Goal: Task Accomplishment & Management: Use online tool/utility

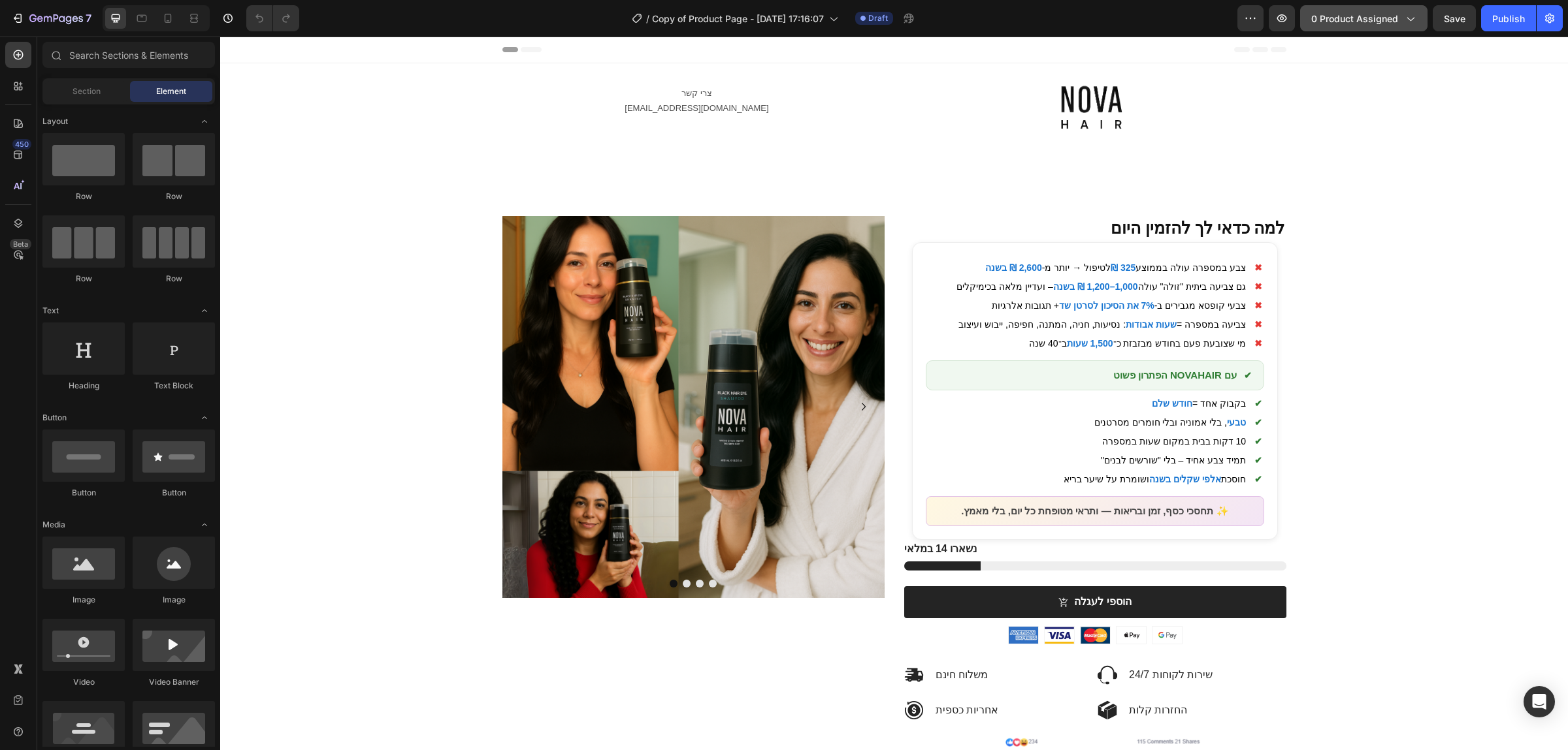
click at [1382, 13] on span "0 product assigned" at bounding box center [1355, 18] width 87 height 13
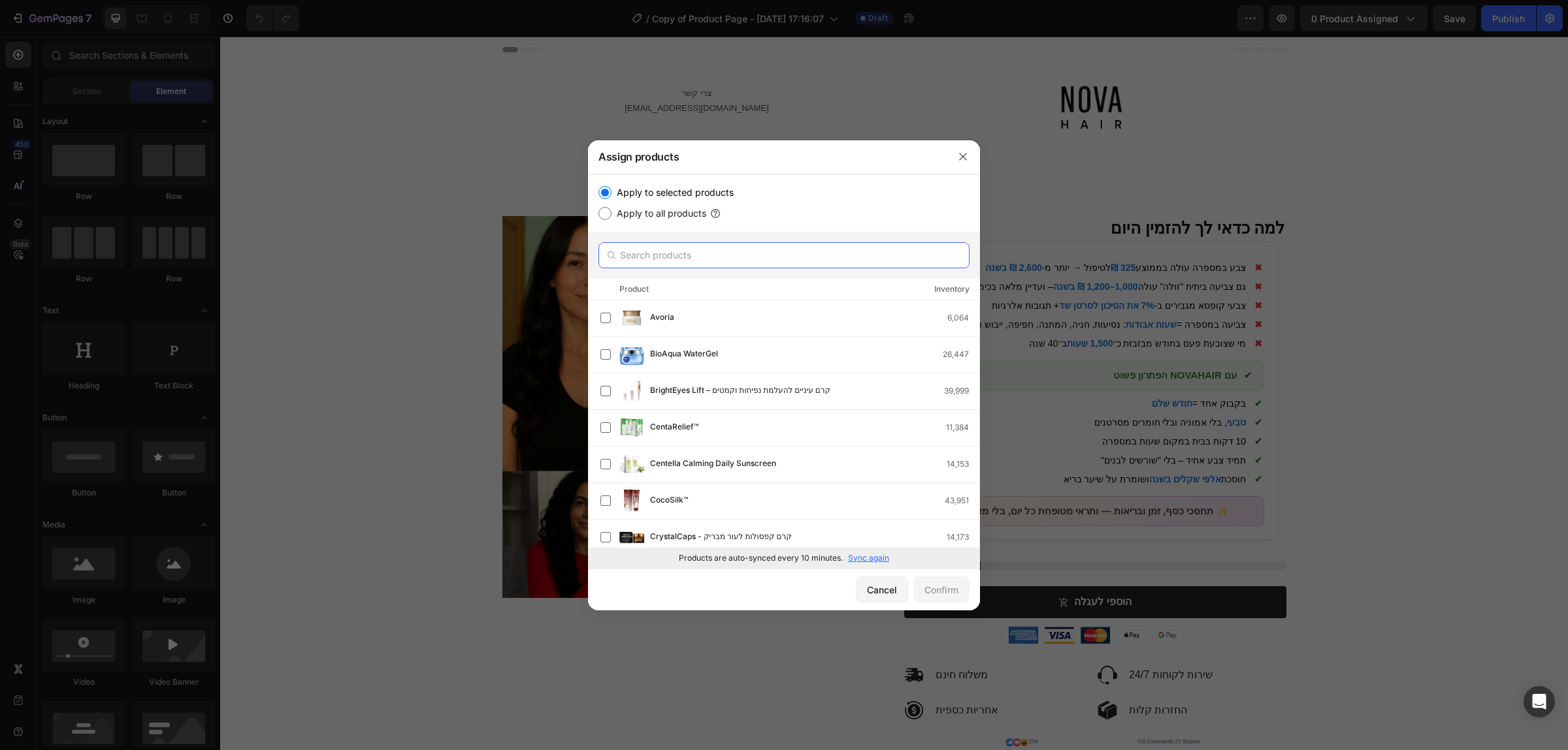
click at [718, 247] on input "text" at bounding box center [784, 255] width 371 height 26
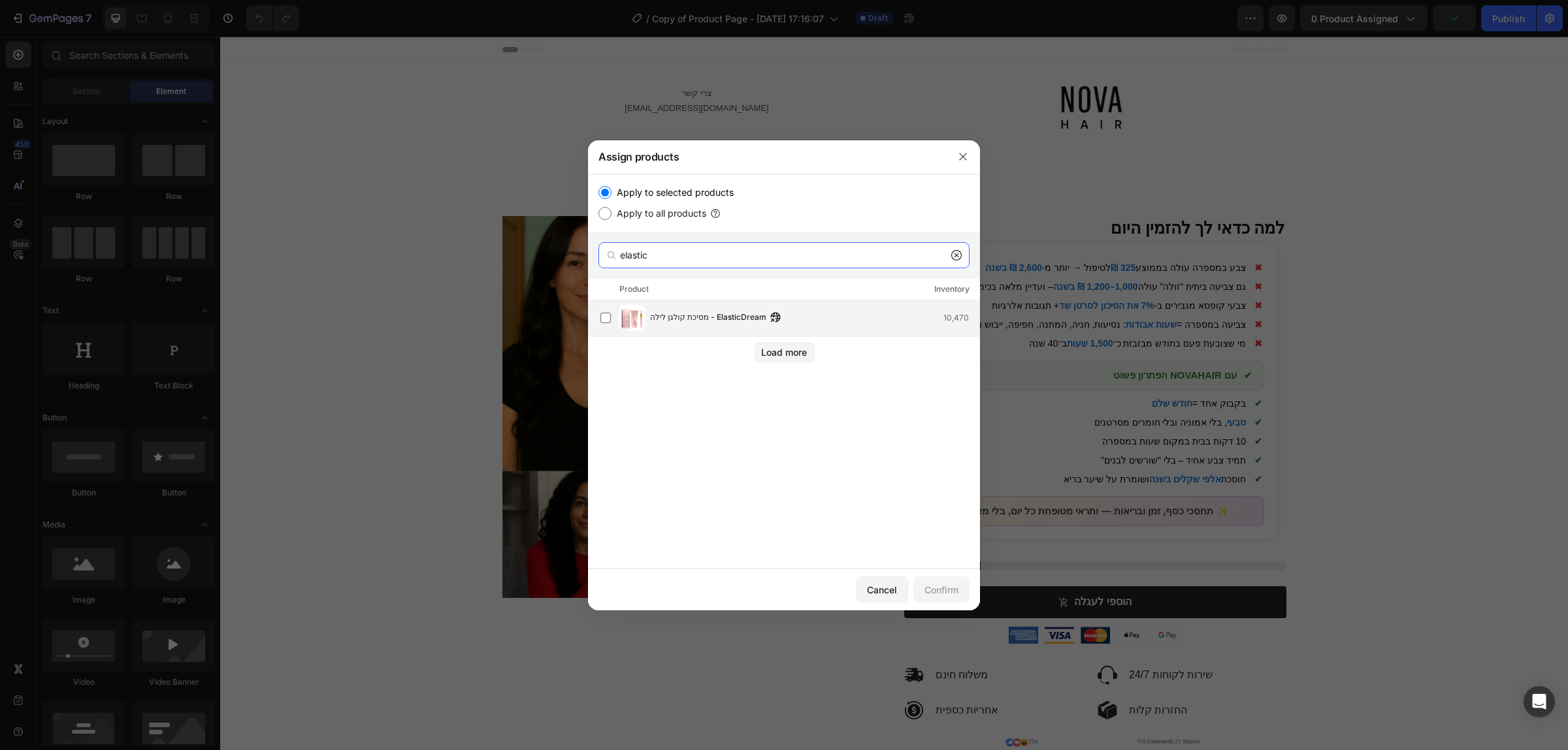
type input "elastic"
click at [714, 317] on span "מסיכת קולגן לילה - ElasticDream" at bounding box center [708, 318] width 116 height 14
click at [951, 600] on button "Confirm" at bounding box center [941, 589] width 56 height 26
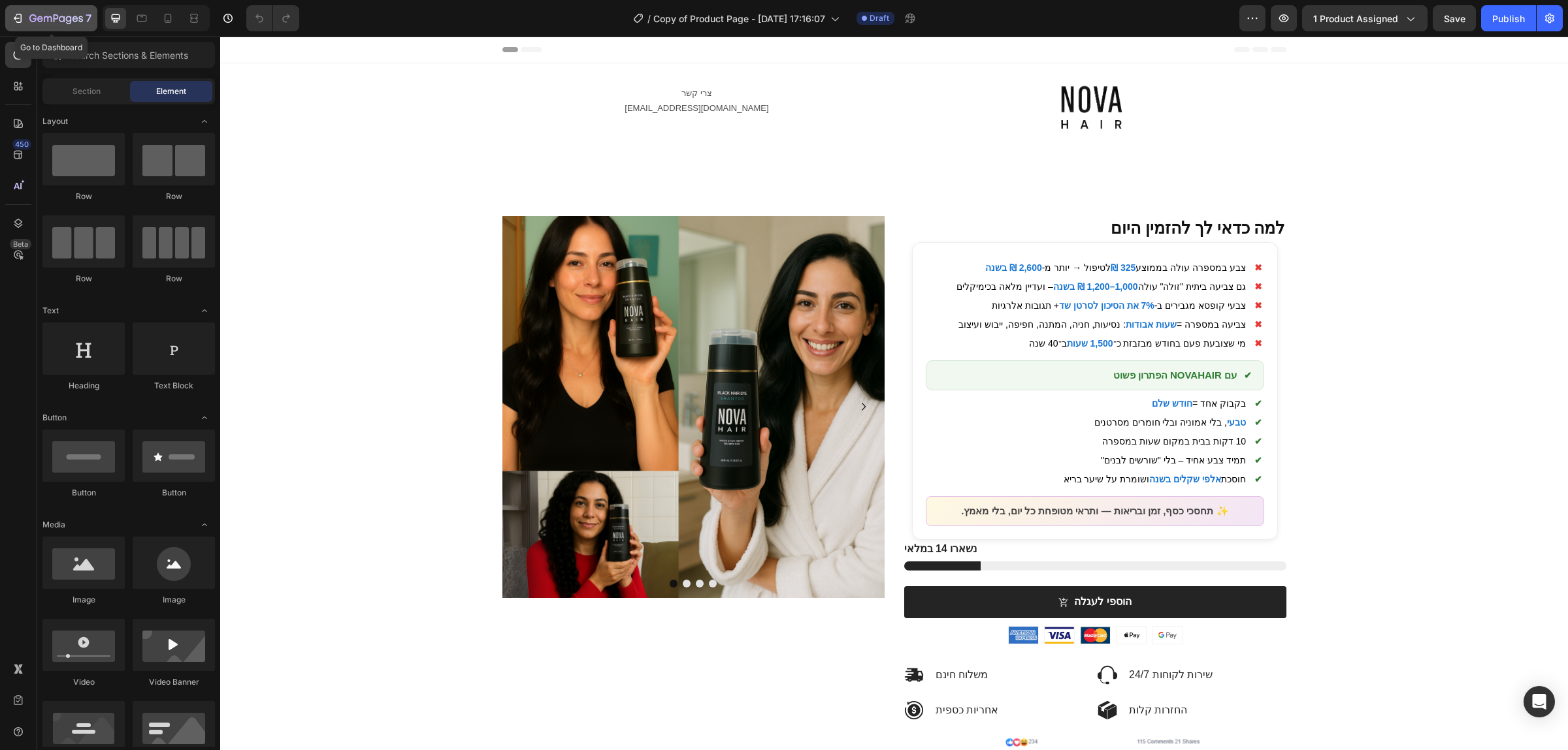
click at [55, 25] on icon "button" at bounding box center [56, 19] width 54 height 11
click at [1371, 19] on span "1 product assigned" at bounding box center [1355, 18] width 85 height 13
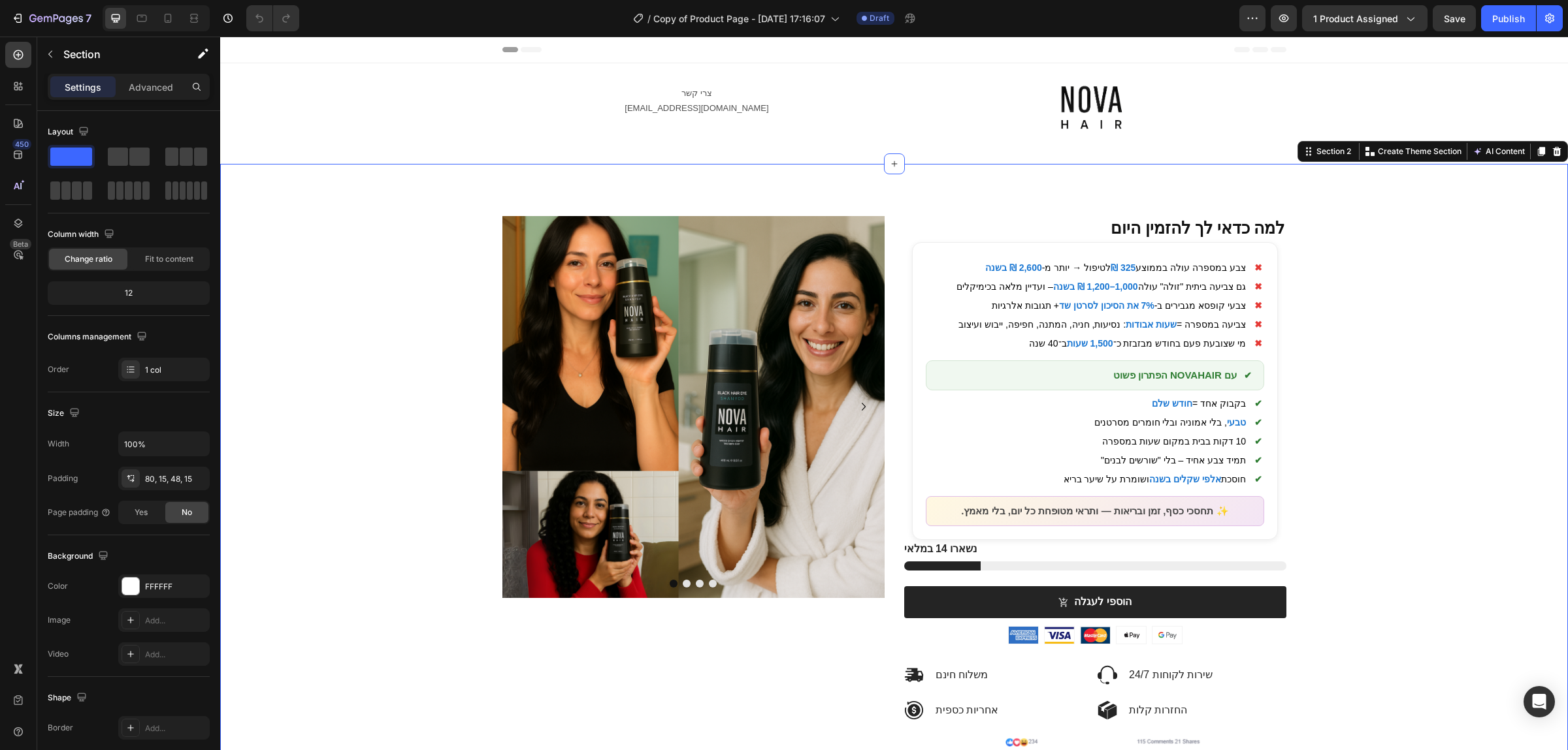
scroll to position [69, 0]
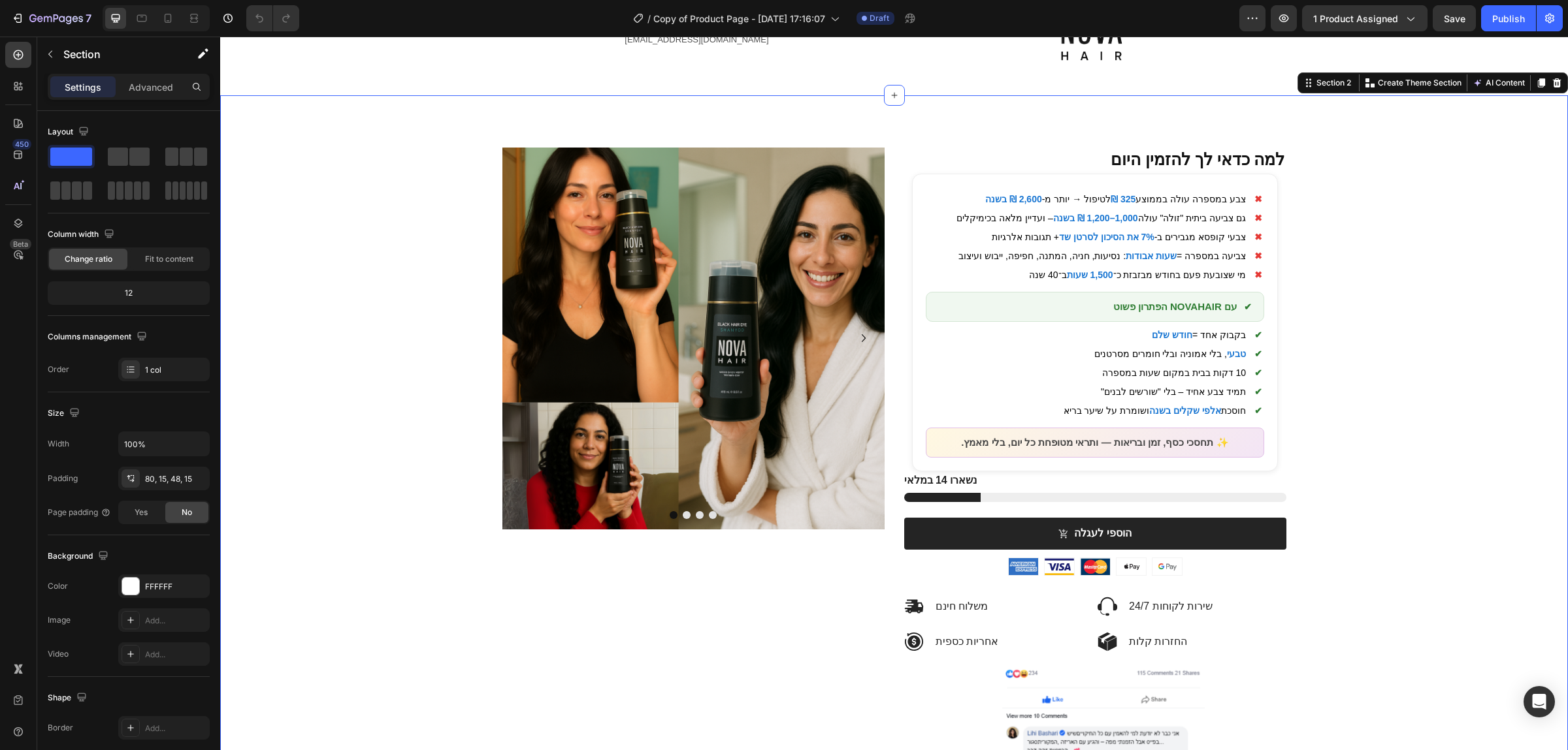
click at [812, 390] on img at bounding box center [693, 338] width 382 height 382
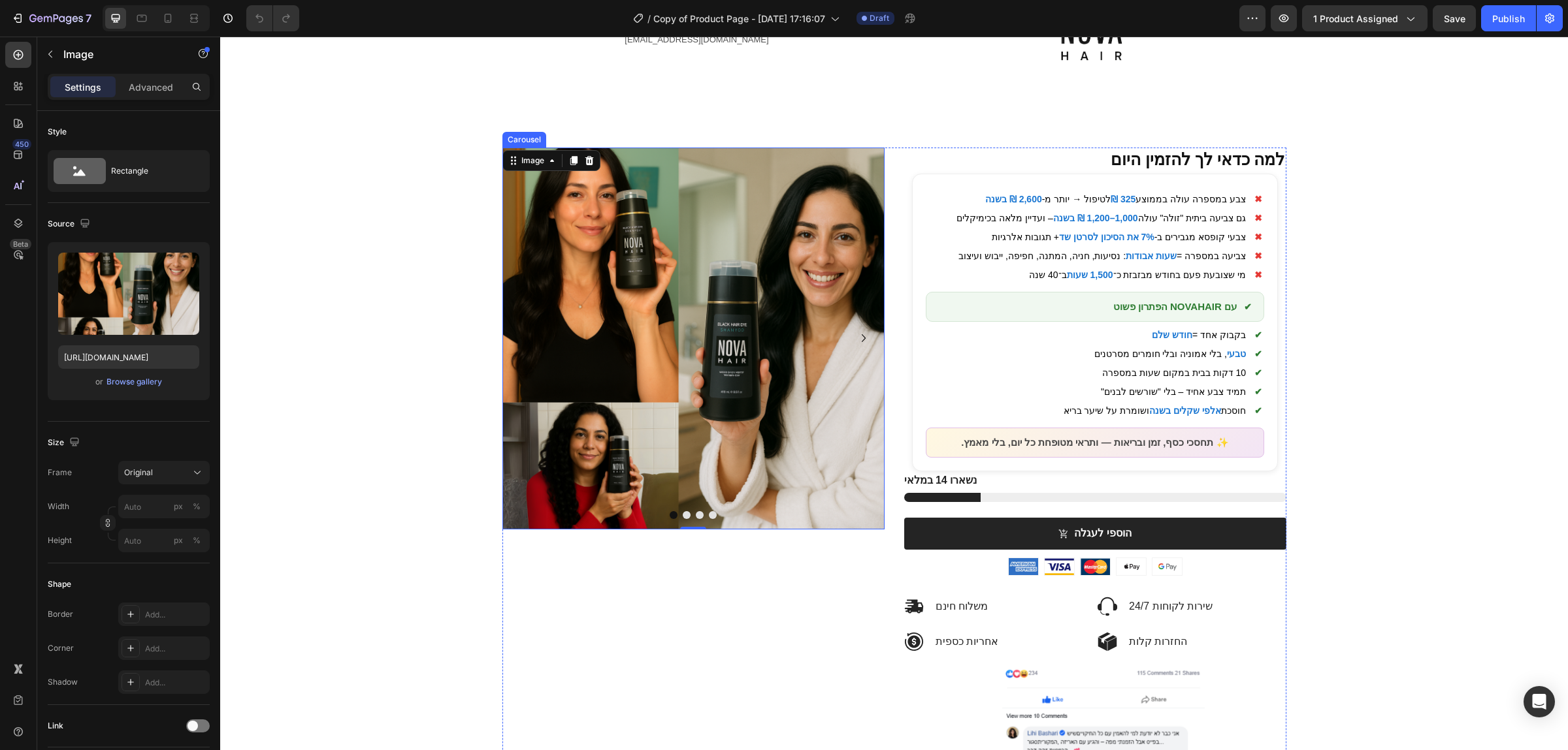
click at [689, 516] on button "Dot" at bounding box center [687, 515] width 8 height 8
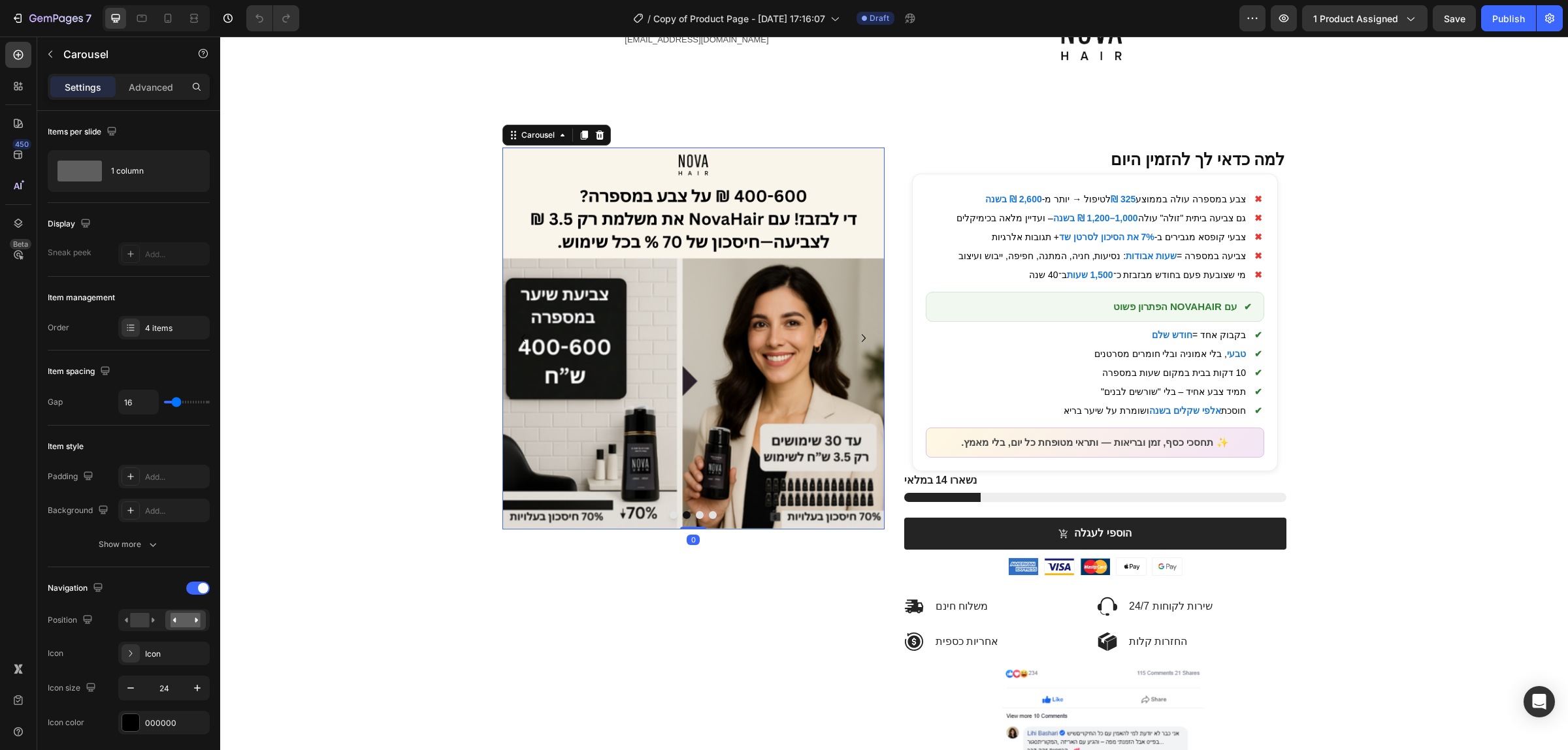
click at [700, 516] on button "Dot" at bounding box center [699, 515] width 8 height 8
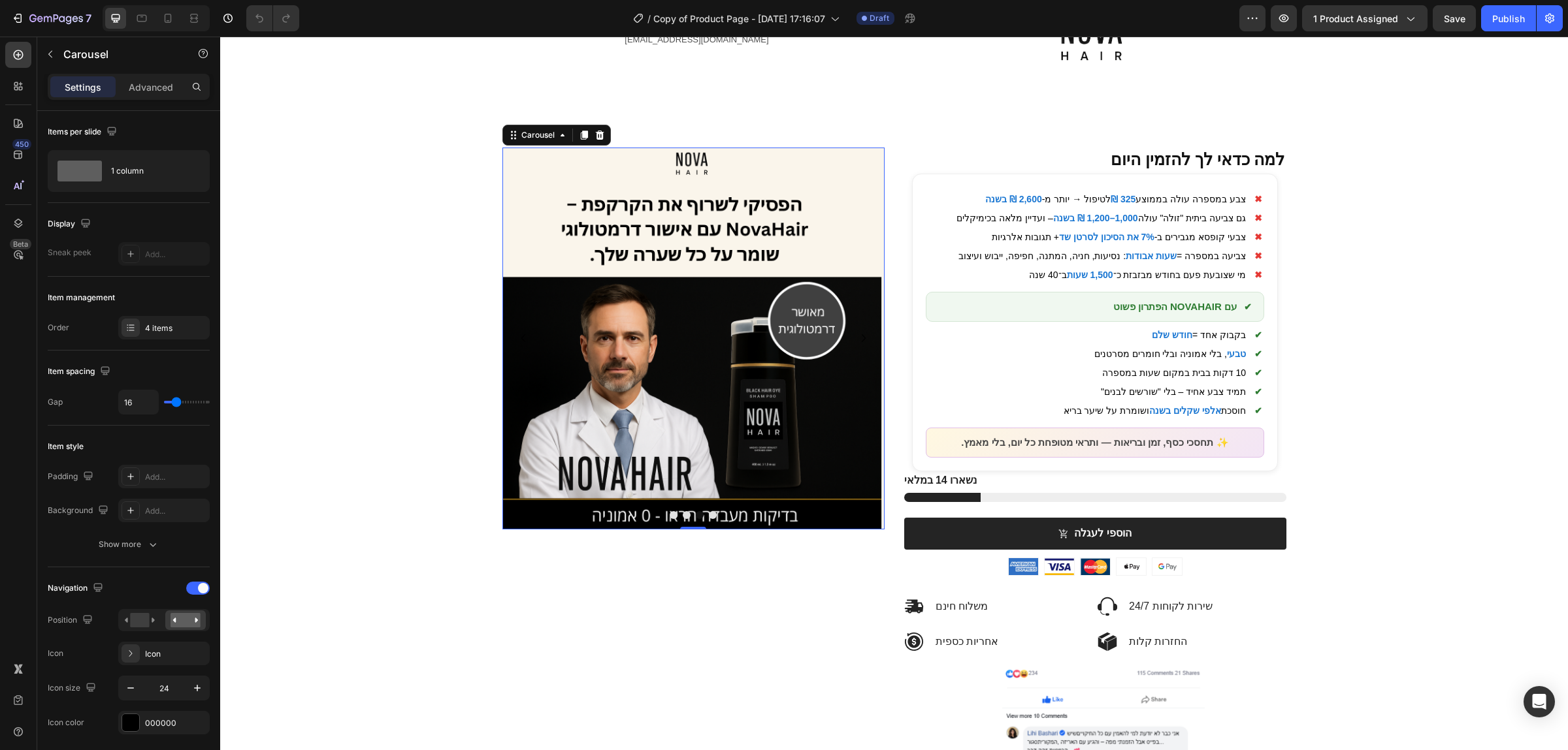
click at [675, 516] on button "Dot" at bounding box center [673, 515] width 8 height 8
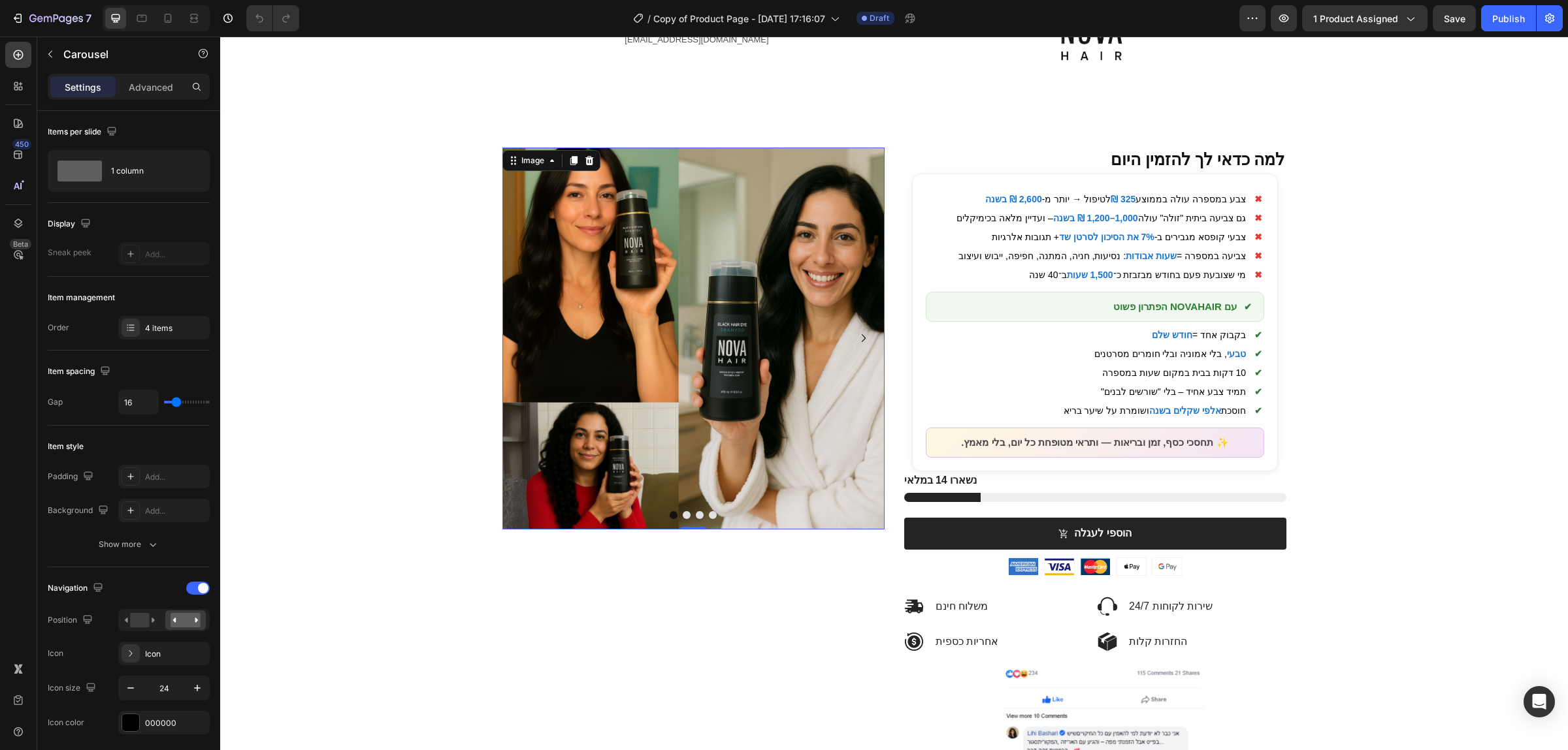
click at [696, 370] on img at bounding box center [693, 338] width 382 height 382
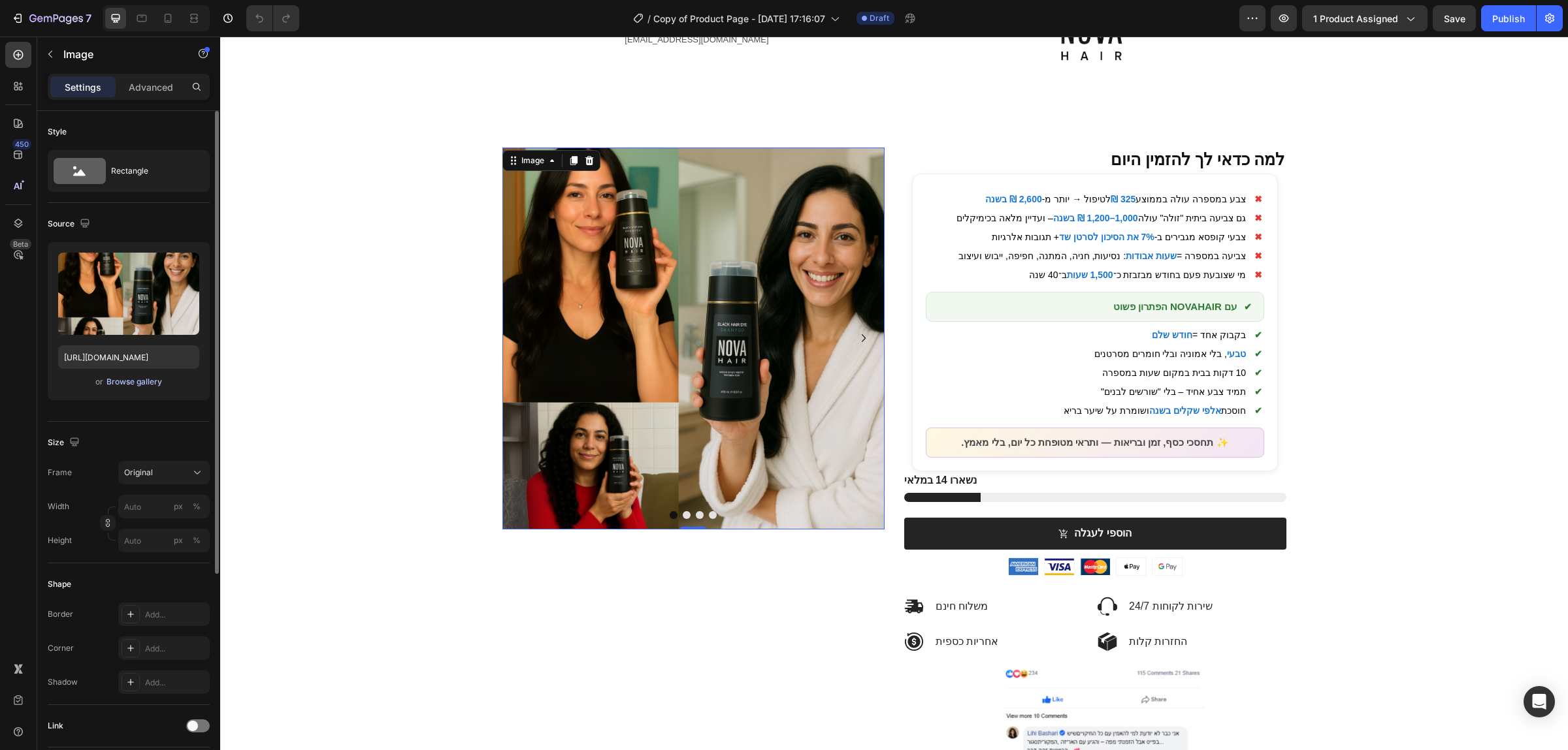
click at [146, 385] on div "Browse gallery" at bounding box center [134, 382] width 55 height 12
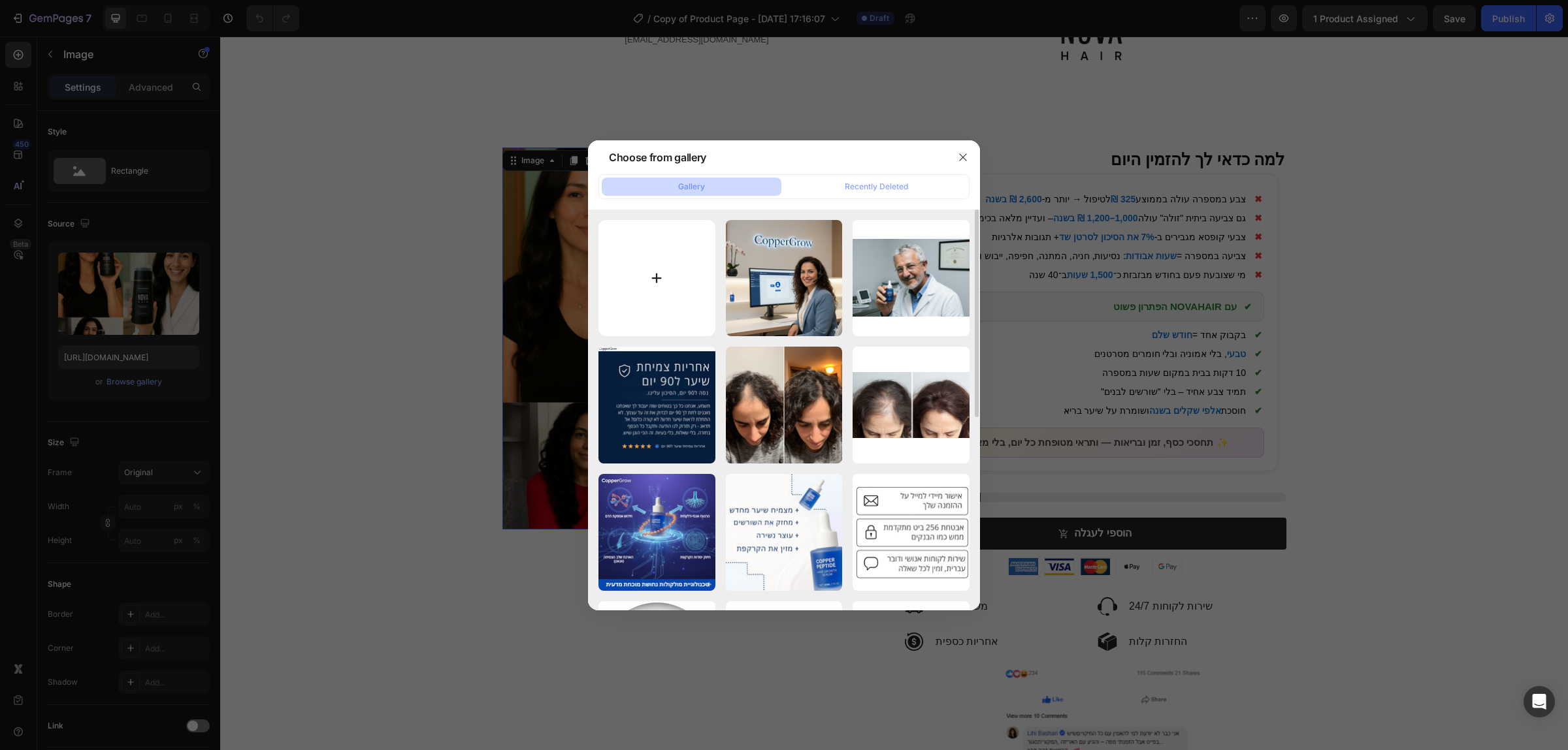
click at [693, 254] on input "file" at bounding box center [657, 278] width 117 height 117
type input "C:\fakepath\Copy of +.png"
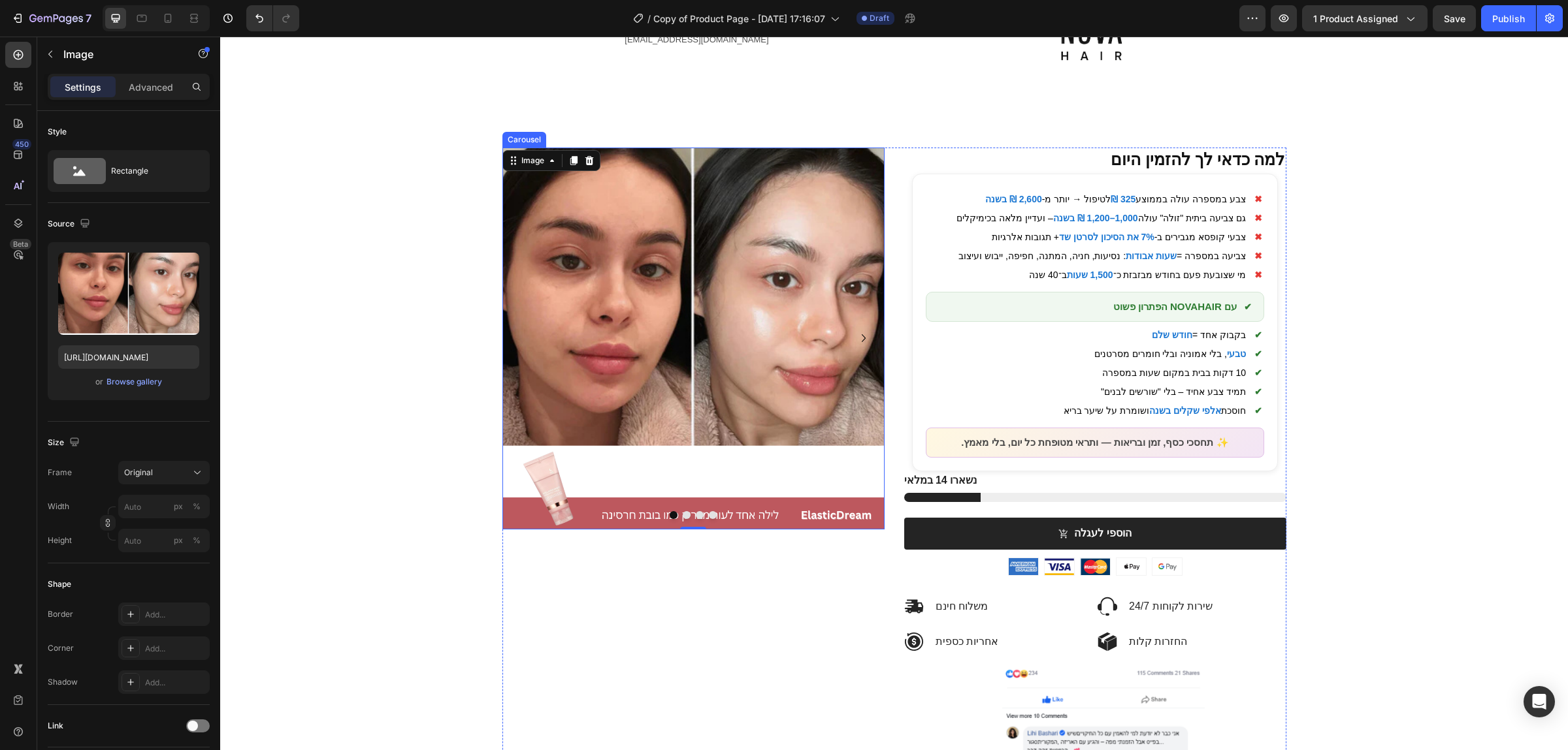
type input "[URL][DOMAIN_NAME]"
click at [689, 518] on button "Dot" at bounding box center [687, 515] width 8 height 8
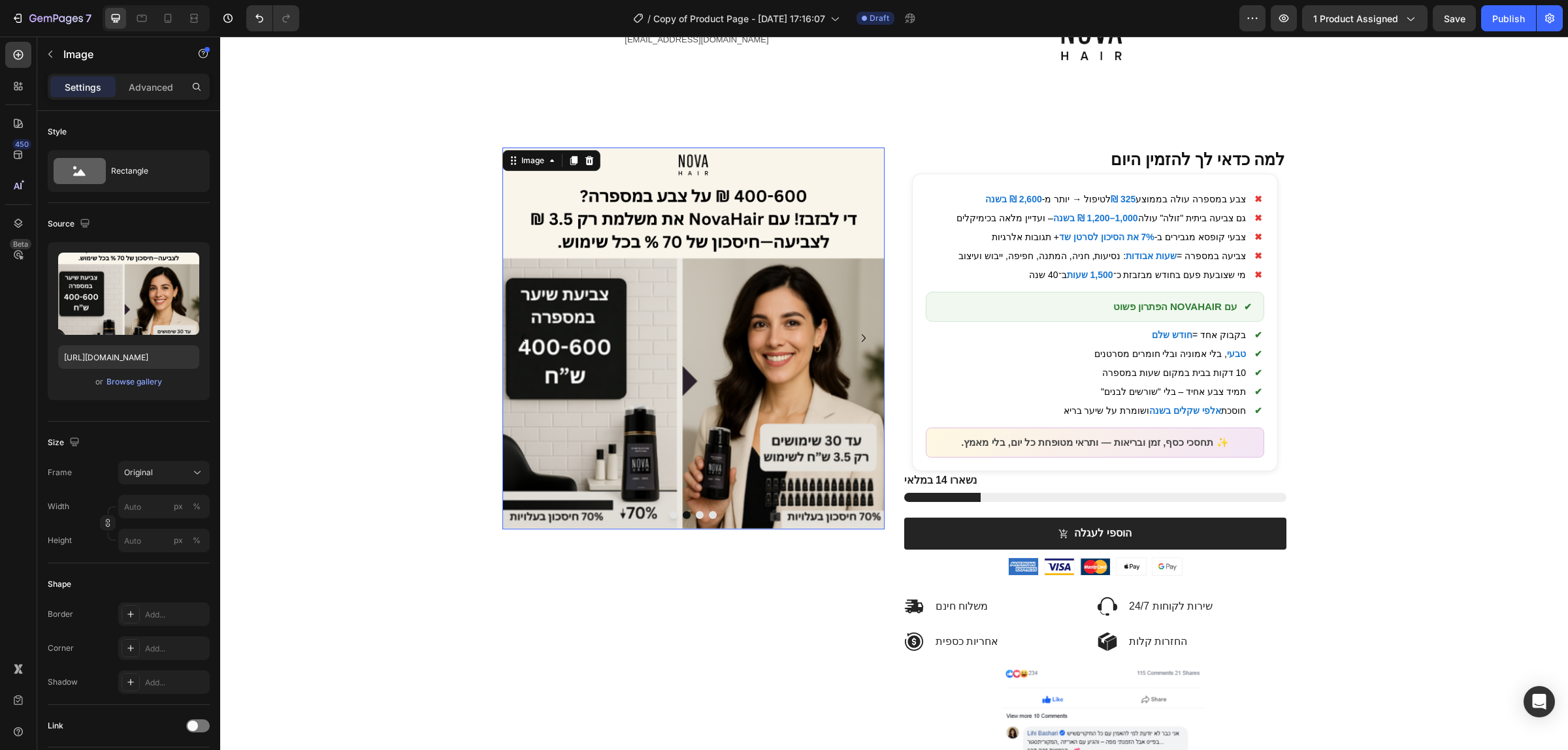
click at [682, 286] on img at bounding box center [693, 338] width 382 height 382
click at [137, 385] on div "Browse gallery" at bounding box center [134, 382] width 55 height 12
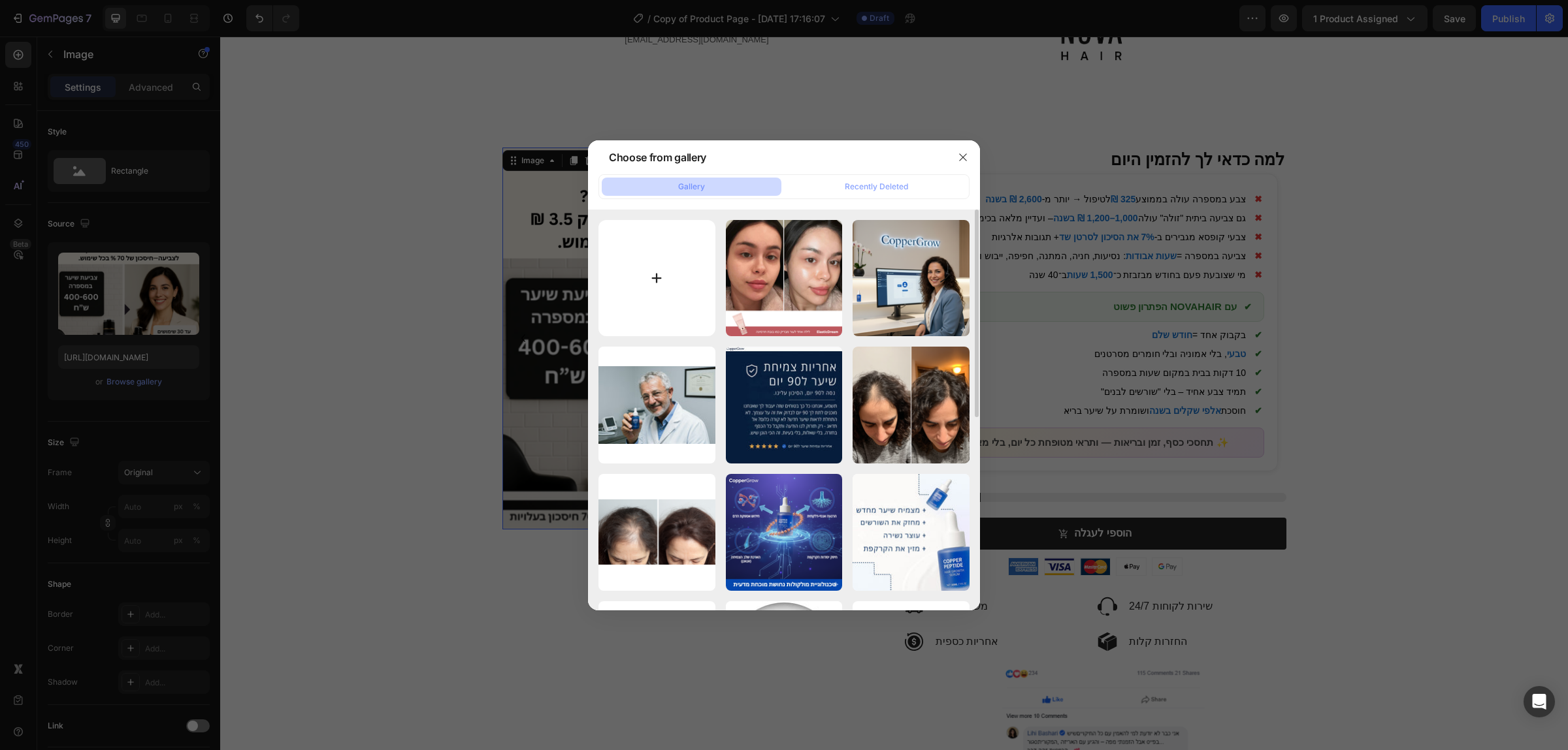
click at [664, 270] on input "file" at bounding box center [657, 278] width 117 height 117
type input "C:\fakepath\Copy of Copy of Copy of Opopop(7).png"
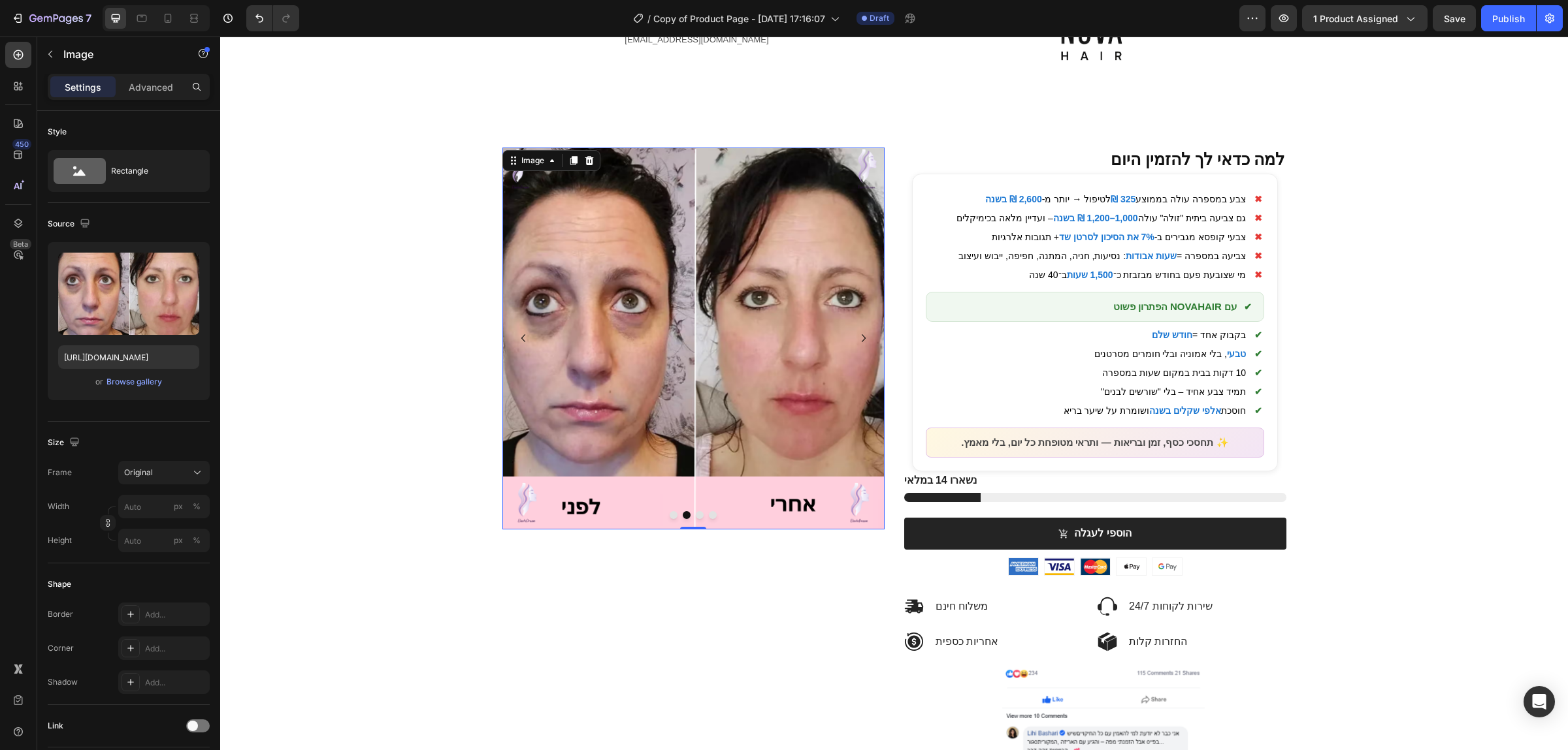
type input "[URL][DOMAIN_NAME]"
click at [676, 513] on button "Dot" at bounding box center [673, 515] width 8 height 8
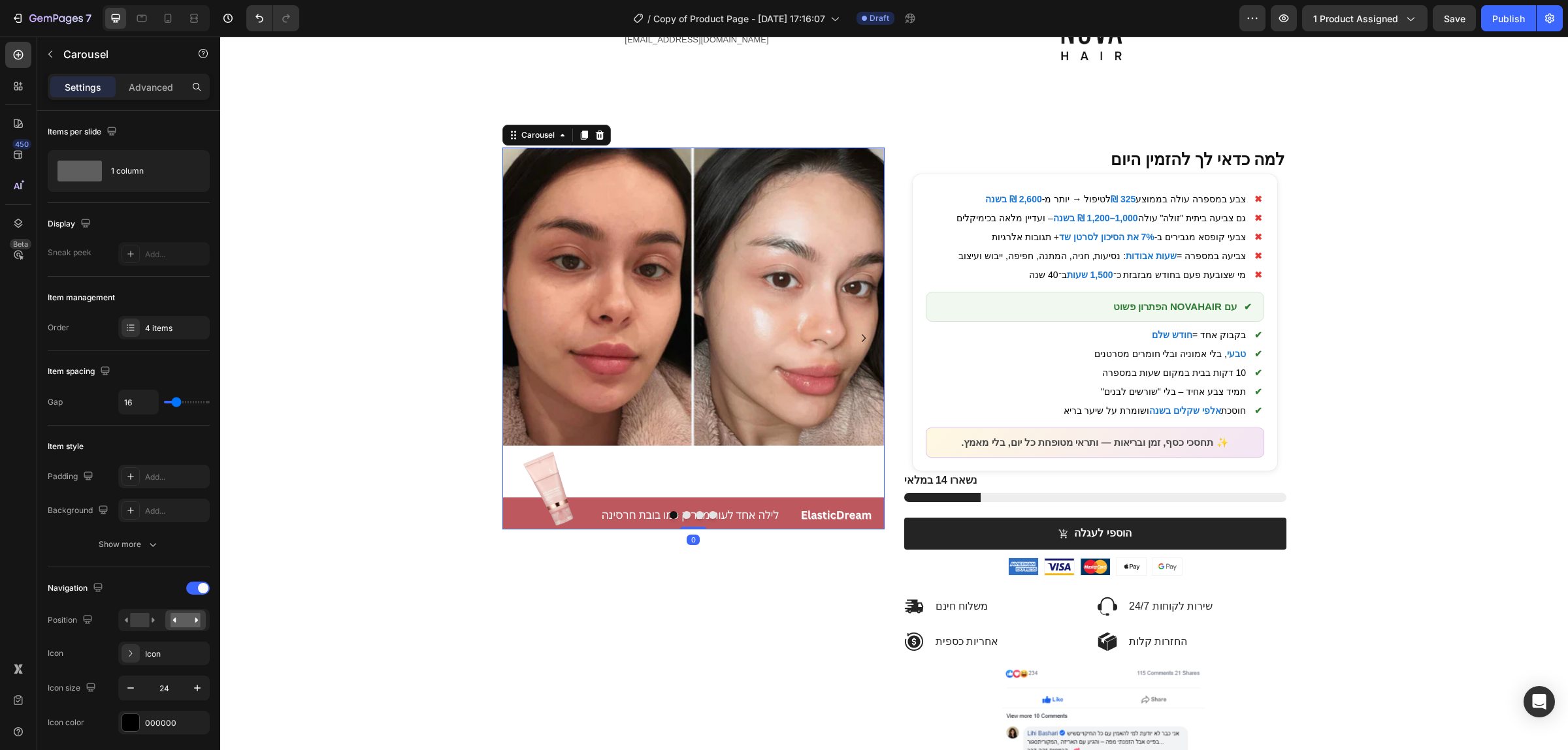
click at [689, 513] on button "Dot" at bounding box center [687, 515] width 8 height 8
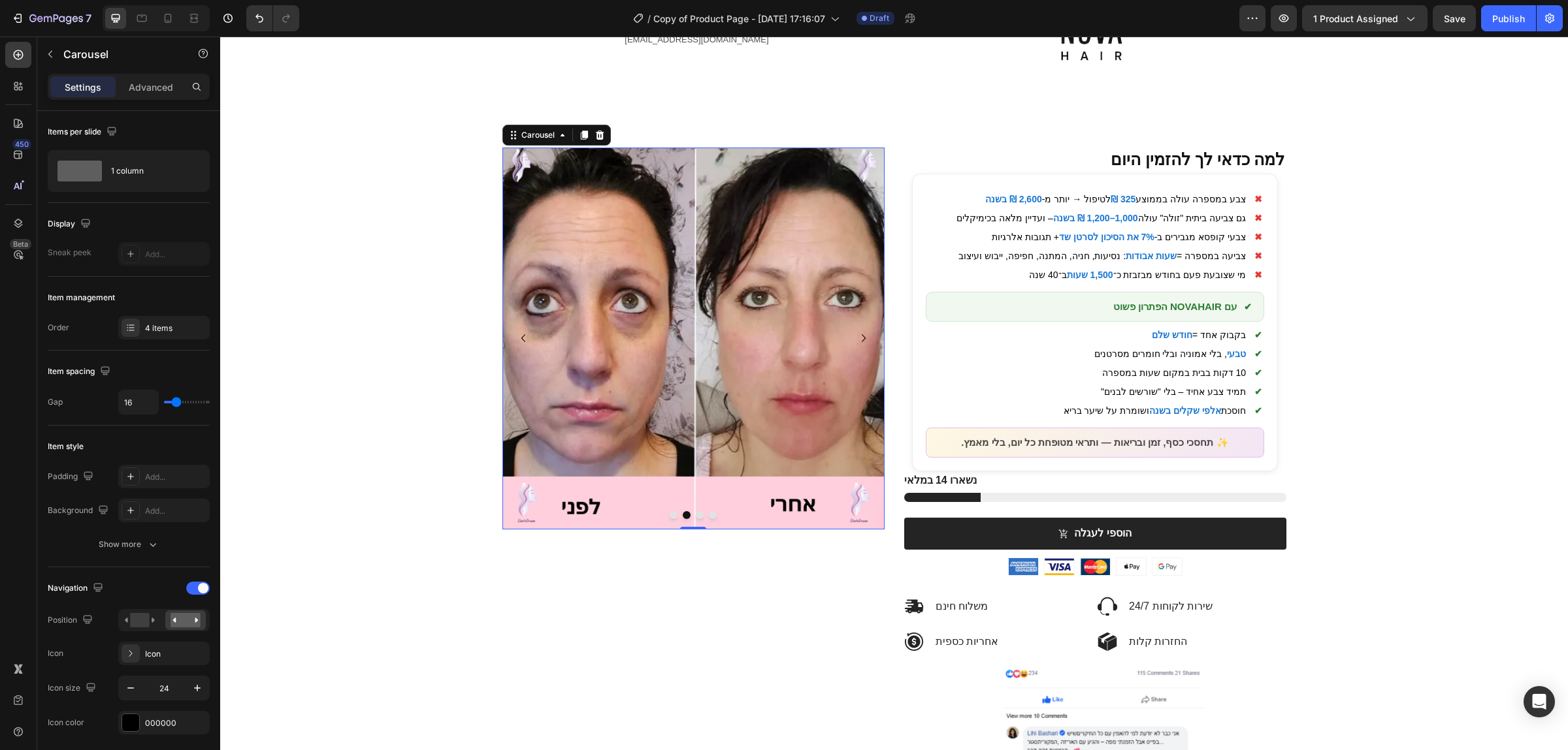
click at [698, 513] on button "Dot" at bounding box center [699, 515] width 8 height 8
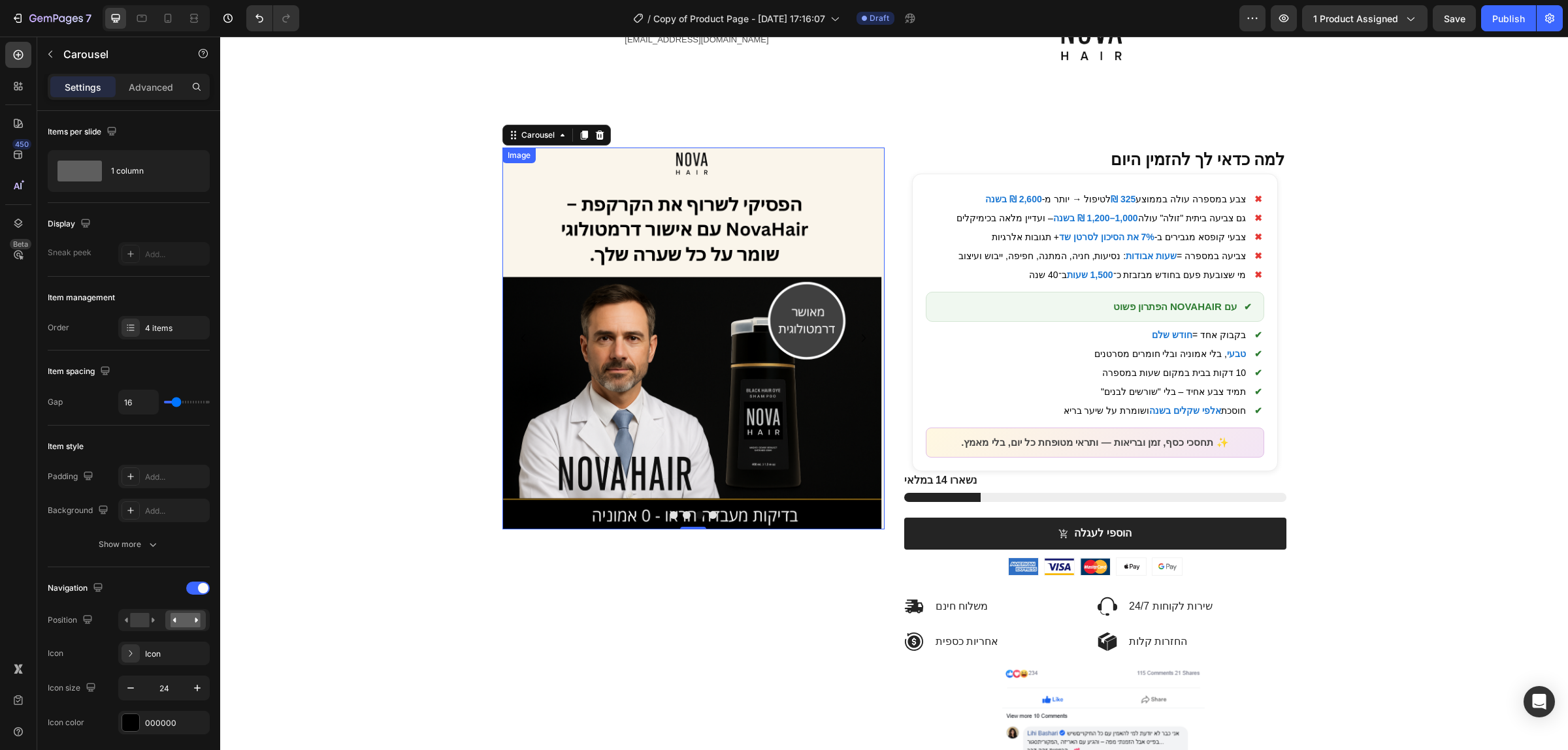
click at [782, 329] on img at bounding box center [693, 338] width 382 height 382
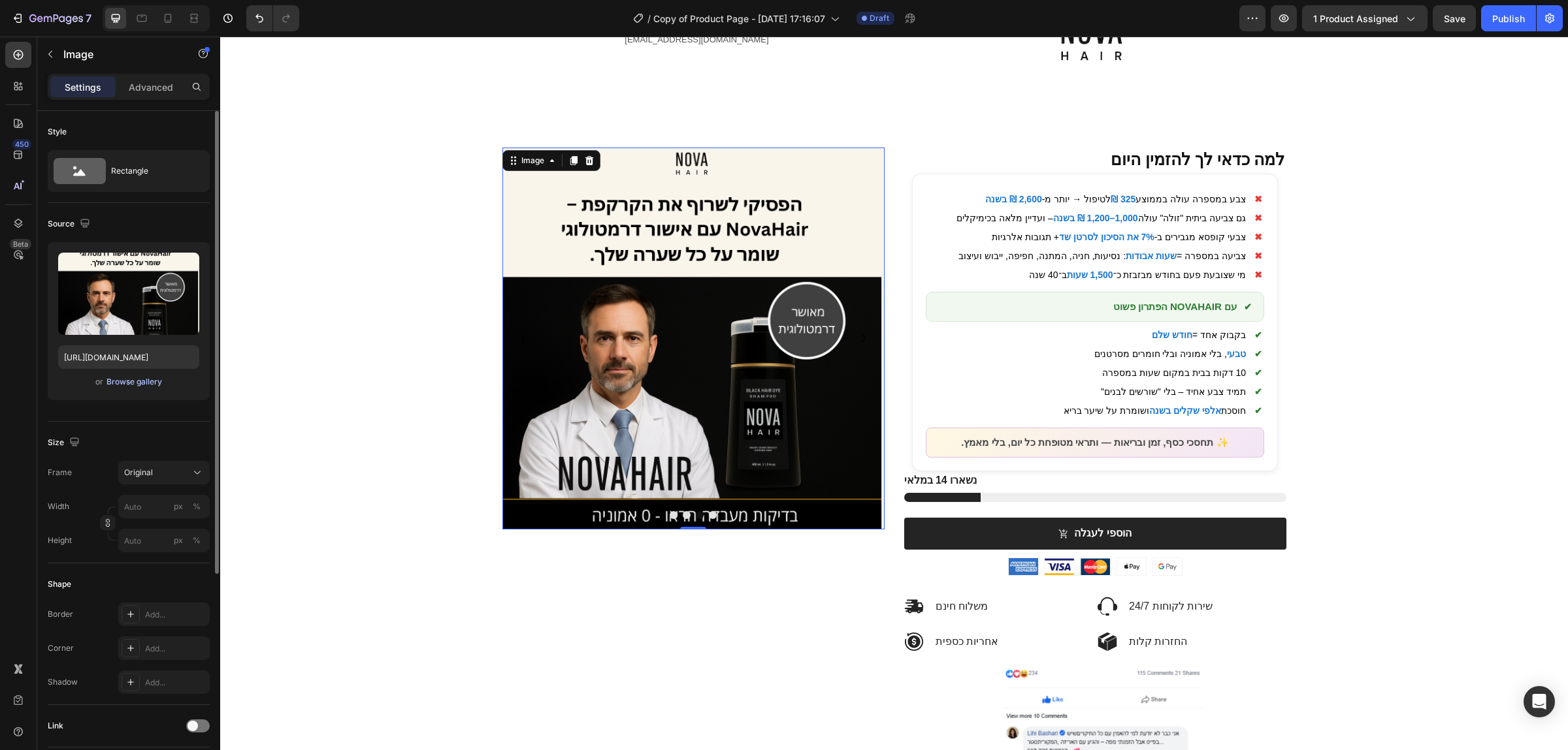
click at [152, 381] on div "Browse gallery" at bounding box center [134, 382] width 55 height 12
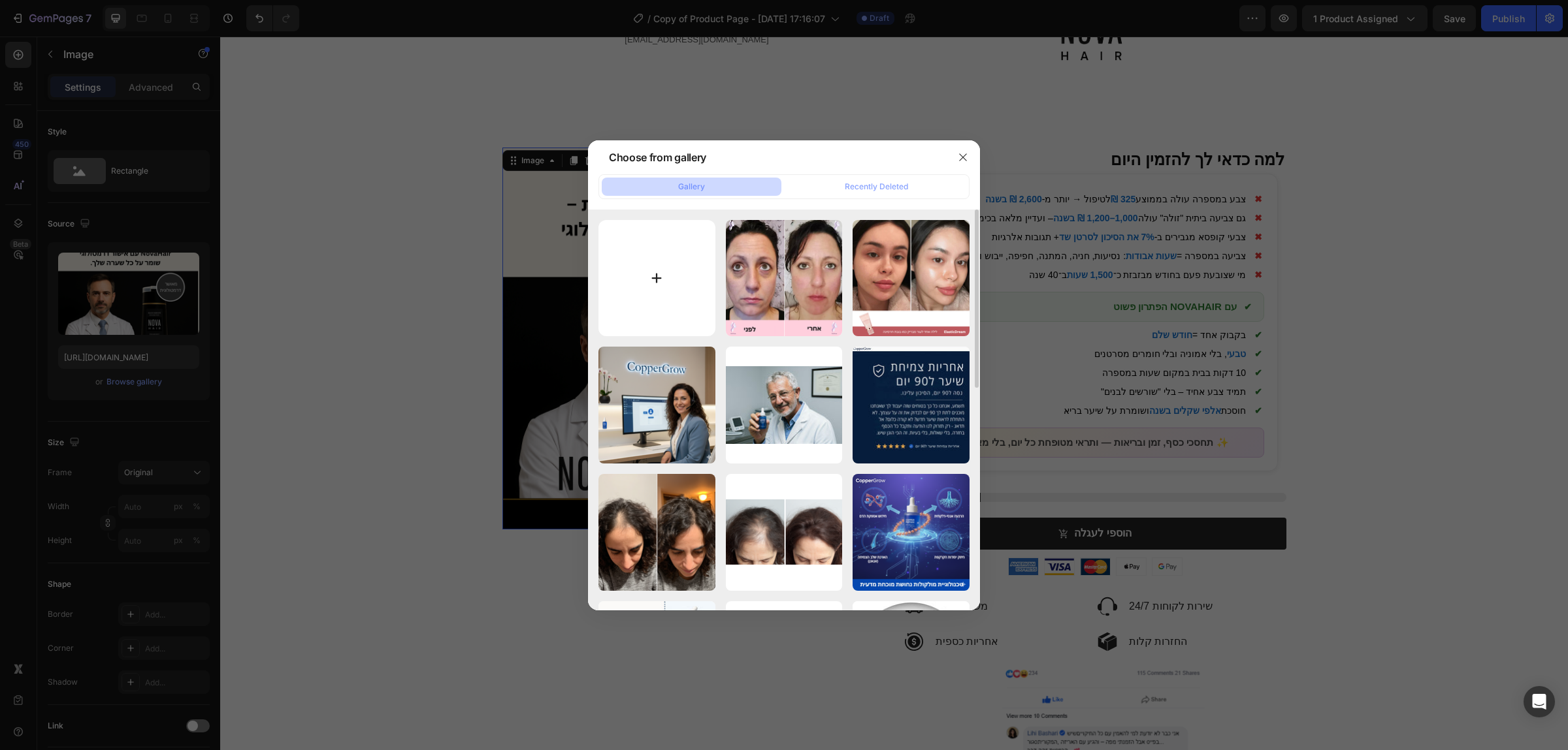
click at [676, 258] on input "file" at bounding box center [657, 278] width 117 height 117
type input "C:\fakepath\9fd53149792c5f81e35b73273925e9f7ae7075b8-800.png"
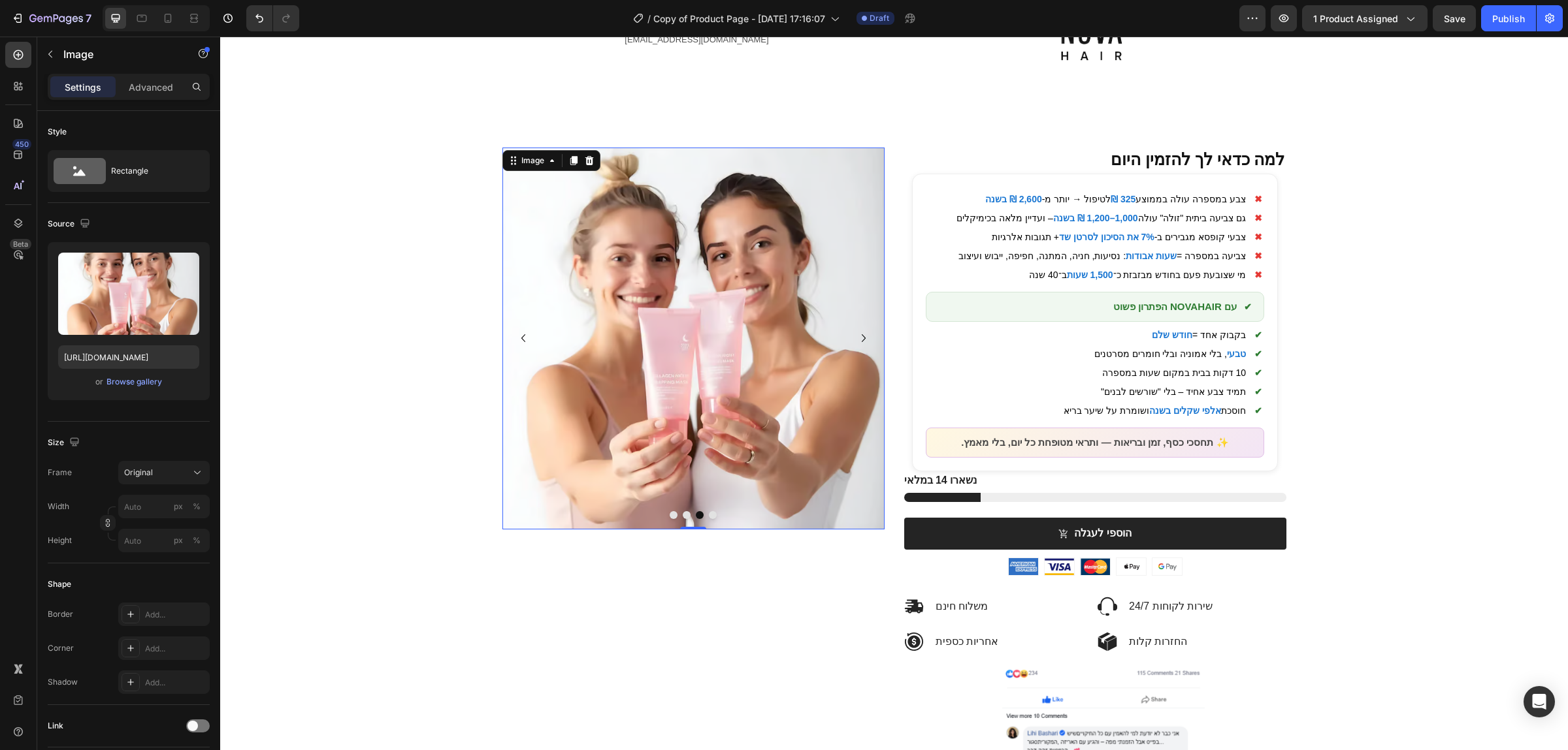
type input "[URL][DOMAIN_NAME]"
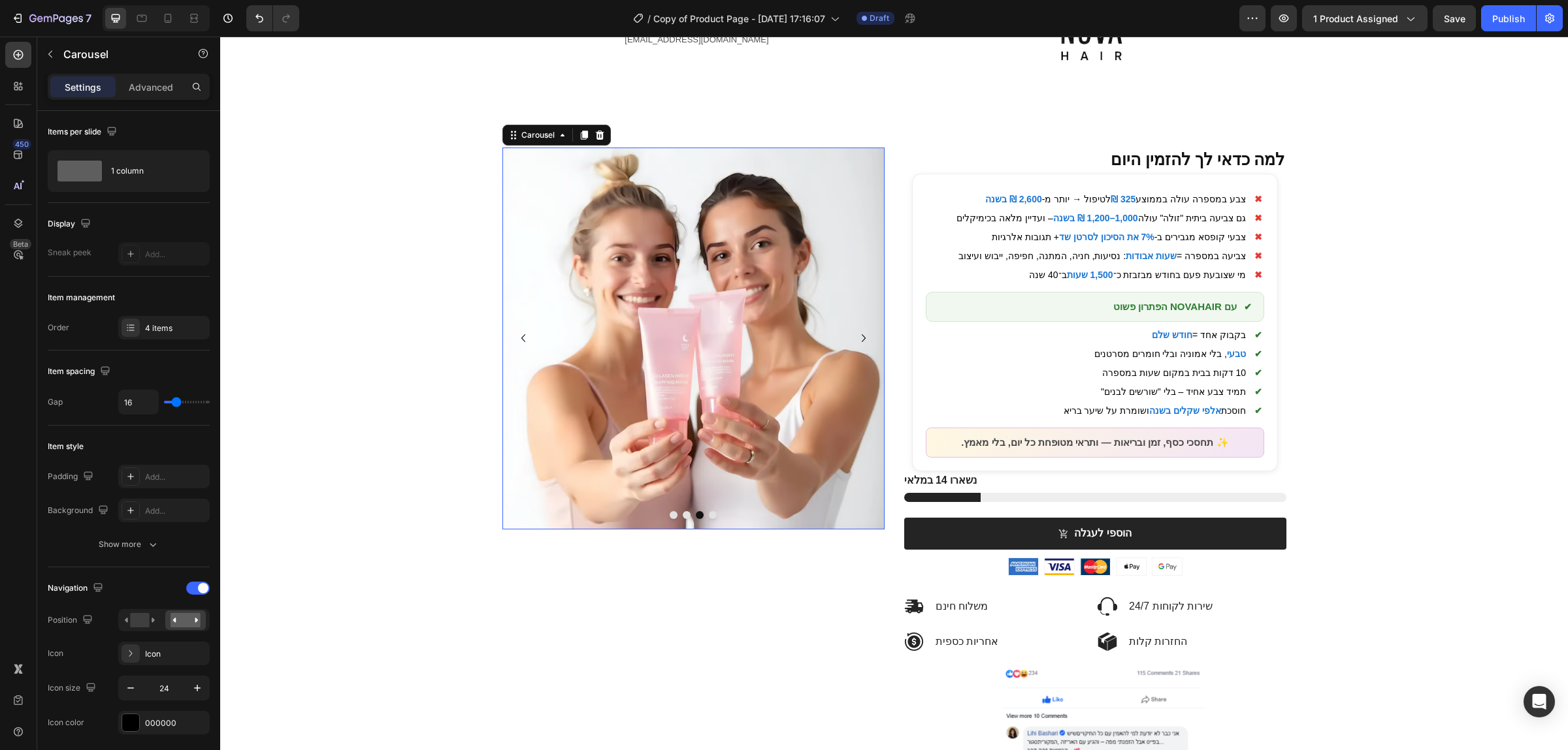
click at [713, 518] on button "Dot" at bounding box center [712, 515] width 8 height 8
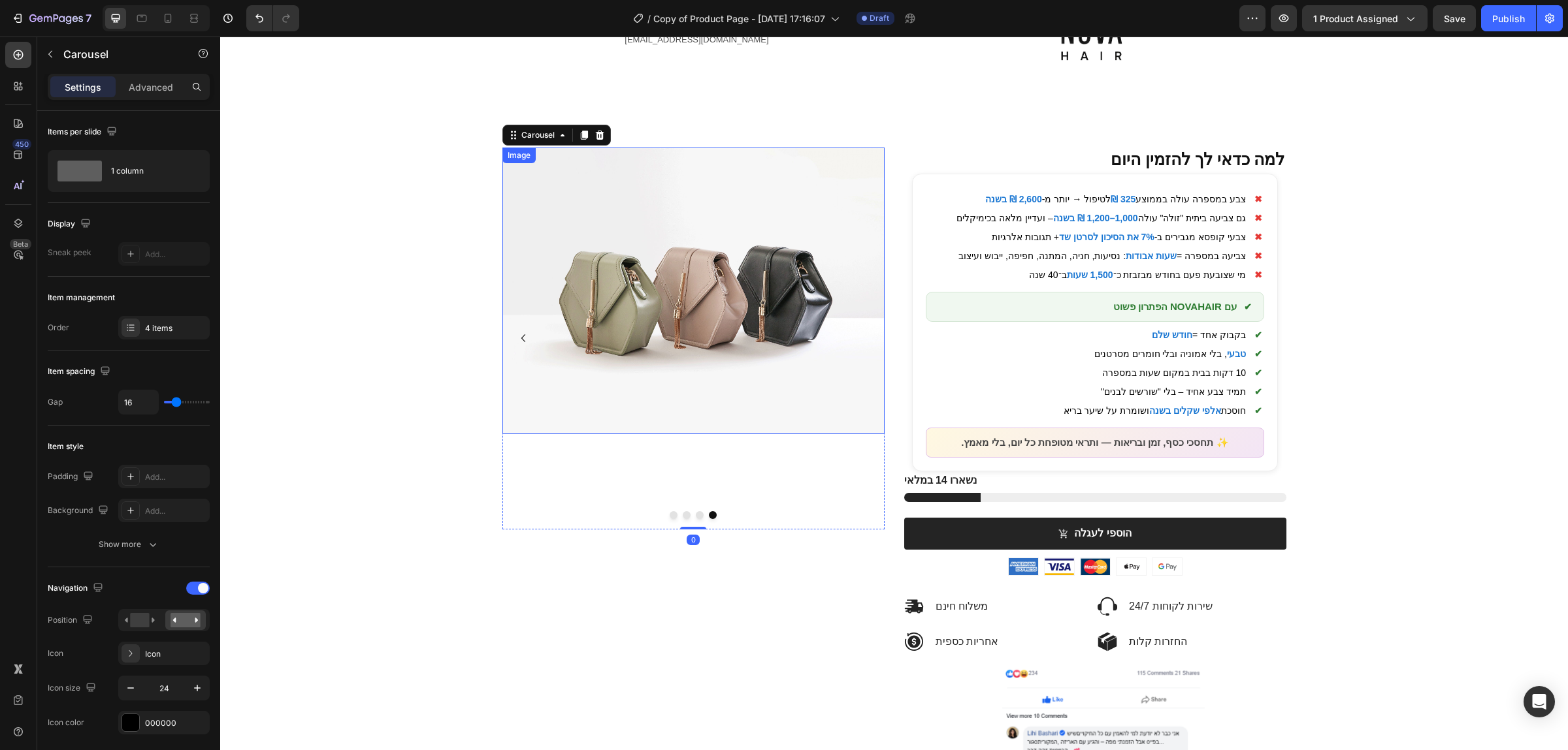
click at [727, 339] on img at bounding box center [693, 290] width 382 height 287
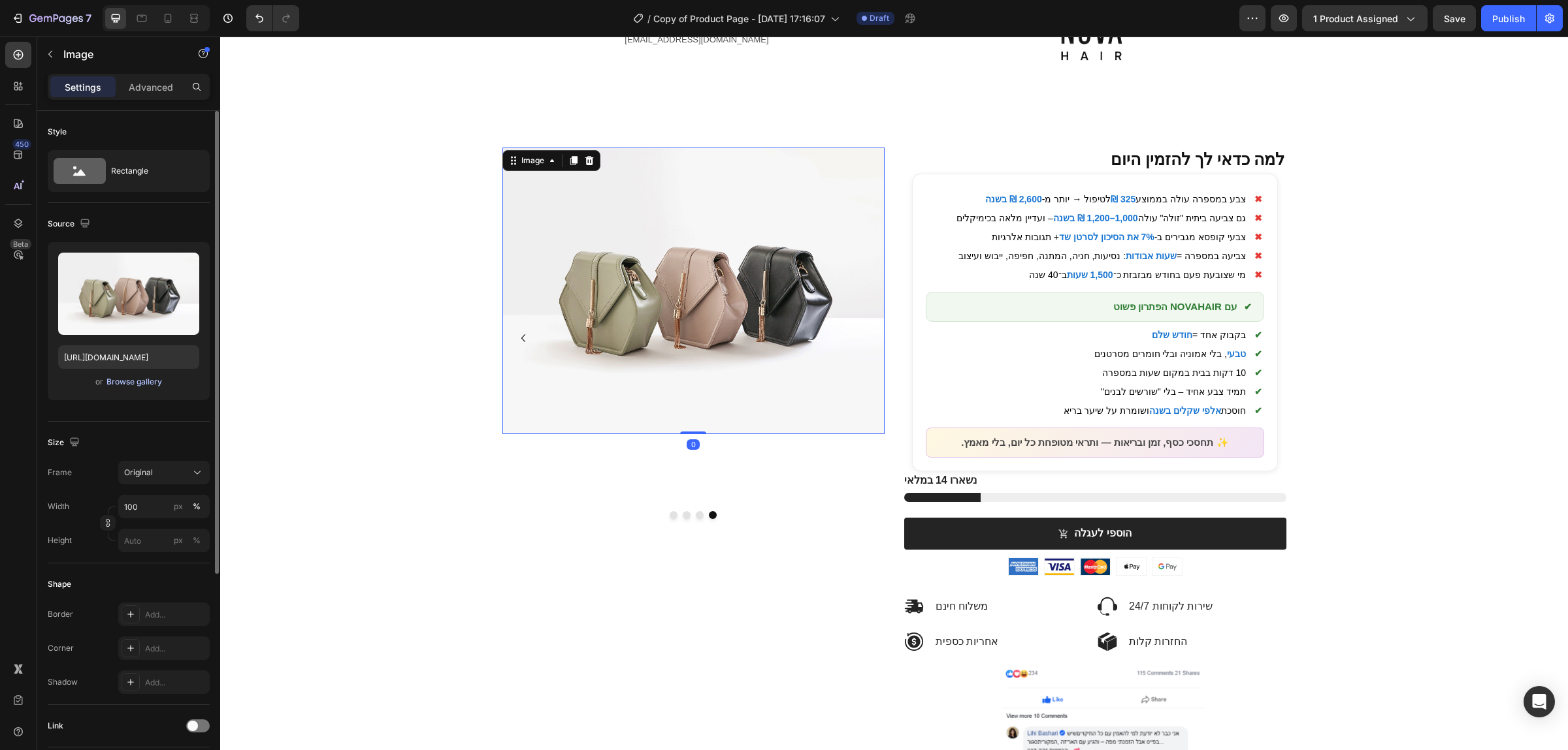
click at [143, 379] on div "Browse gallery" at bounding box center [134, 382] width 55 height 12
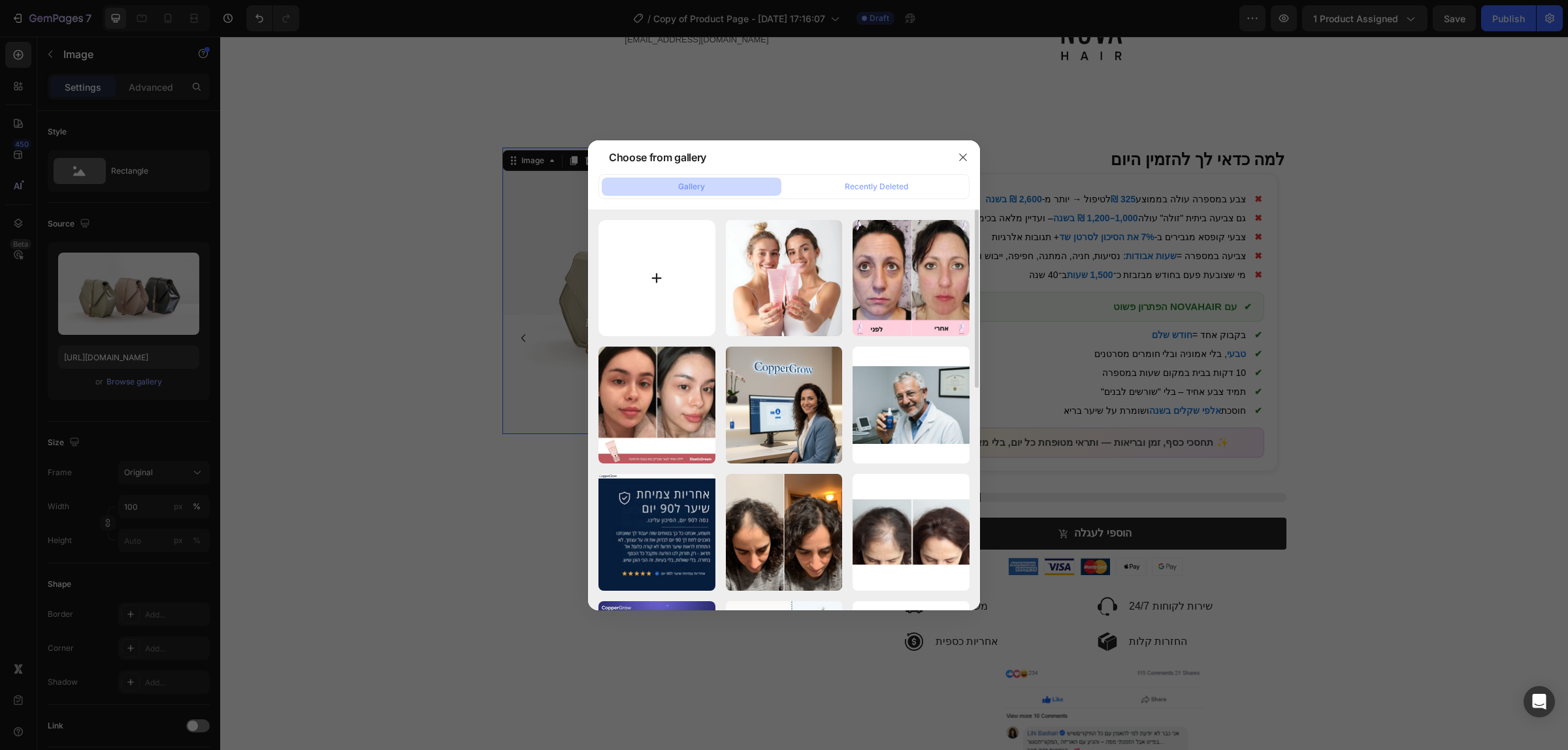
click at [679, 250] on input "file" at bounding box center [657, 278] width 117 height 117
type input "C:\fakepath\Copy of Copy of Copy of Opopop(4).png"
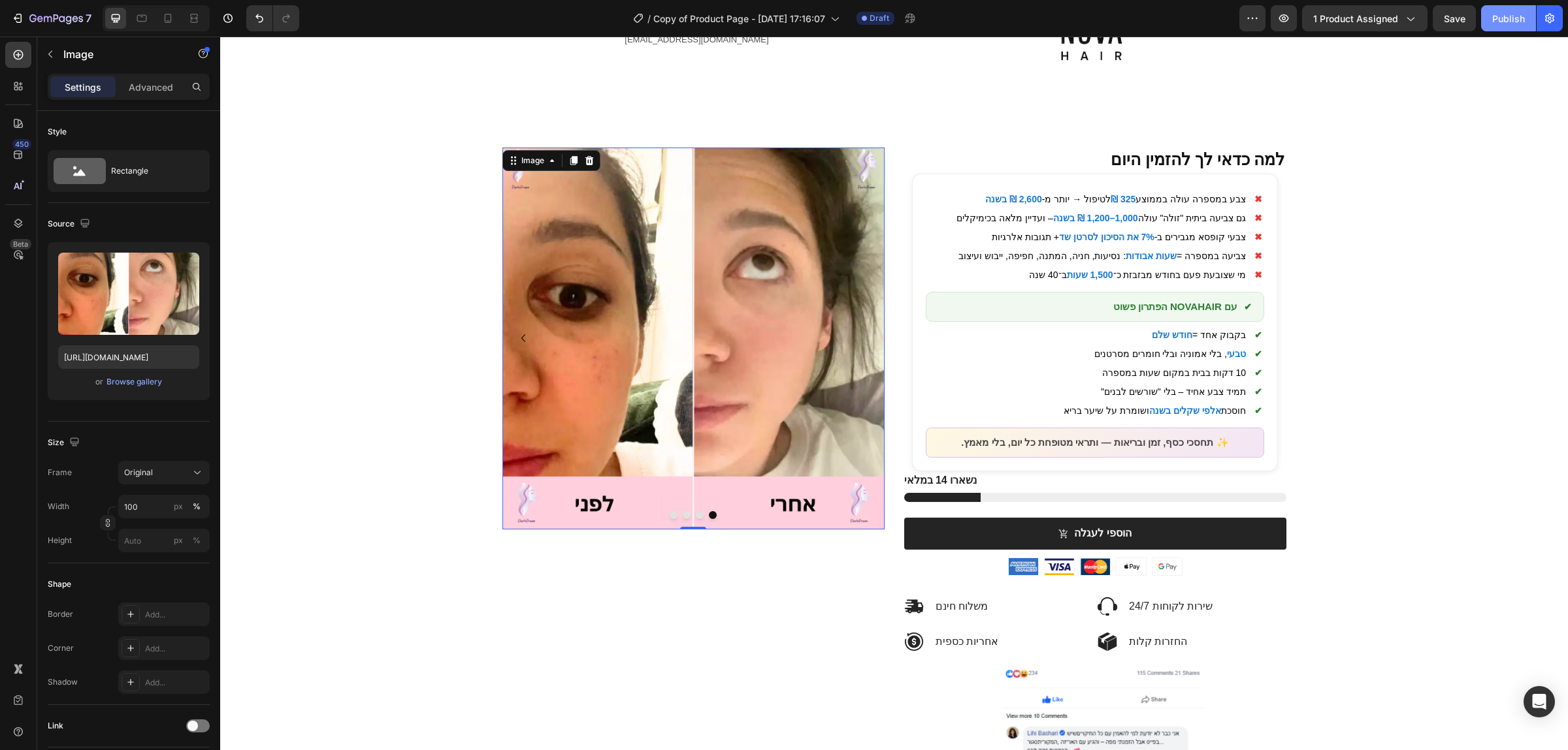
type input "[URL][DOMAIN_NAME]"
click at [1522, 12] on div "Publish" at bounding box center [1508, 18] width 33 height 13
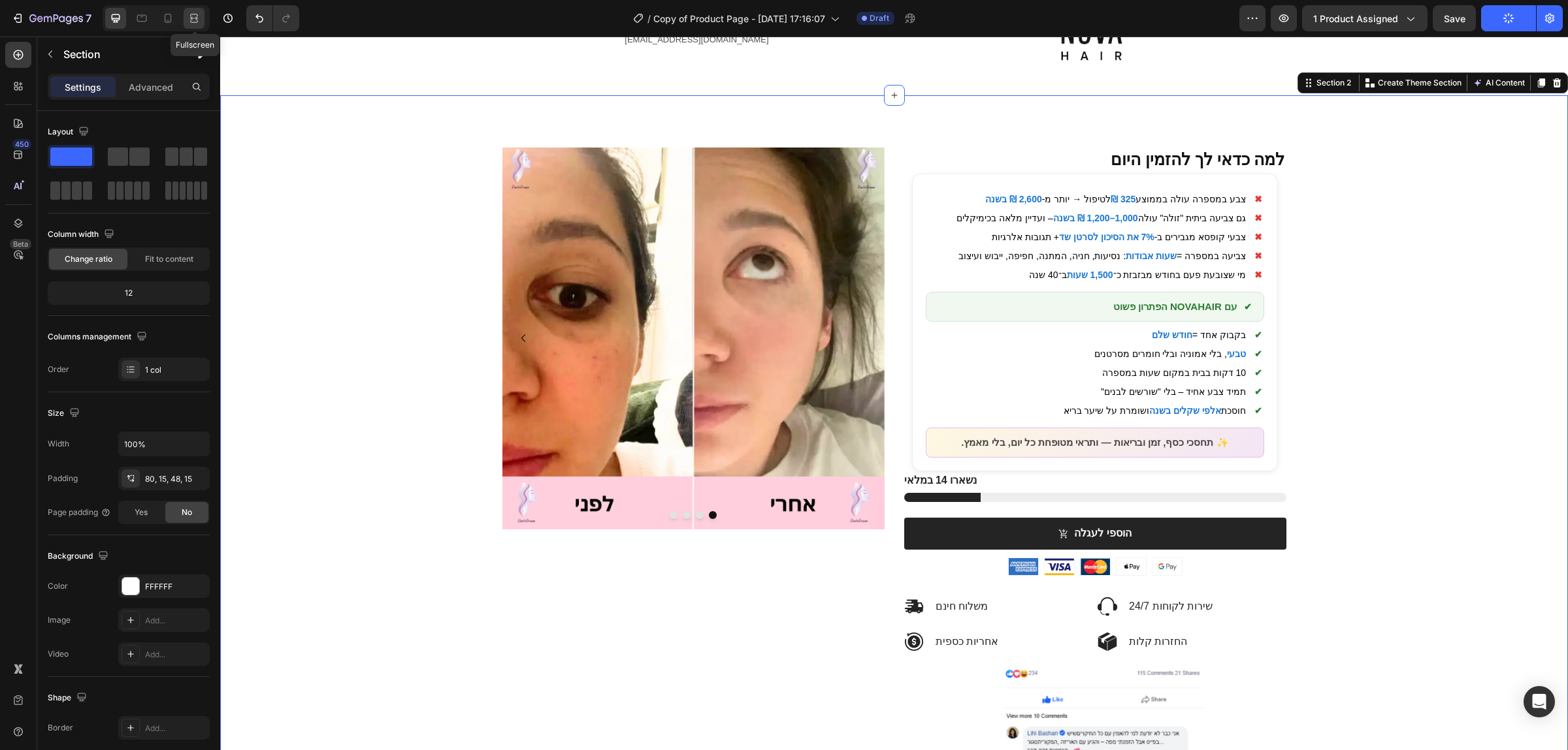
click at [186, 13] on div at bounding box center [194, 18] width 21 height 21
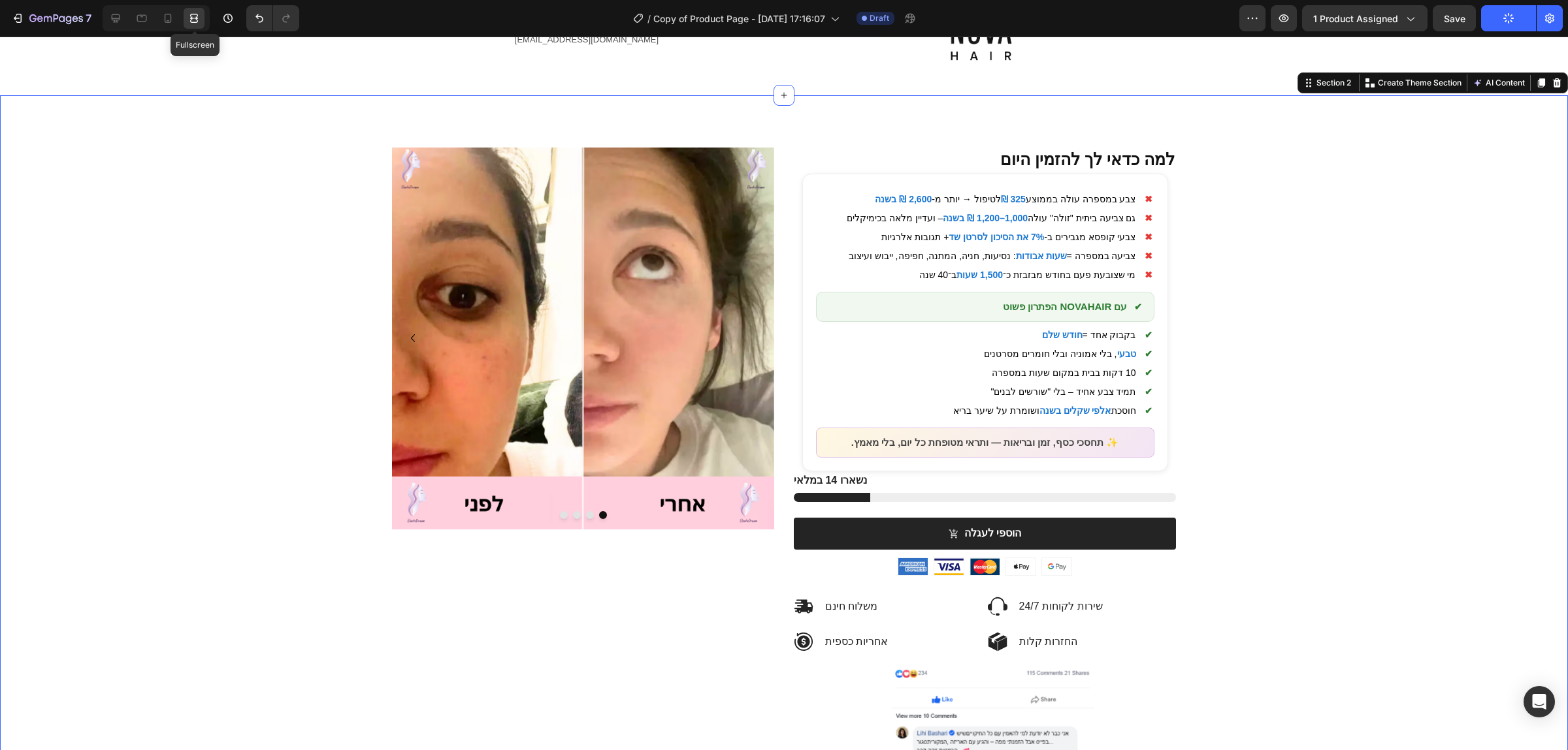
click at [186, 13] on div at bounding box center [194, 18] width 21 height 21
click at [177, 12] on div at bounding box center [168, 18] width 21 height 21
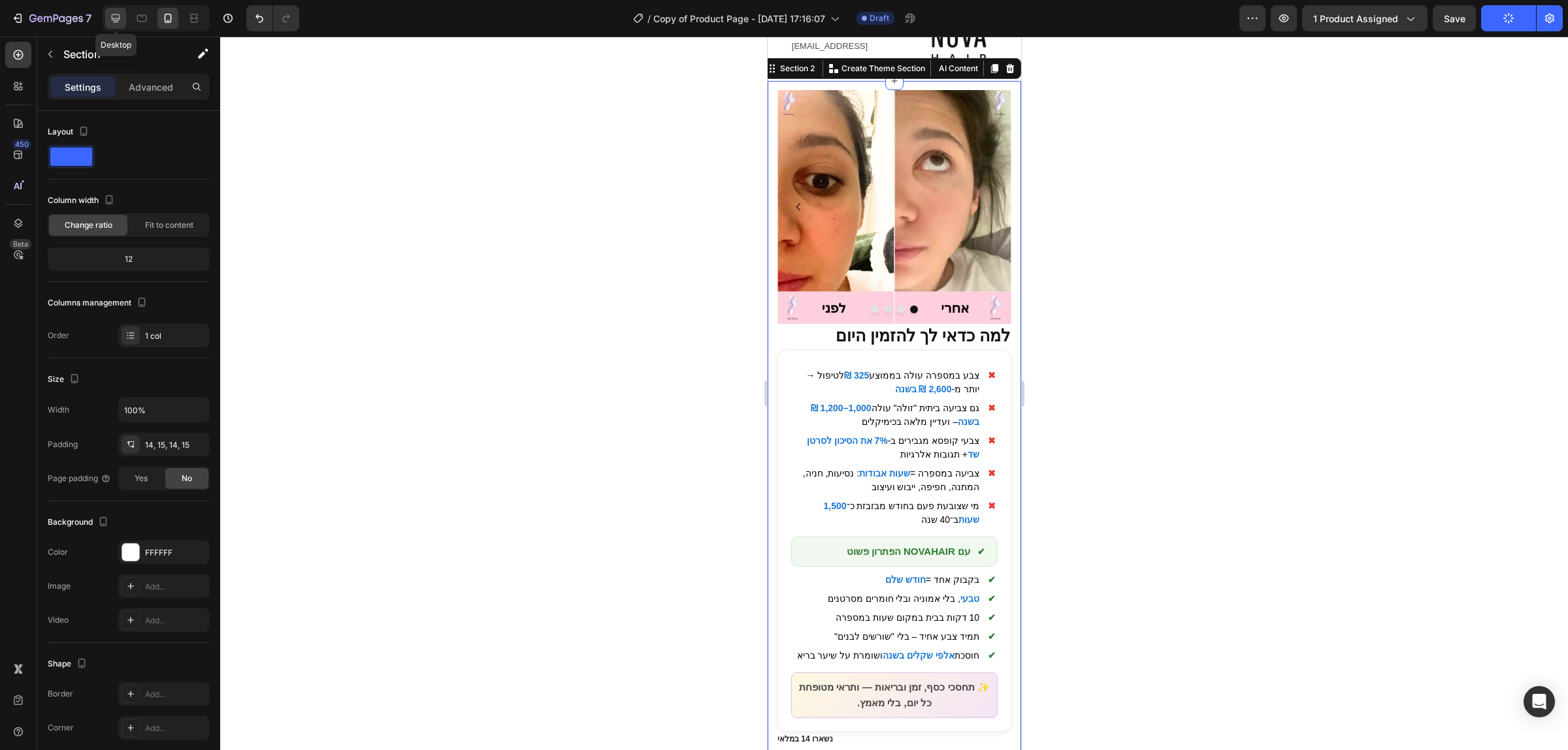
scroll to position [56, 0]
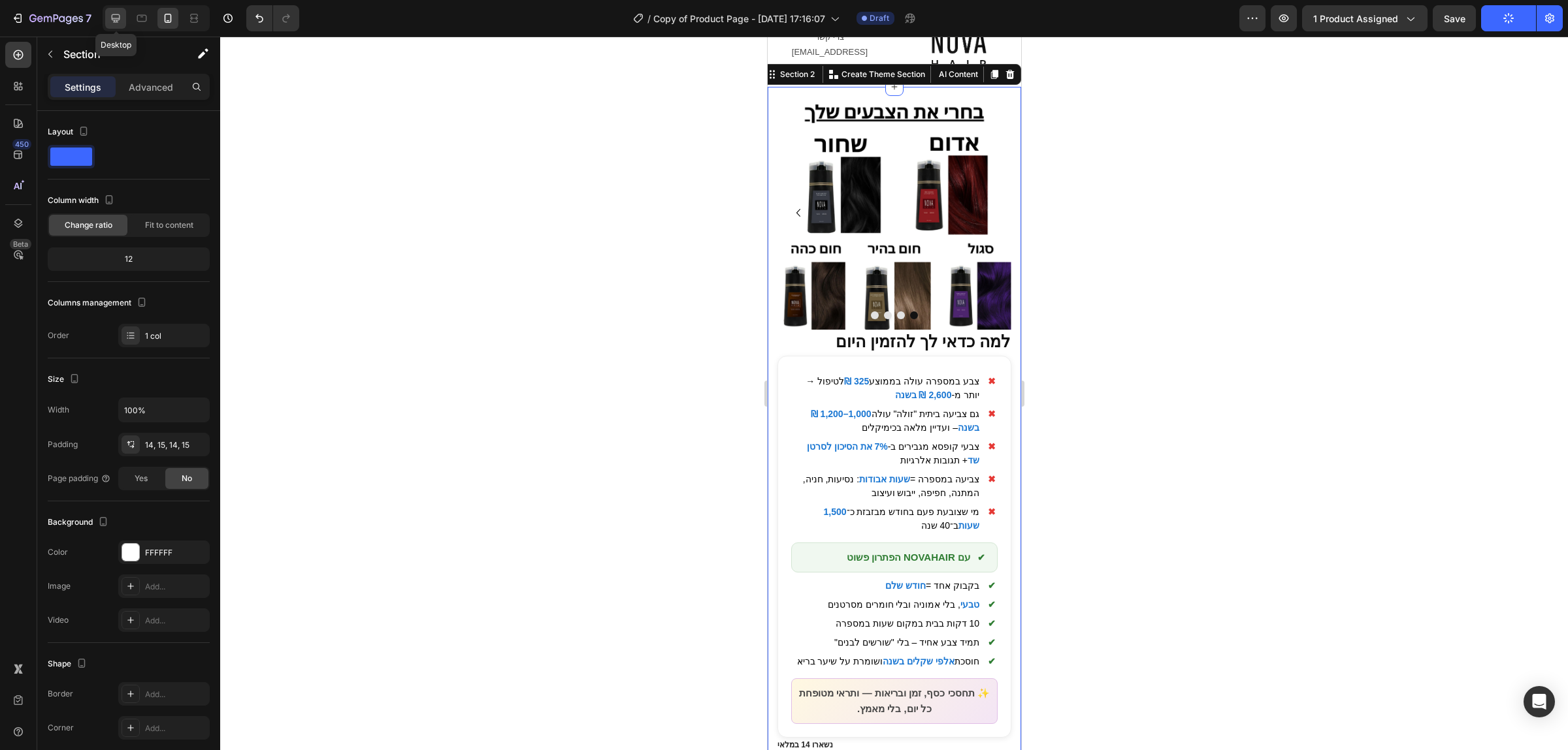
click at [107, 13] on div at bounding box center [115, 18] width 21 height 21
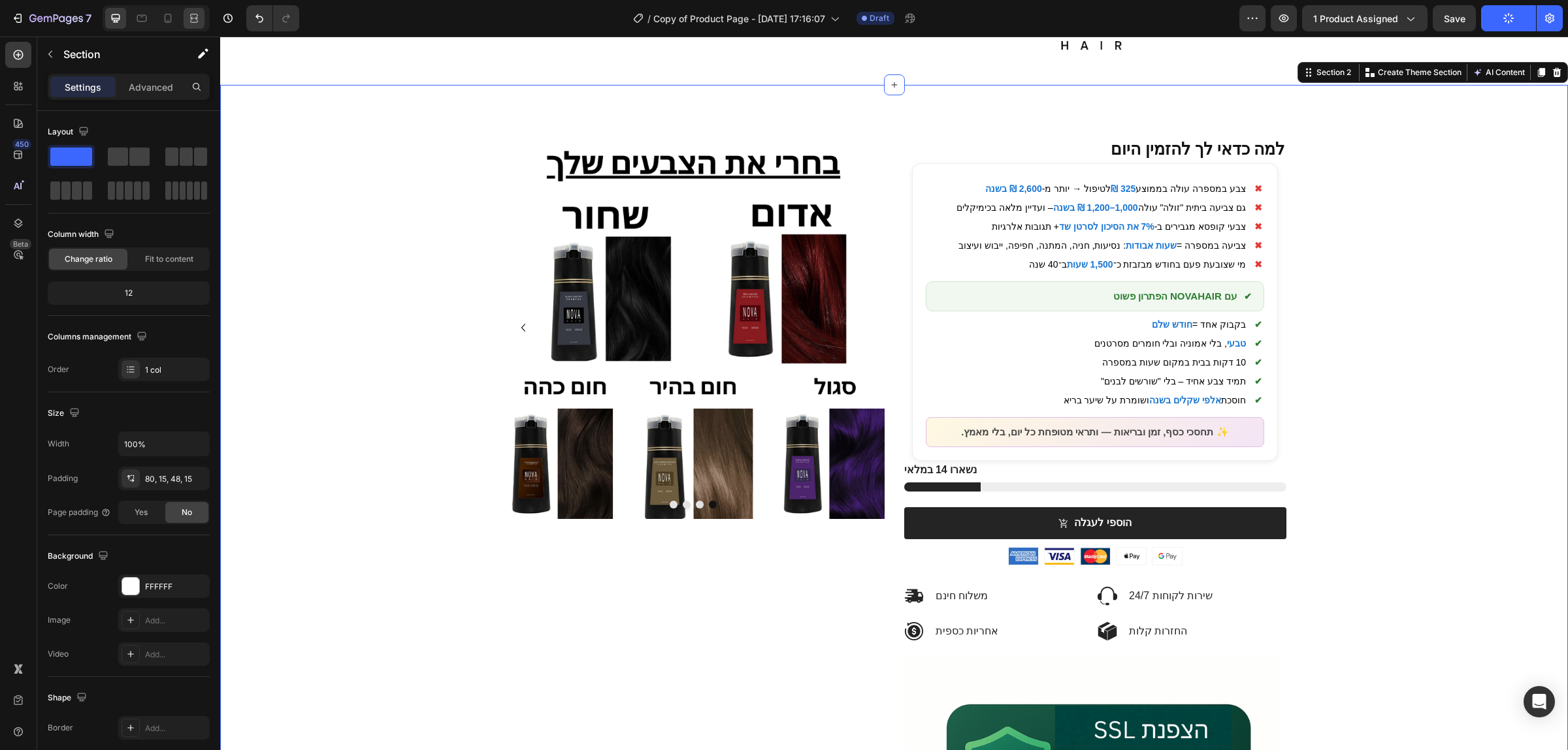
scroll to position [81, 0]
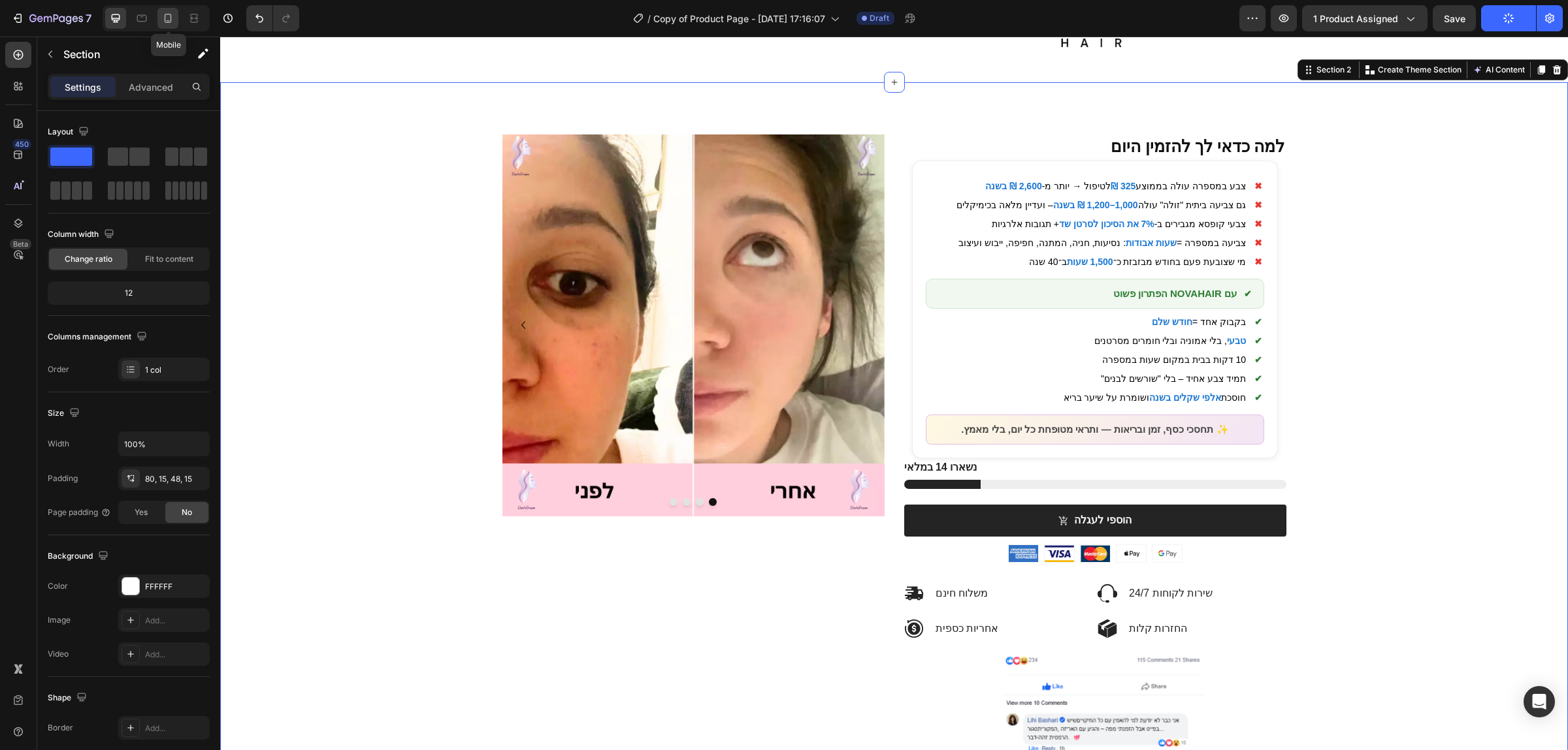
click at [176, 13] on div at bounding box center [168, 18] width 21 height 21
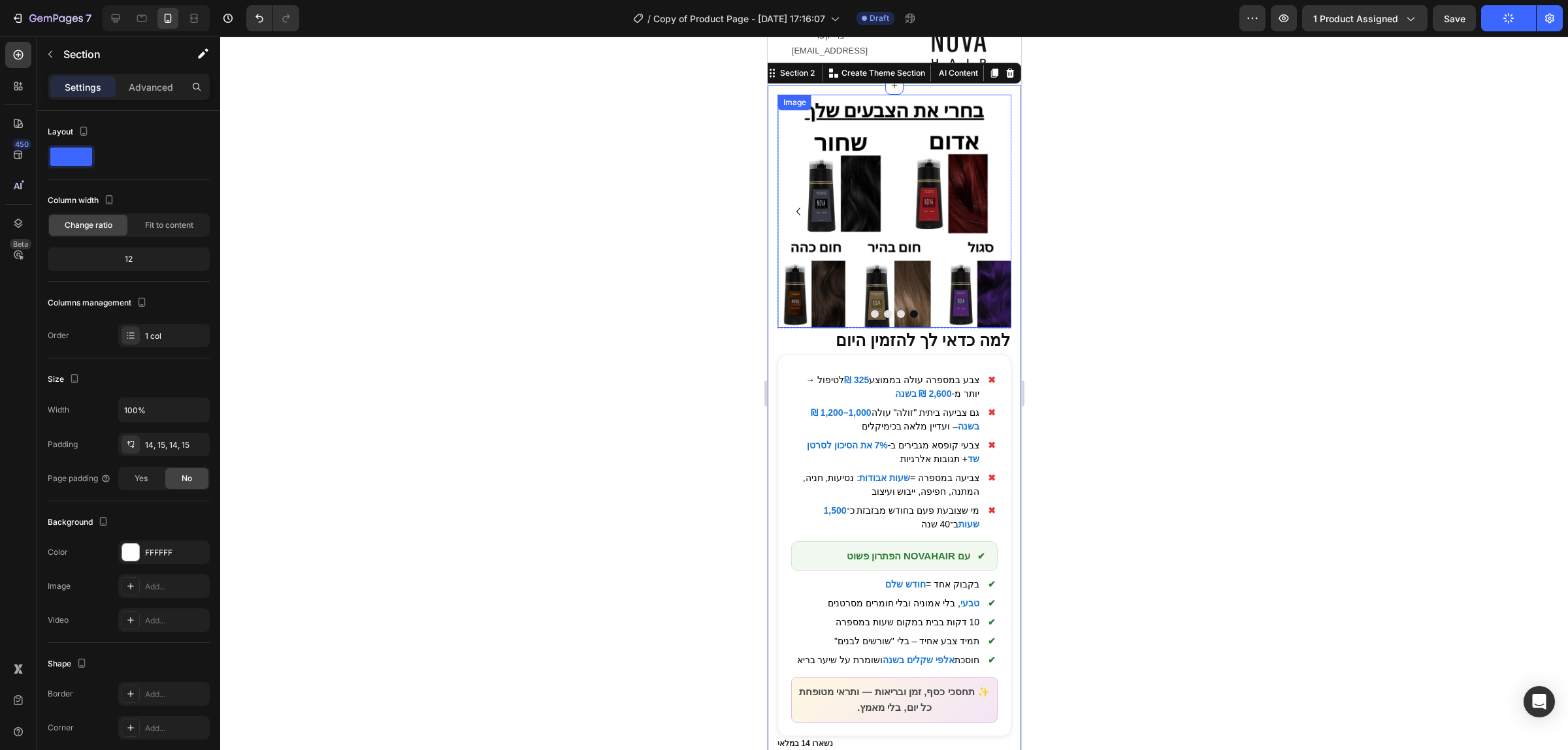
scroll to position [56, 0]
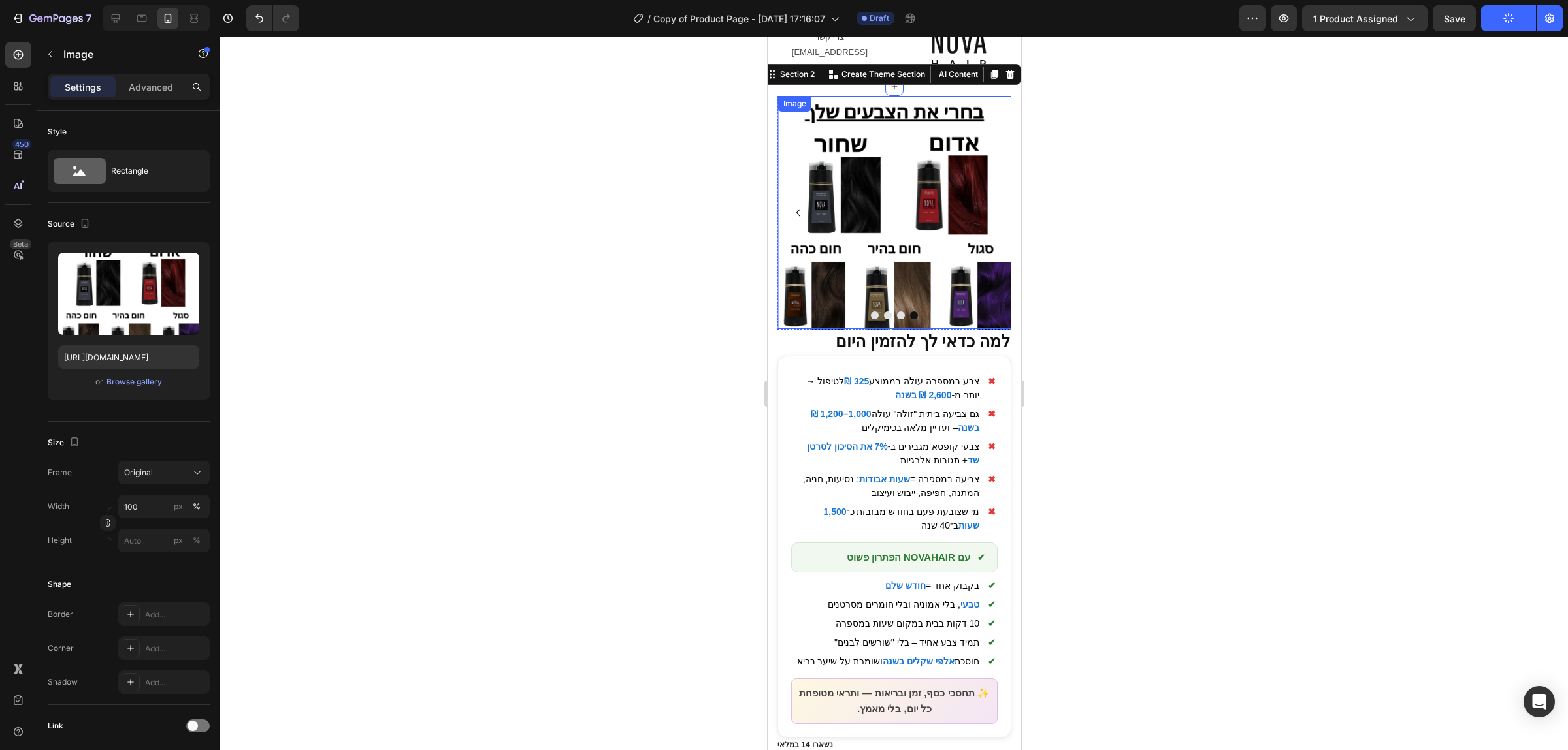
click at [907, 229] on img at bounding box center [893, 213] width 234 height 234
click at [872, 312] on button "Dot" at bounding box center [874, 315] width 8 height 8
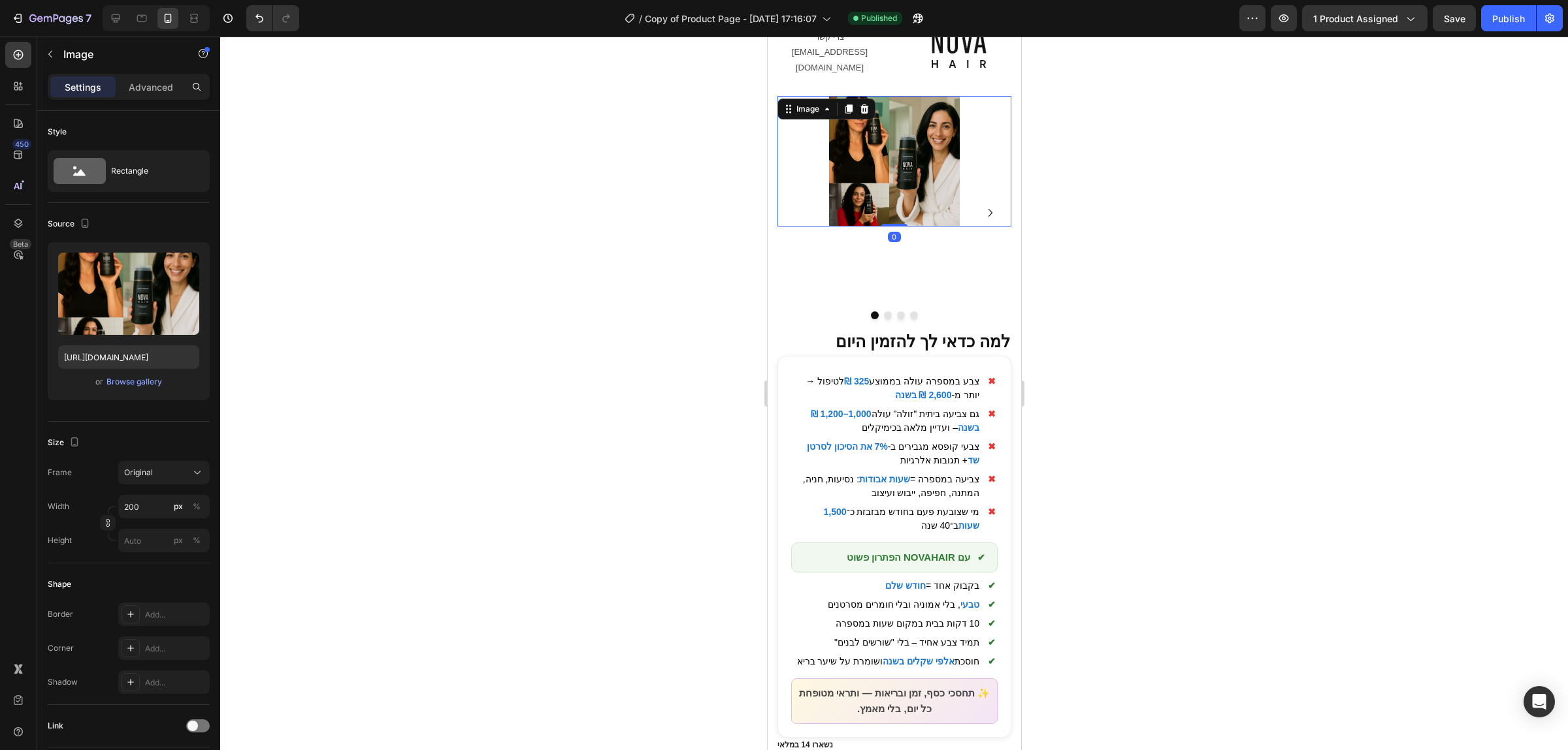
click at [892, 171] on img at bounding box center [893, 161] width 130 height 130
click at [149, 381] on div "Browse gallery" at bounding box center [134, 382] width 55 height 12
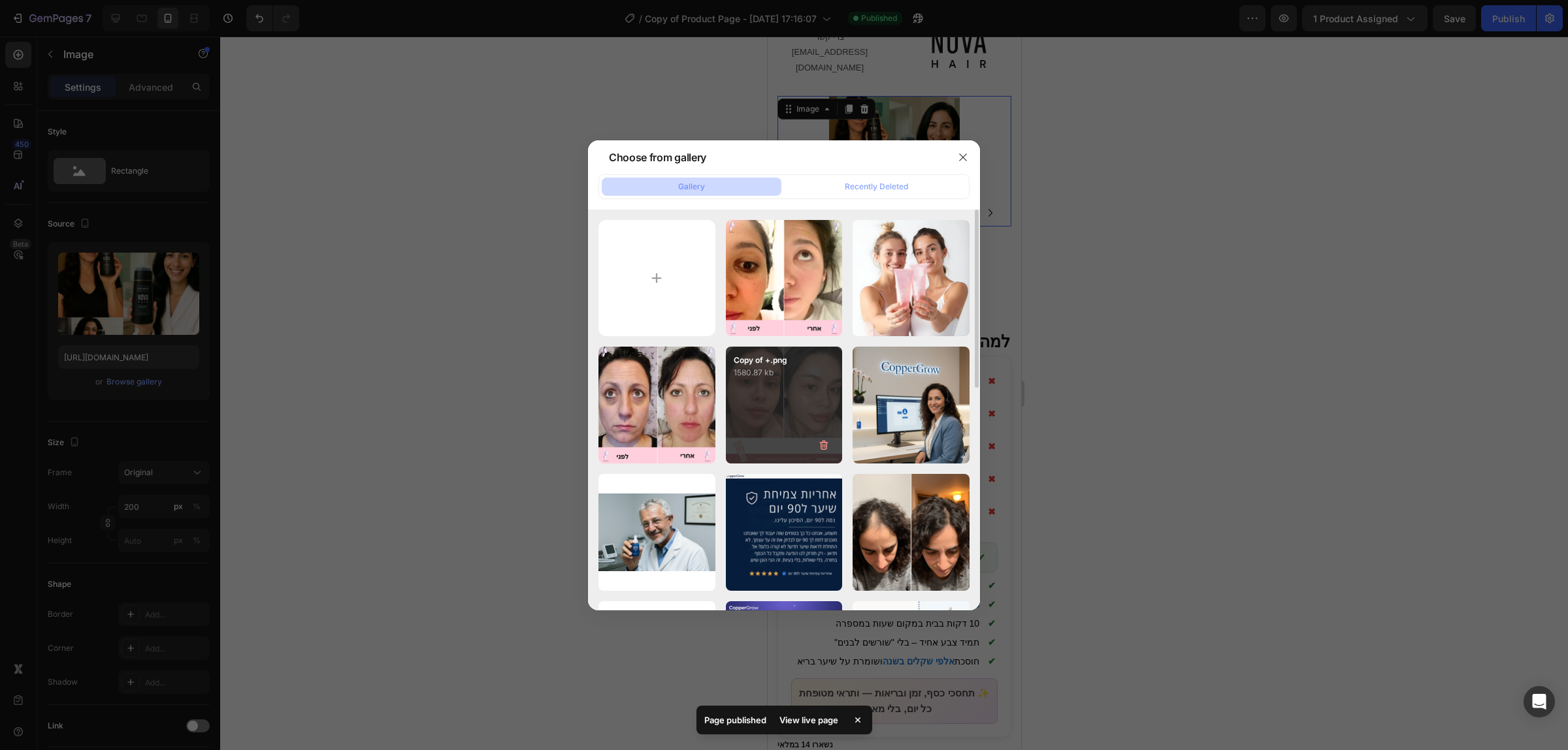
click at [786, 382] on div "Copy of +.png 1580.87 kb" at bounding box center [784, 405] width 117 height 117
type input "[URL][DOMAIN_NAME]"
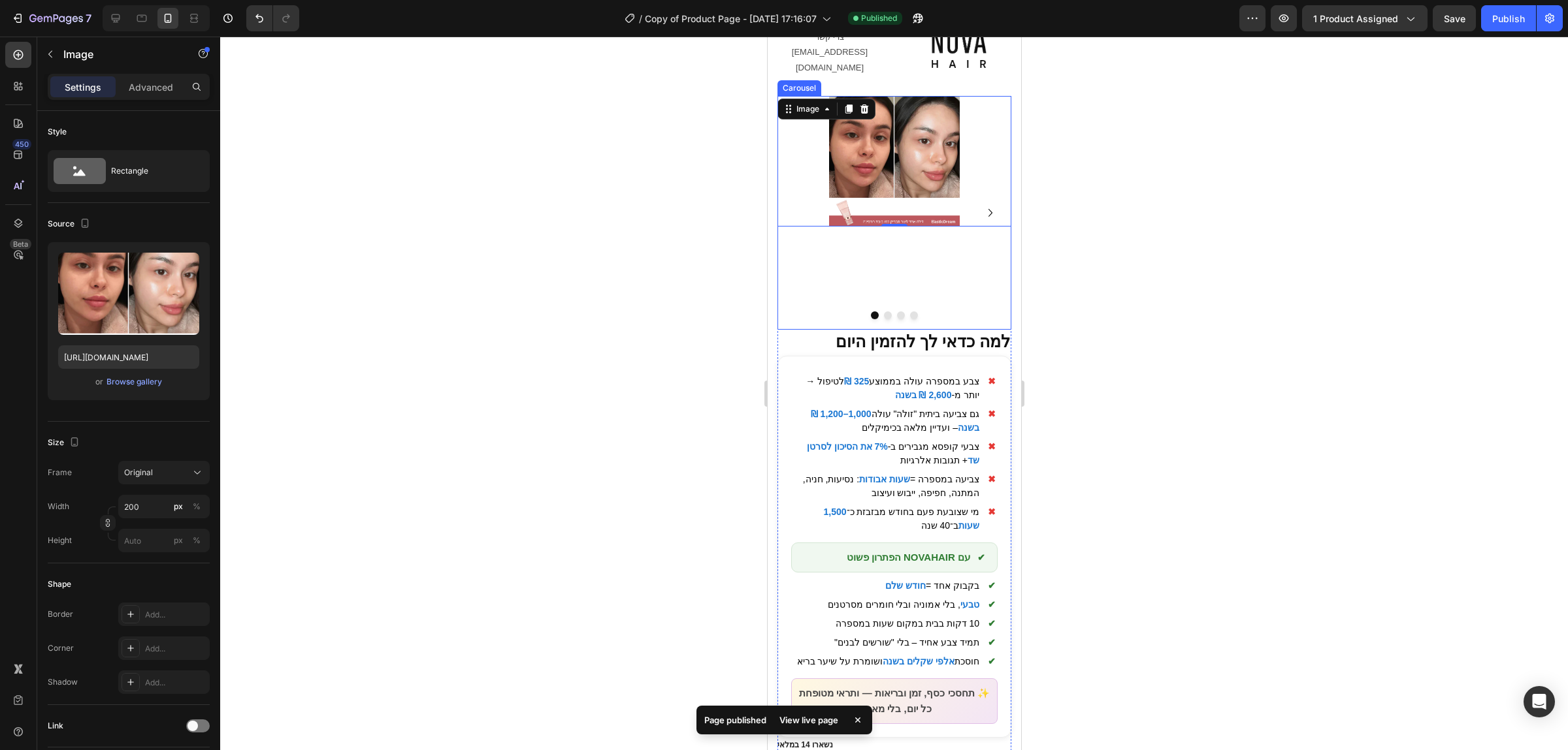
click at [886, 312] on button "Dot" at bounding box center [887, 315] width 8 height 8
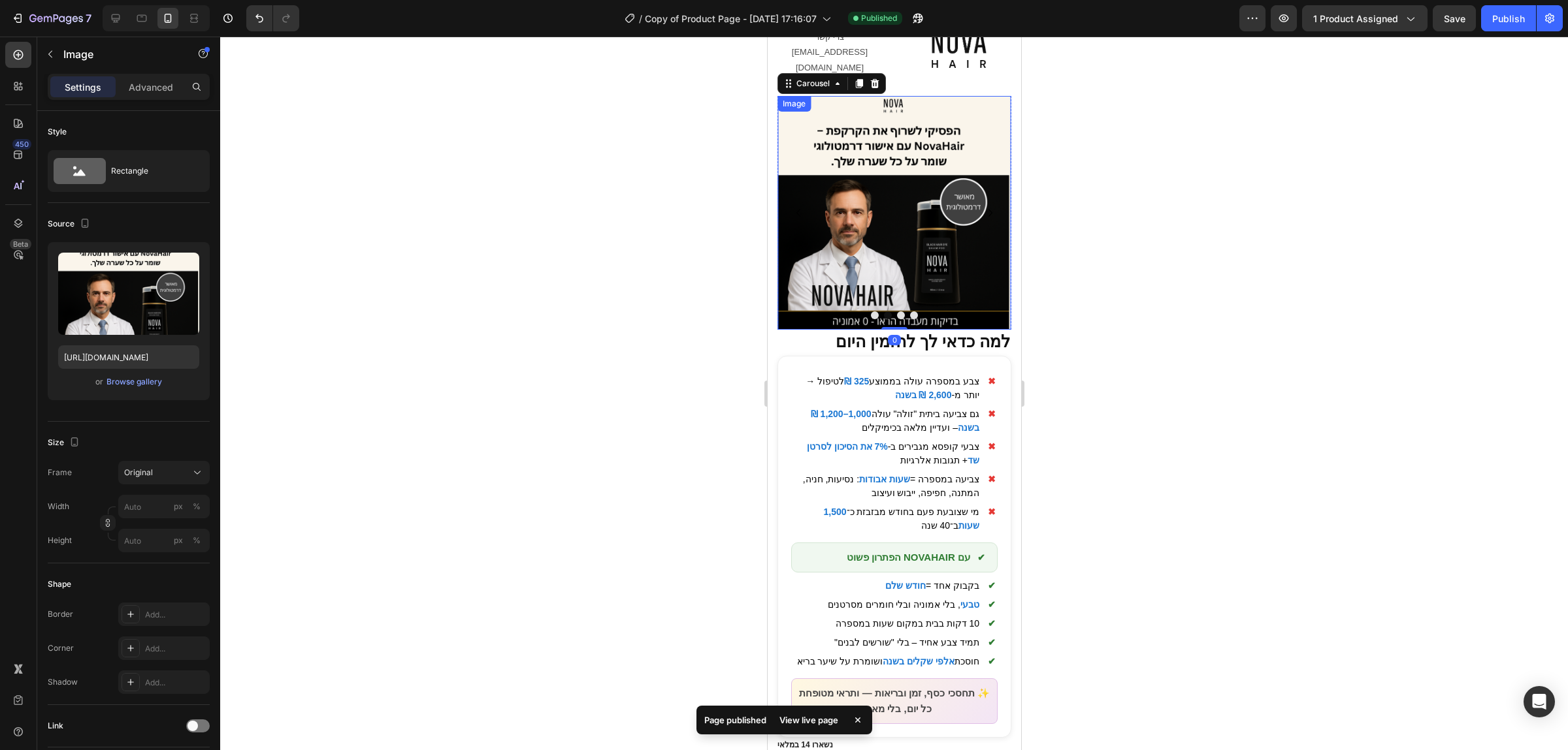
click at [917, 188] on img at bounding box center [893, 213] width 234 height 234
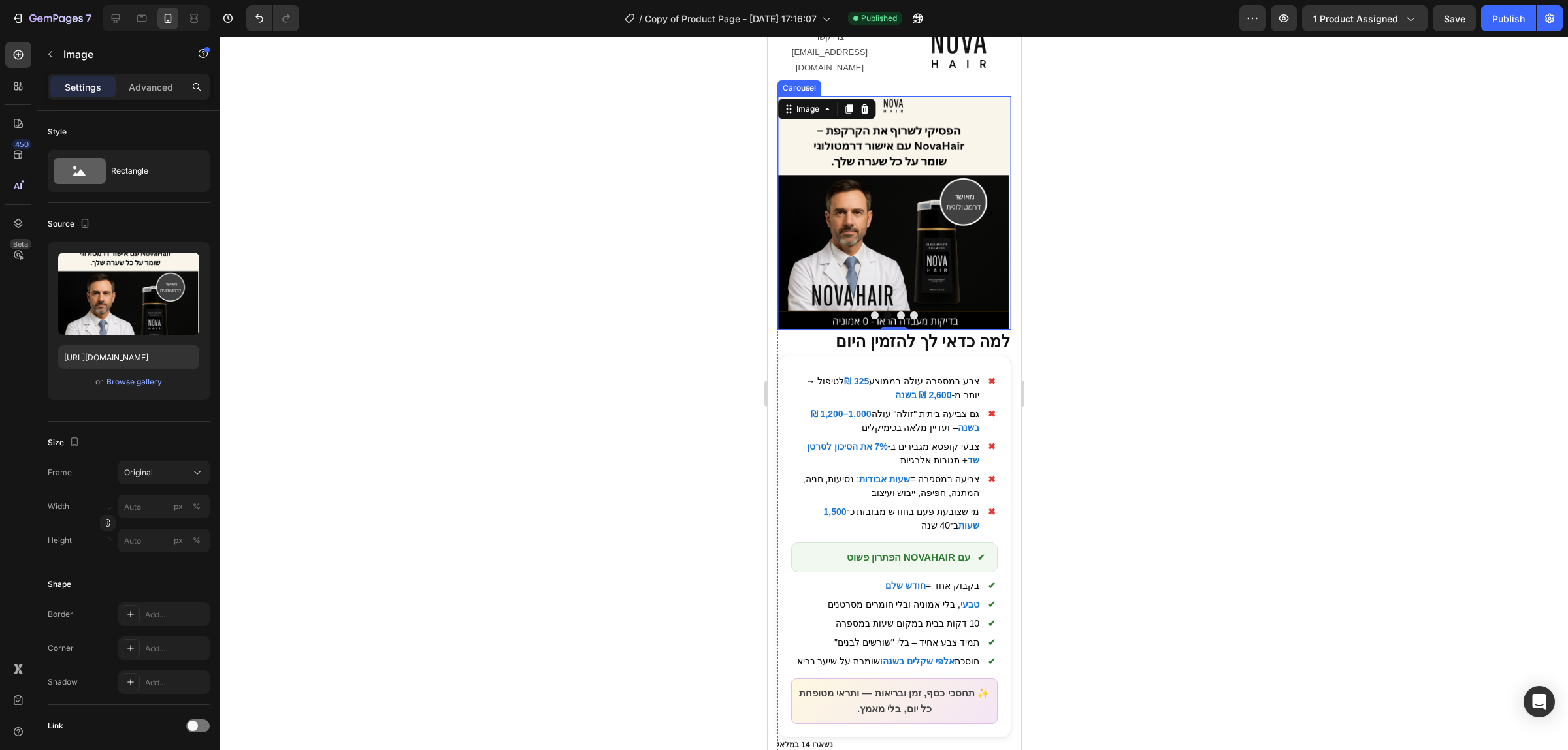
click at [869, 312] on div at bounding box center [893, 315] width 234 height 8
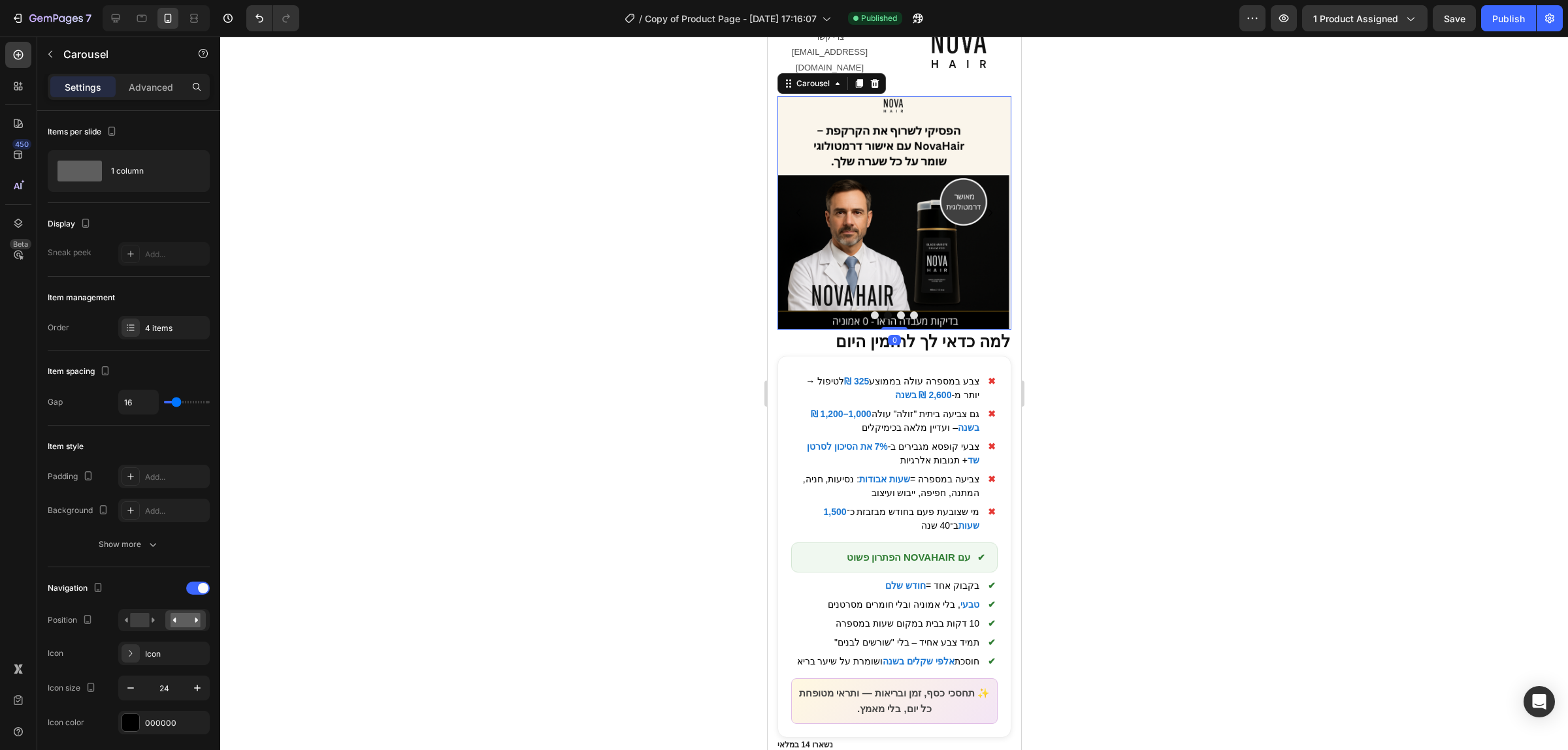
click at [874, 312] on button "Dot" at bounding box center [874, 315] width 8 height 8
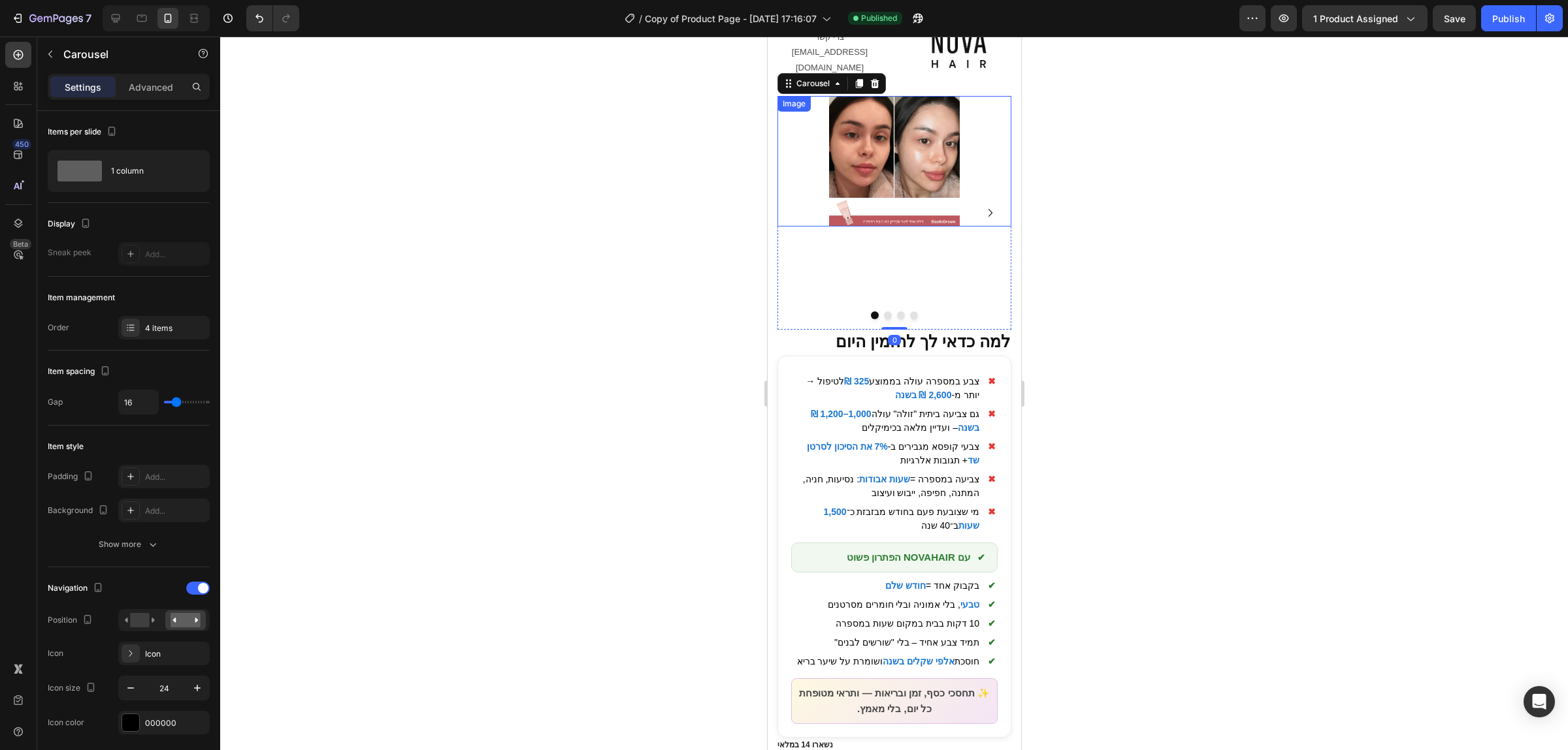
click at [906, 147] on img at bounding box center [893, 161] width 130 height 130
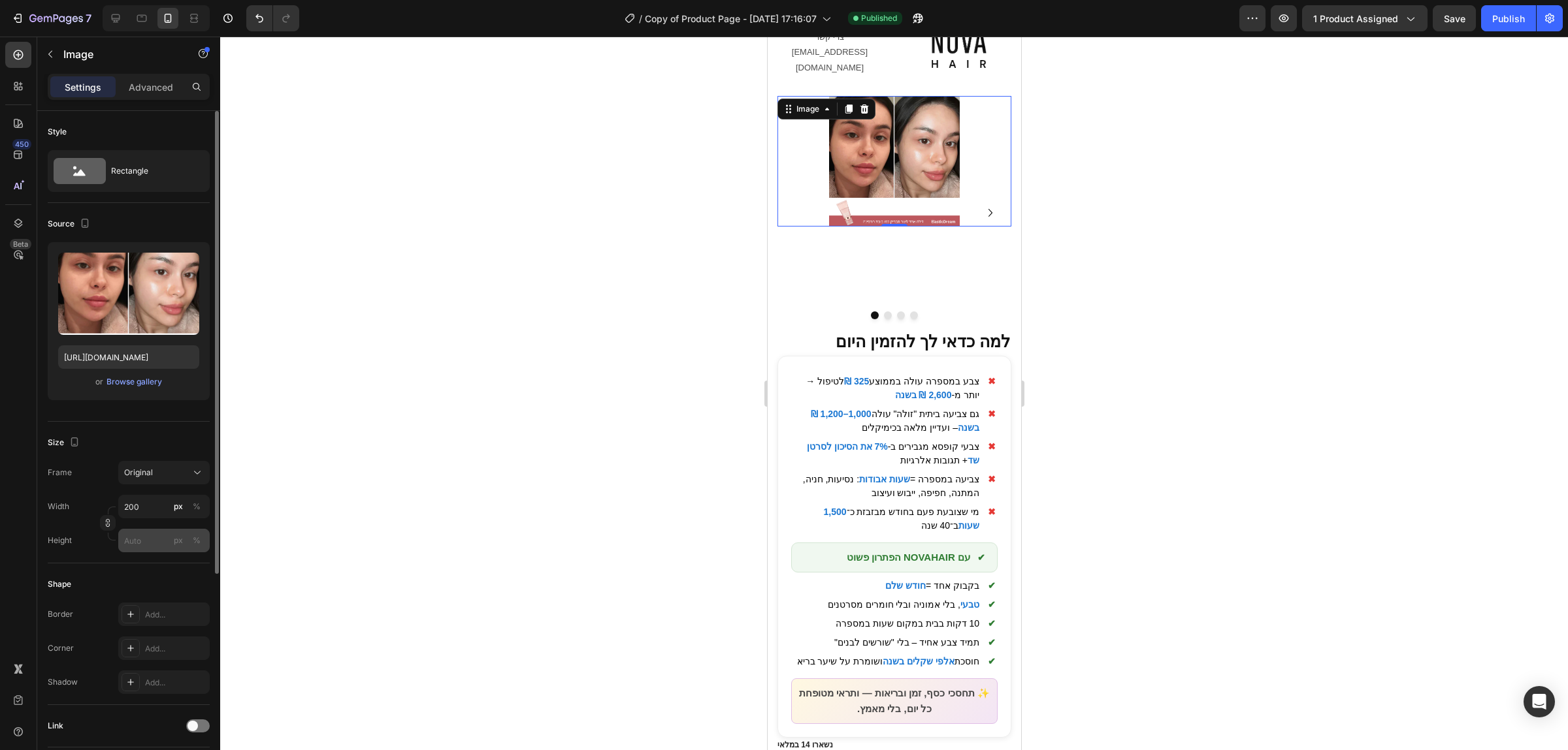
click at [154, 540] on input "px %" at bounding box center [164, 540] width 91 height 23
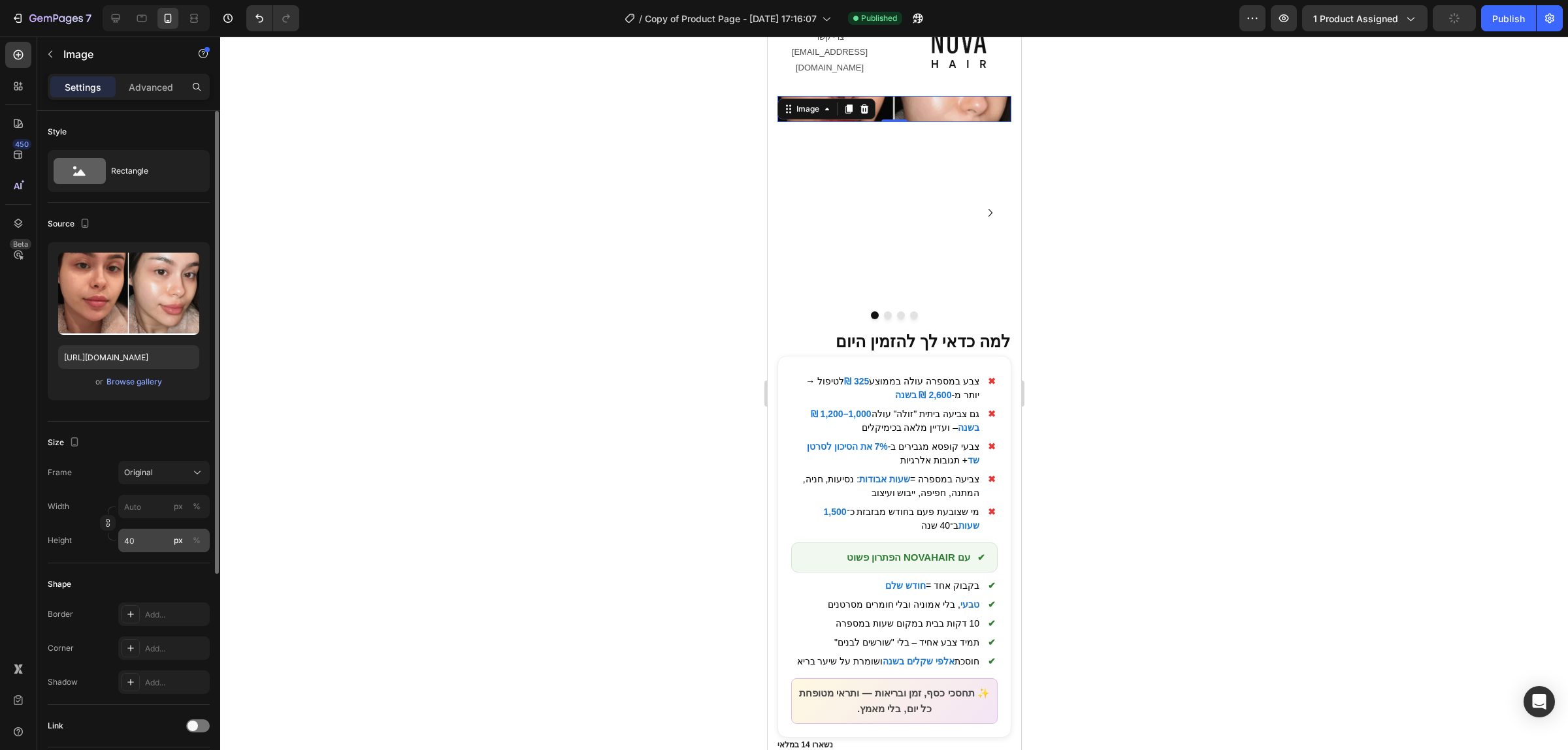
type input "400"
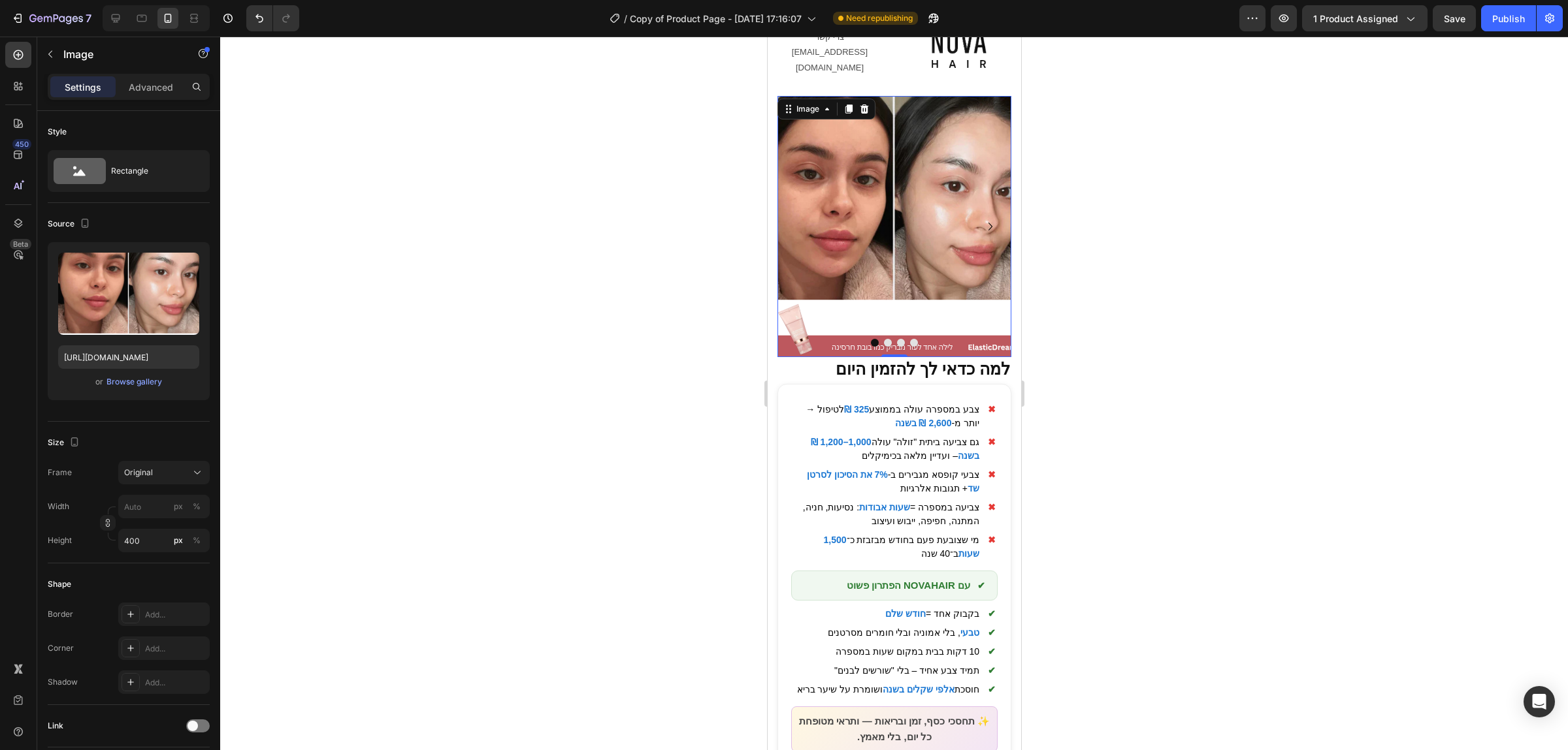
click at [1374, 433] on div at bounding box center [894, 394] width 1348 height 714
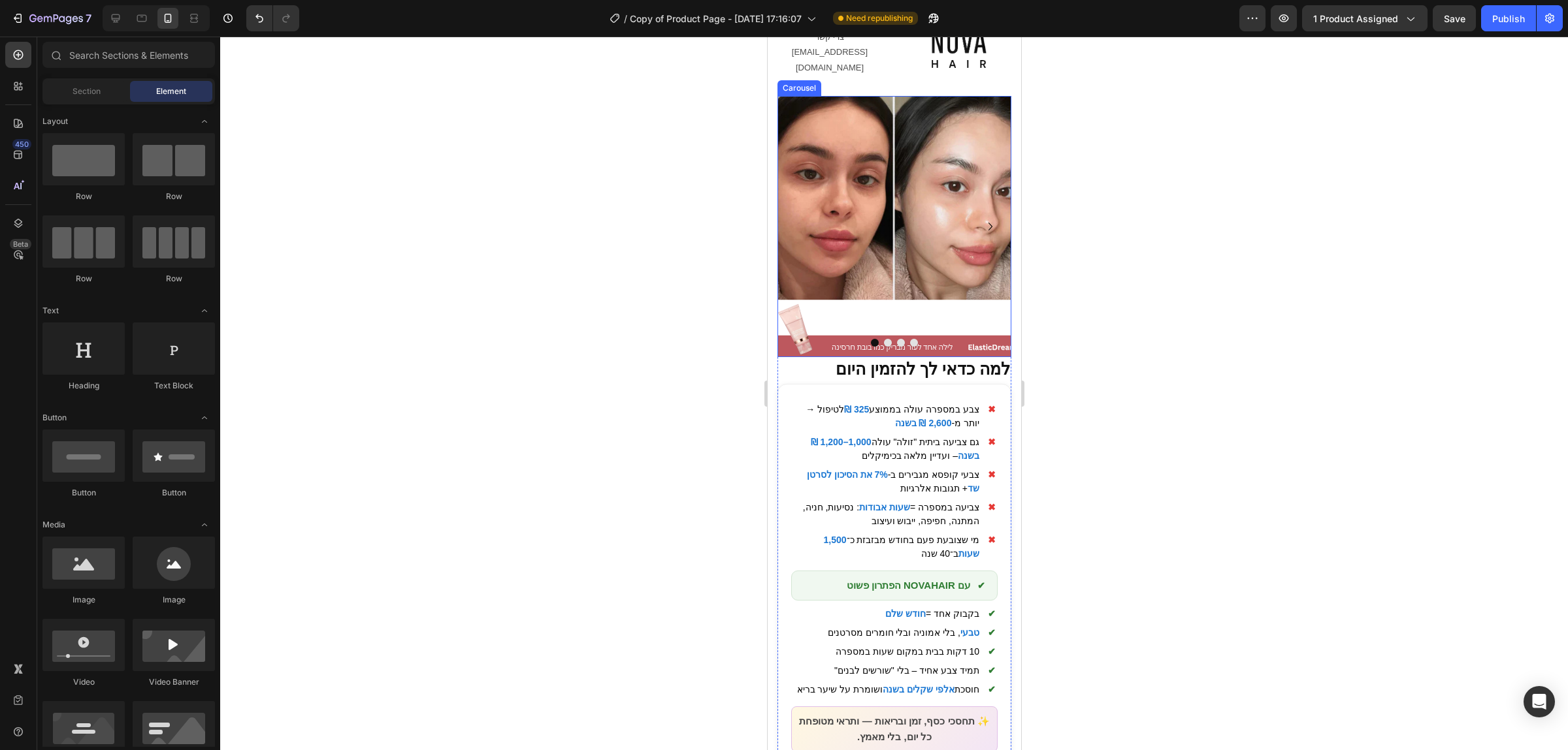
click at [887, 339] on button "Dot" at bounding box center [887, 343] width 8 height 8
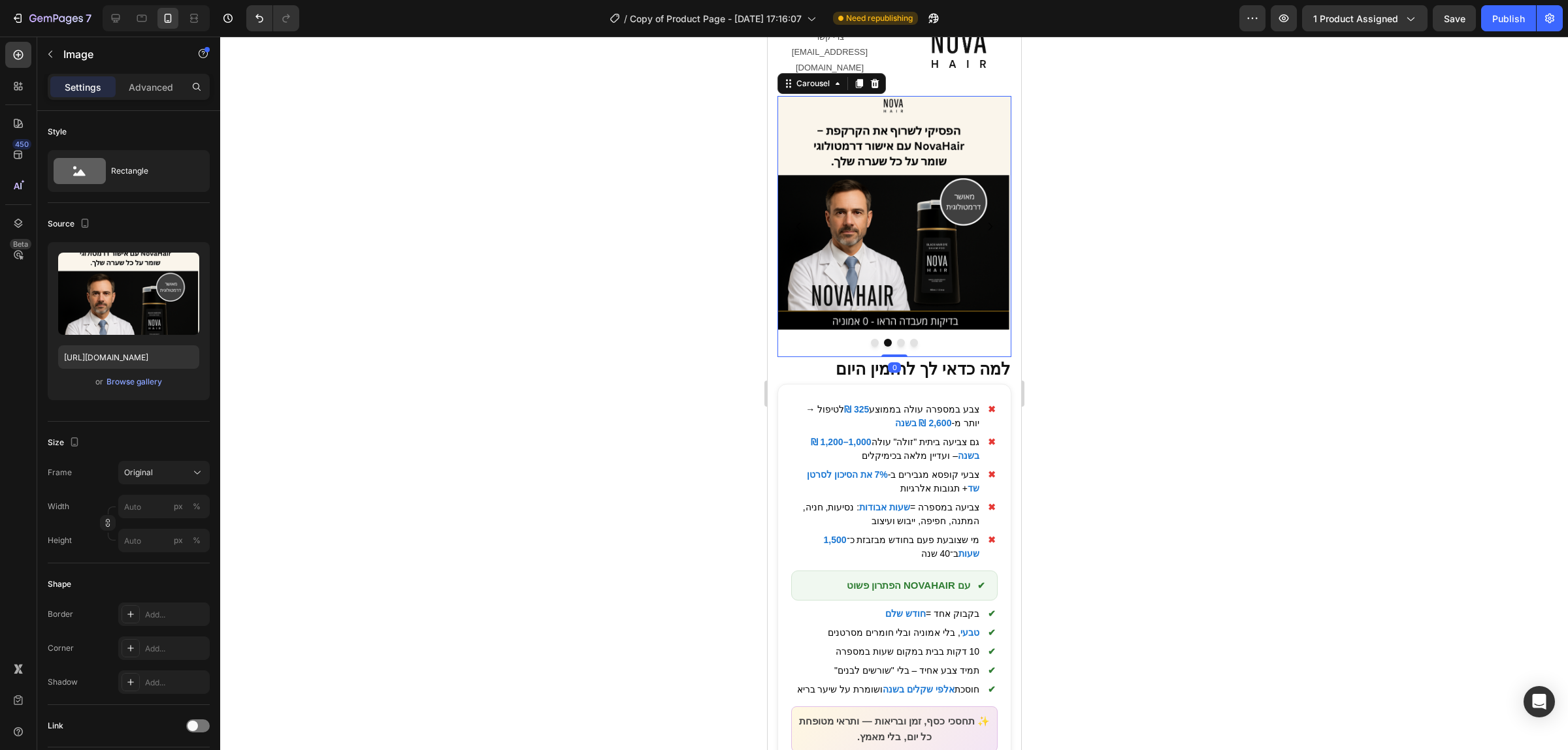
click at [932, 261] on img at bounding box center [893, 213] width 234 height 234
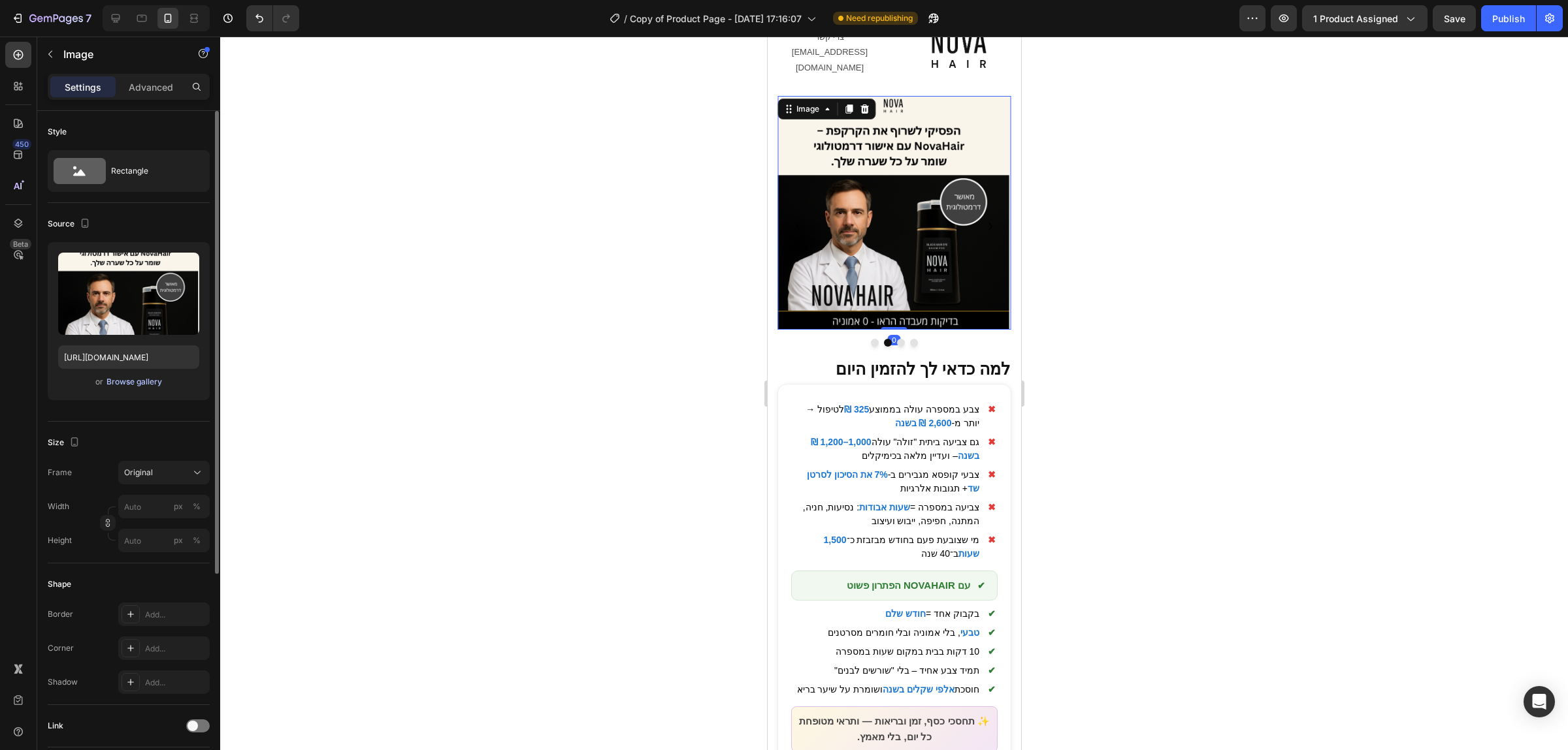
click at [147, 380] on div "Browse gallery" at bounding box center [134, 382] width 55 height 12
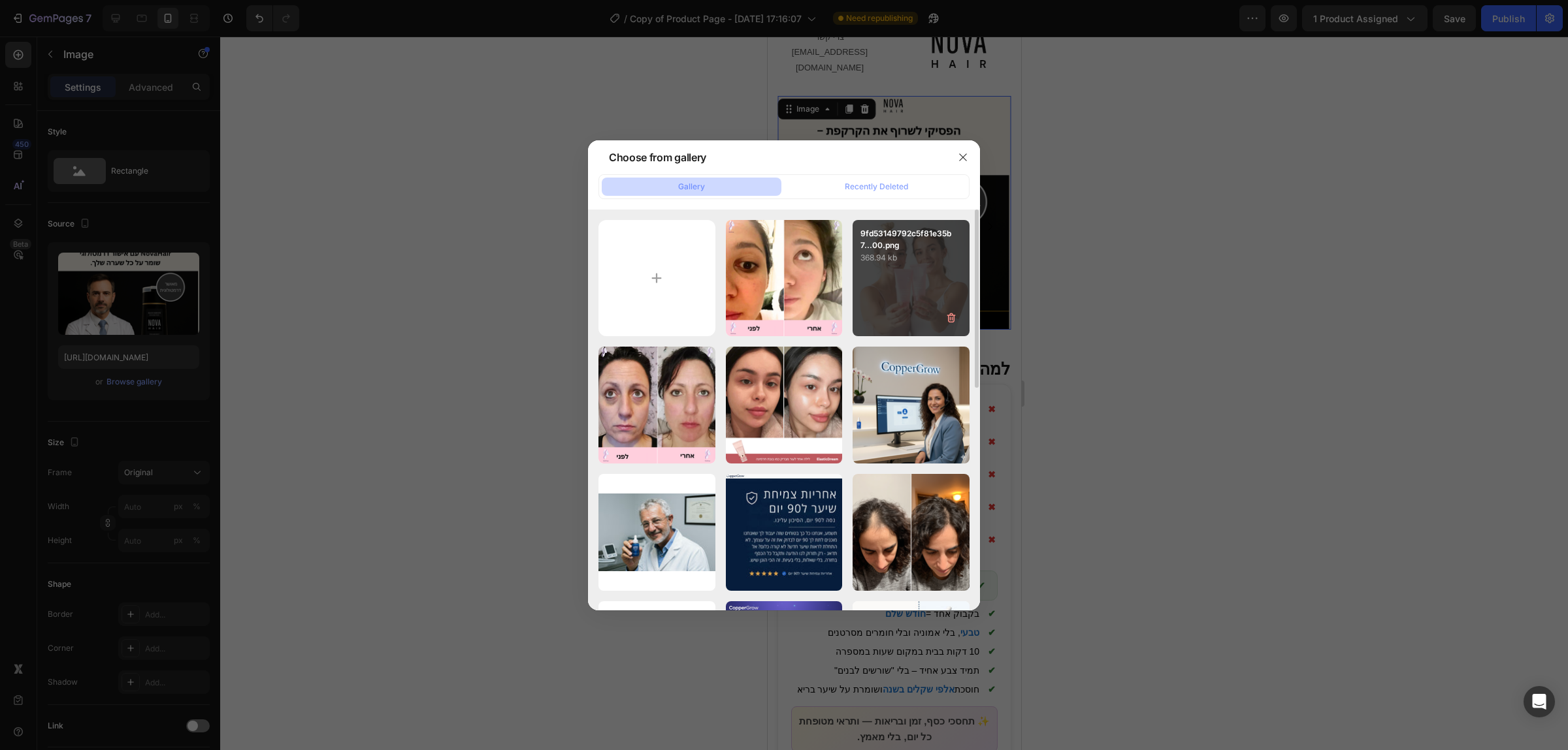
click at [921, 276] on div "9fd53149792c5f81e35b7...00.png 368.94 kb" at bounding box center [910, 278] width 117 height 117
type input "[URL][DOMAIN_NAME]"
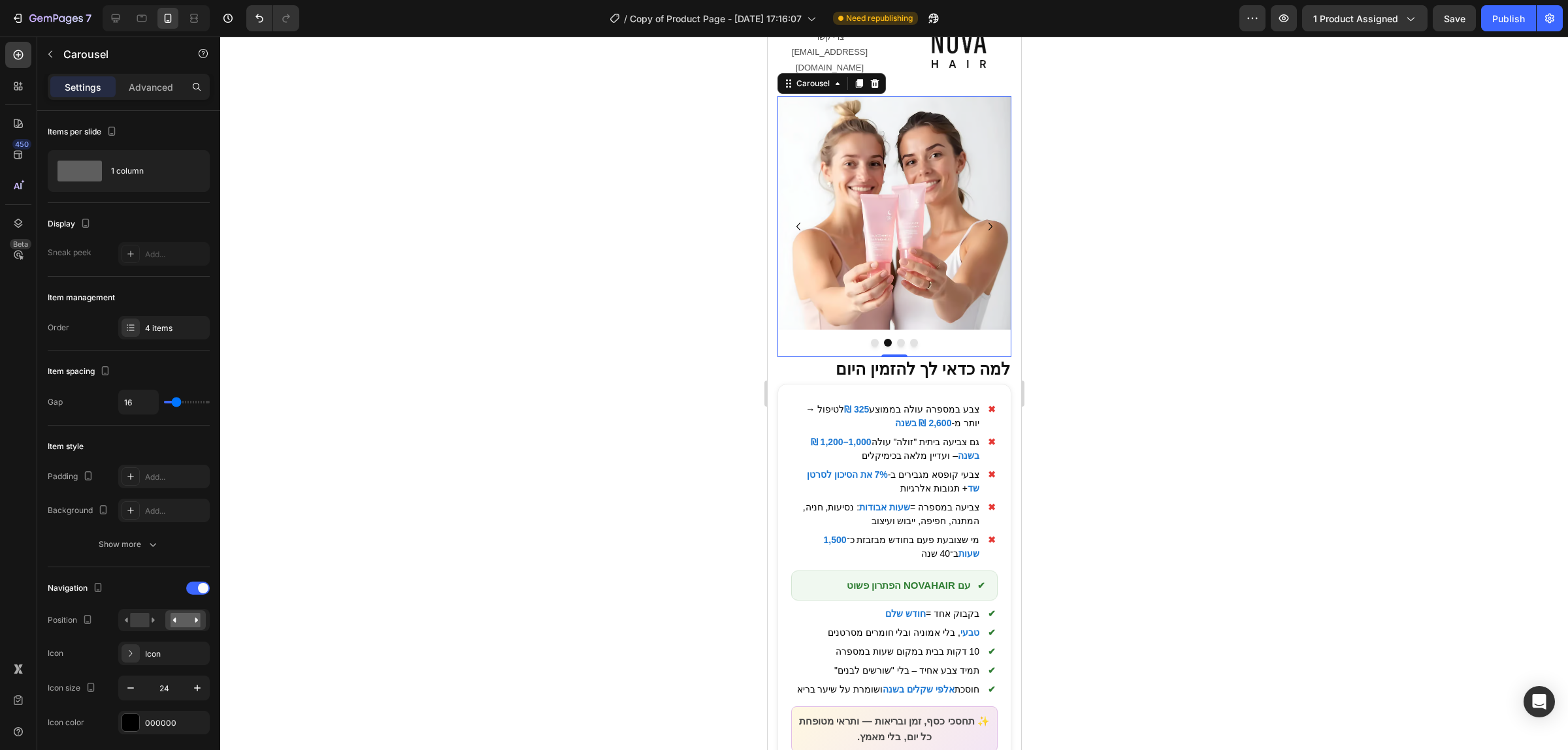
click at [900, 339] on button "Dot" at bounding box center [900, 343] width 8 height 8
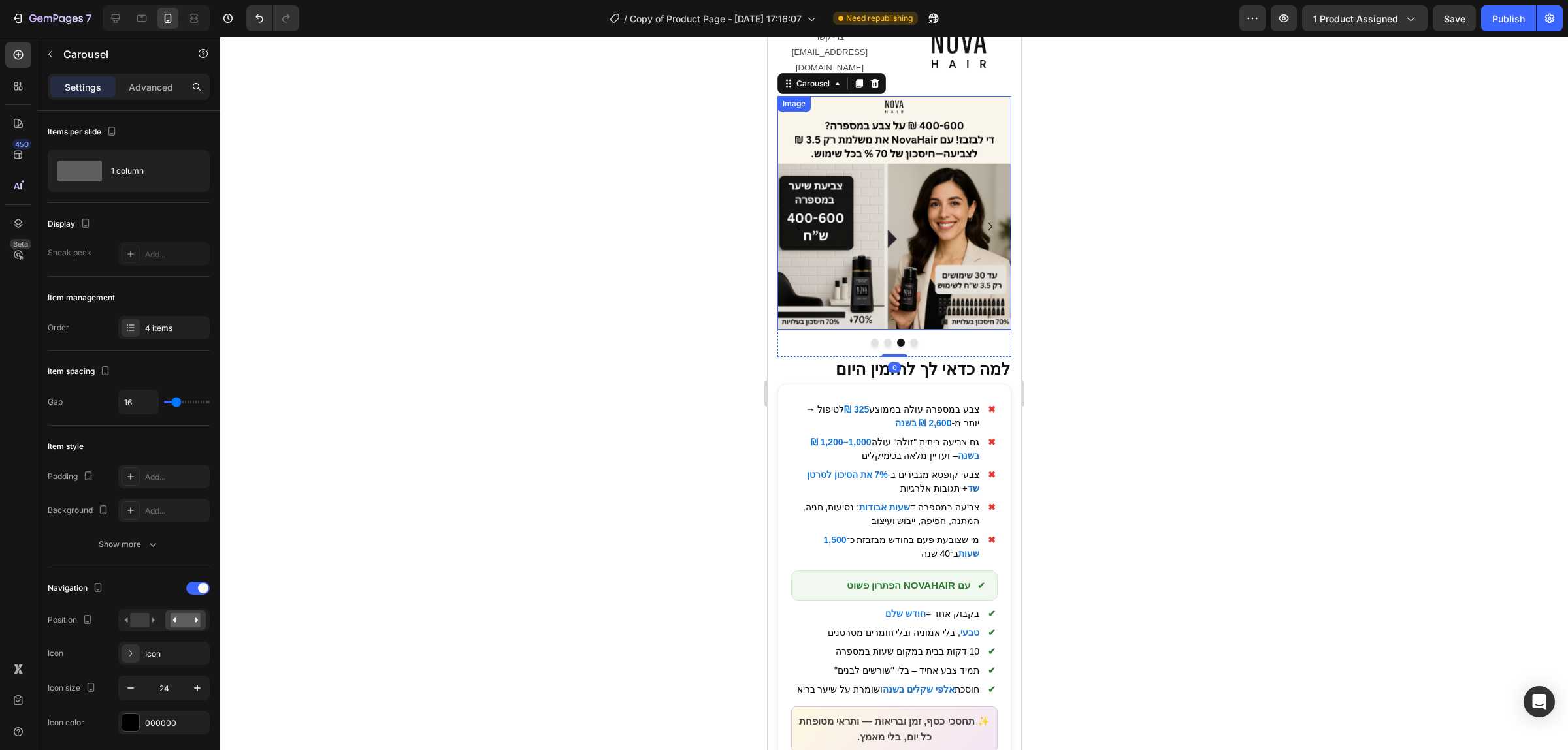
click at [951, 237] on img at bounding box center [893, 213] width 234 height 234
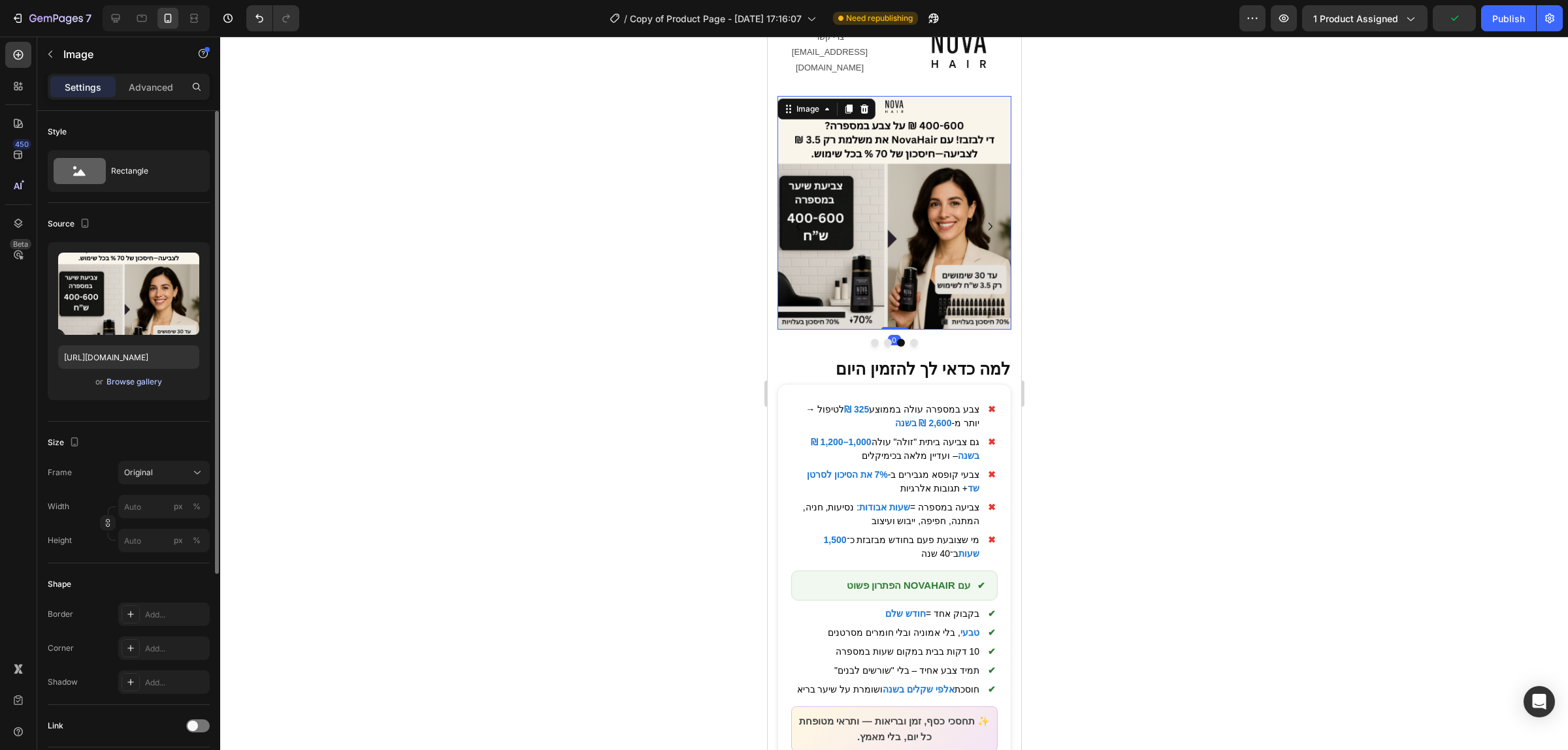
click at [140, 385] on div "Browse gallery" at bounding box center [134, 382] width 55 height 12
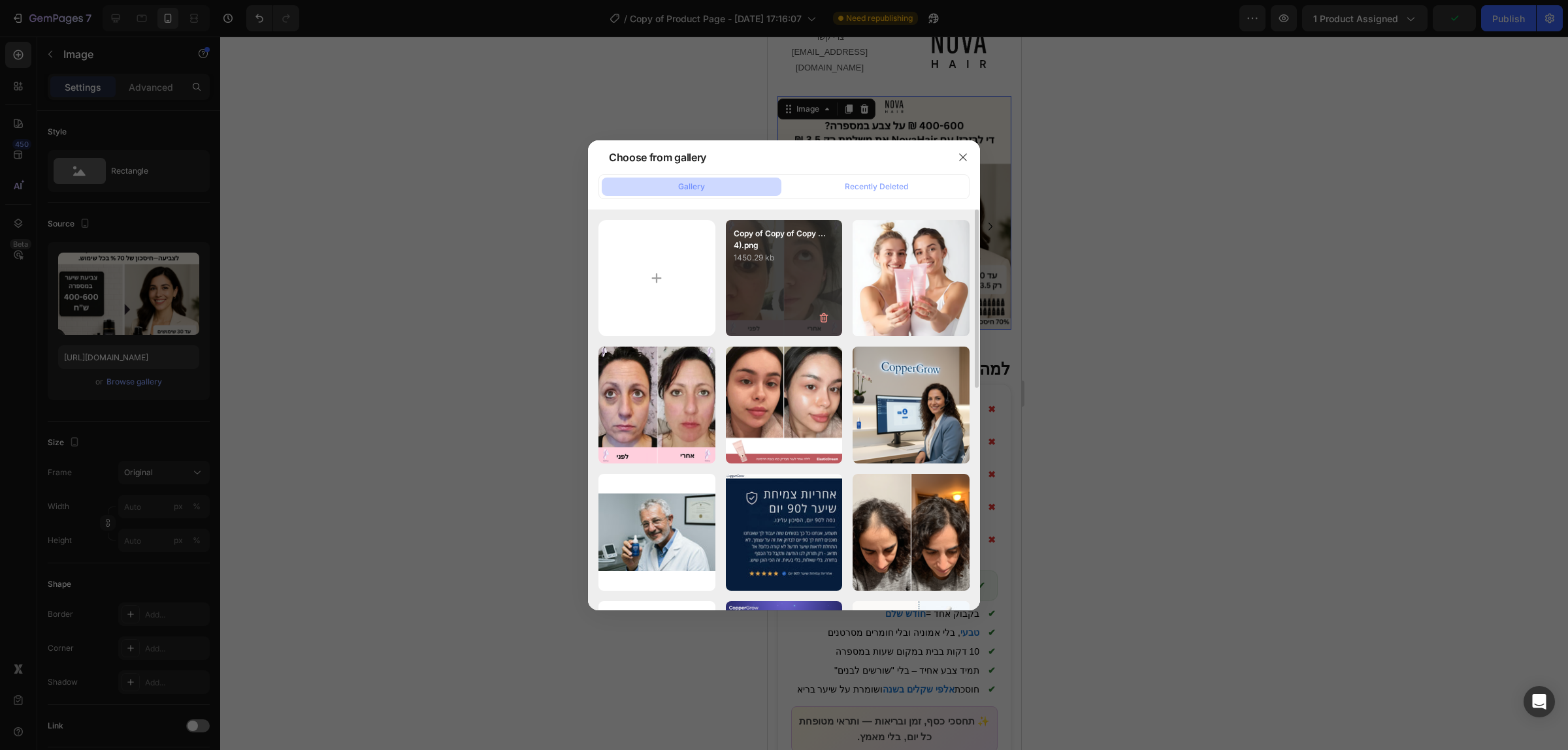
click at [806, 273] on div "Copy of Copy of Copy ...4).png 1450.29 kb" at bounding box center [784, 278] width 117 height 117
type input "[URL][DOMAIN_NAME]"
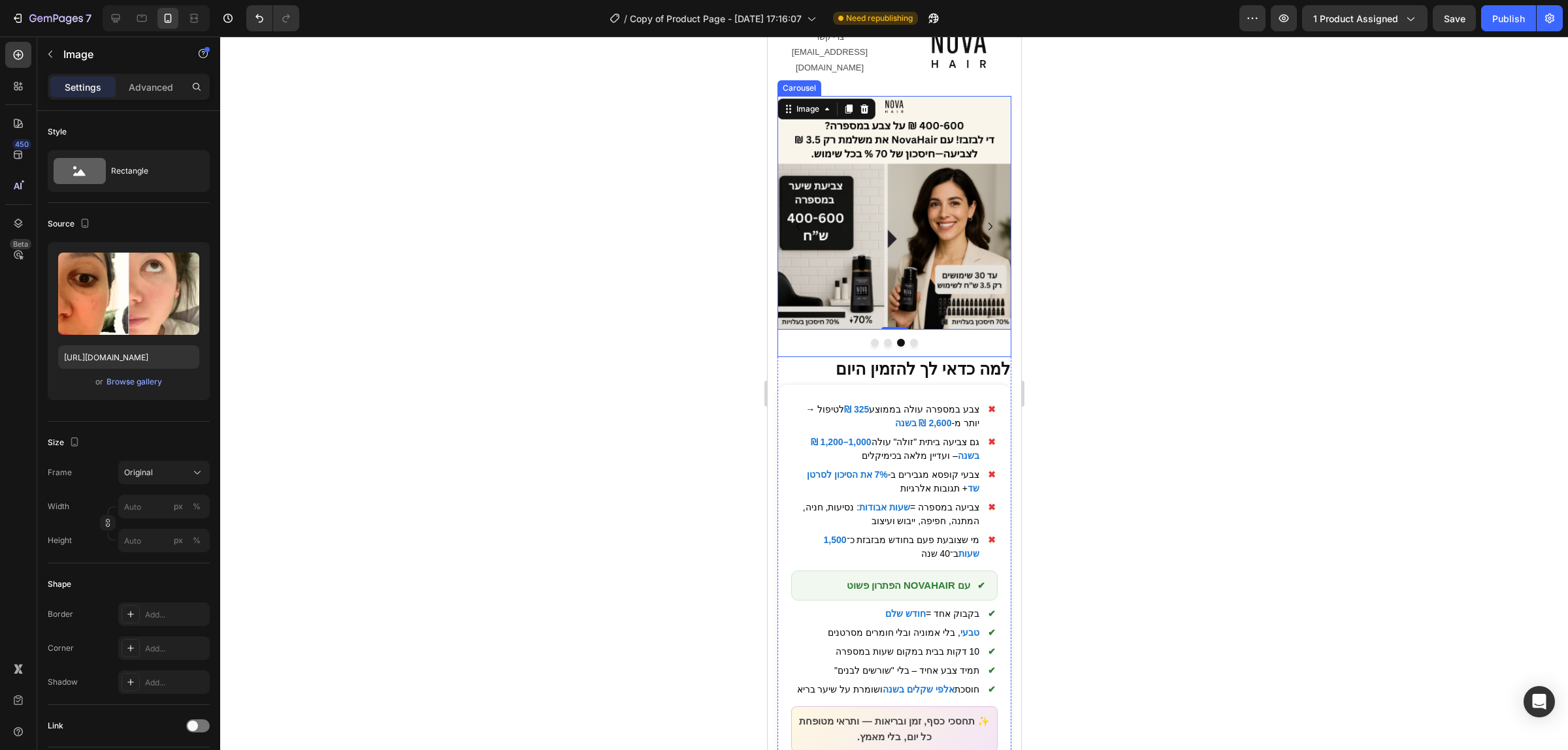
click at [915, 339] on button "Dot" at bounding box center [913, 343] width 8 height 8
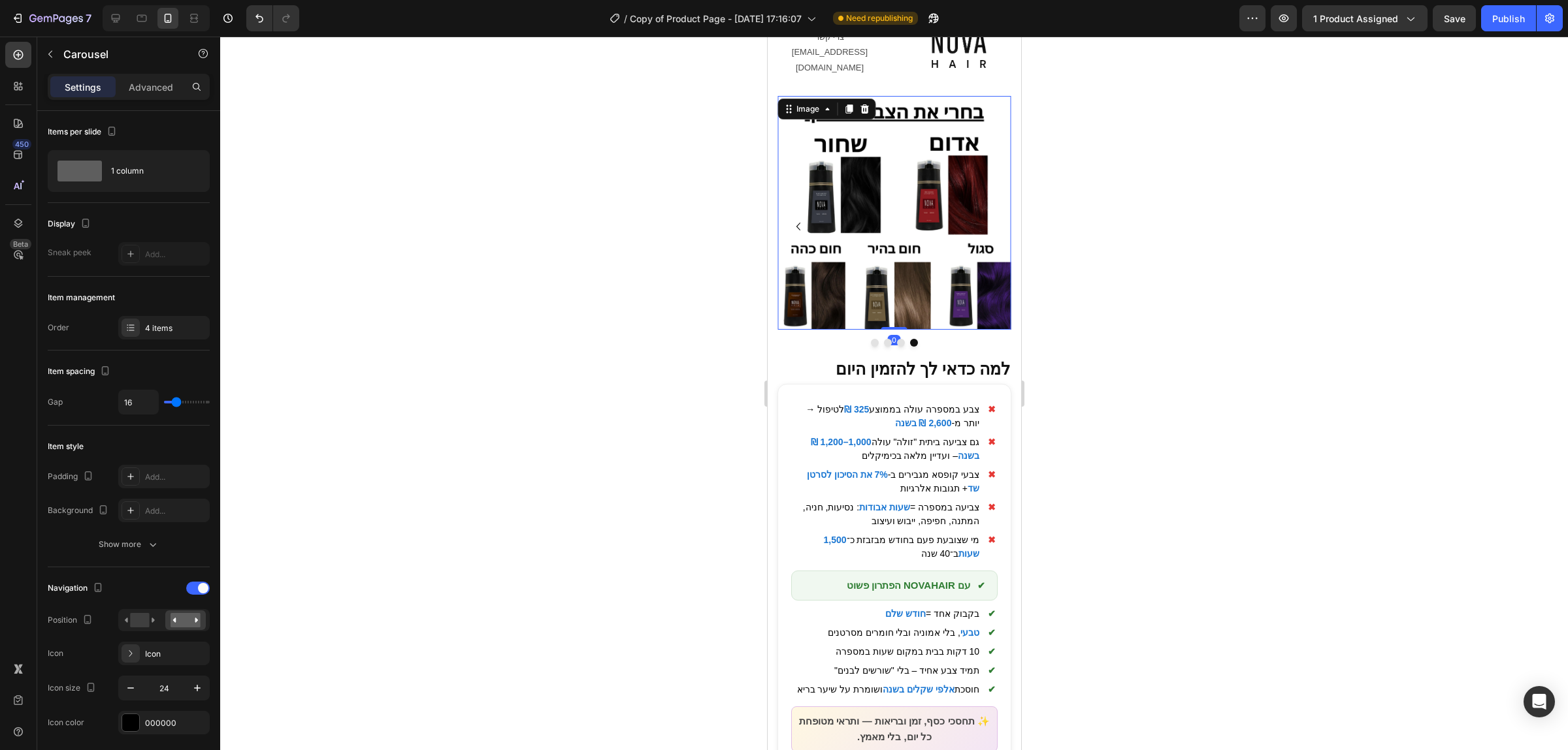
click at [944, 232] on img at bounding box center [893, 213] width 234 height 234
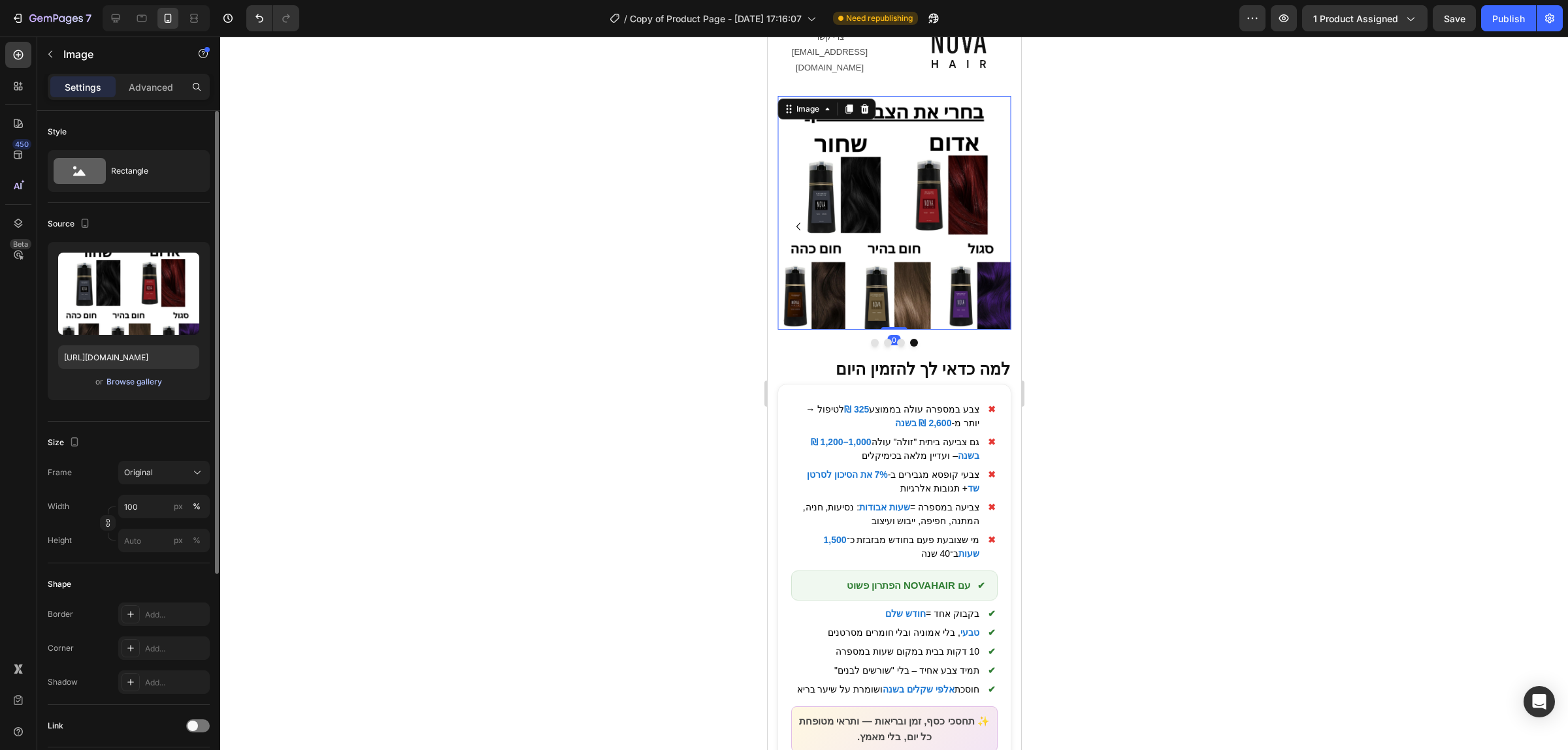
click at [147, 381] on div "Browse gallery" at bounding box center [134, 382] width 55 height 12
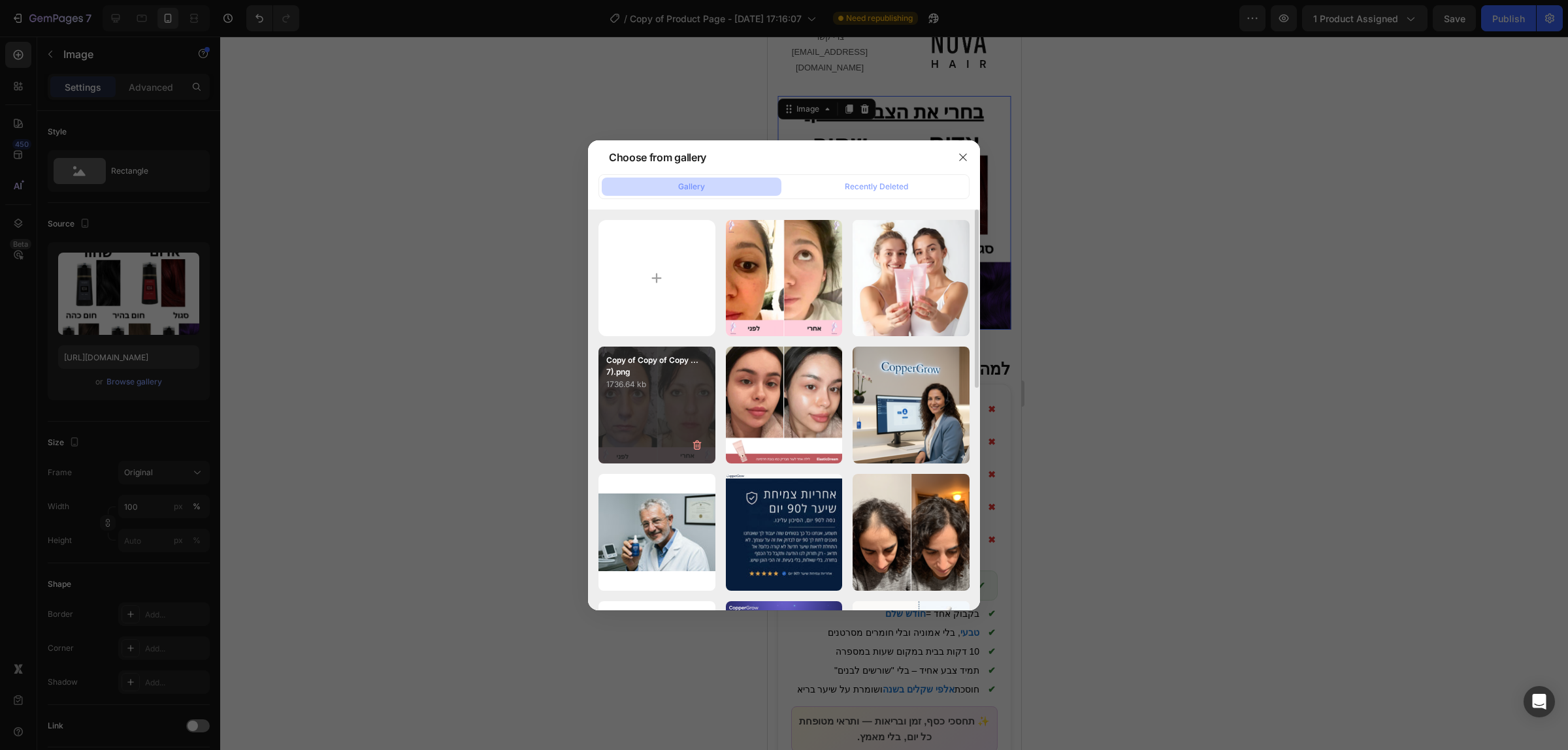
click at [633, 401] on div "Copy of Copy of Copy ...7).png 1736.64 kb" at bounding box center [657, 405] width 117 height 117
type input "[URL][DOMAIN_NAME]"
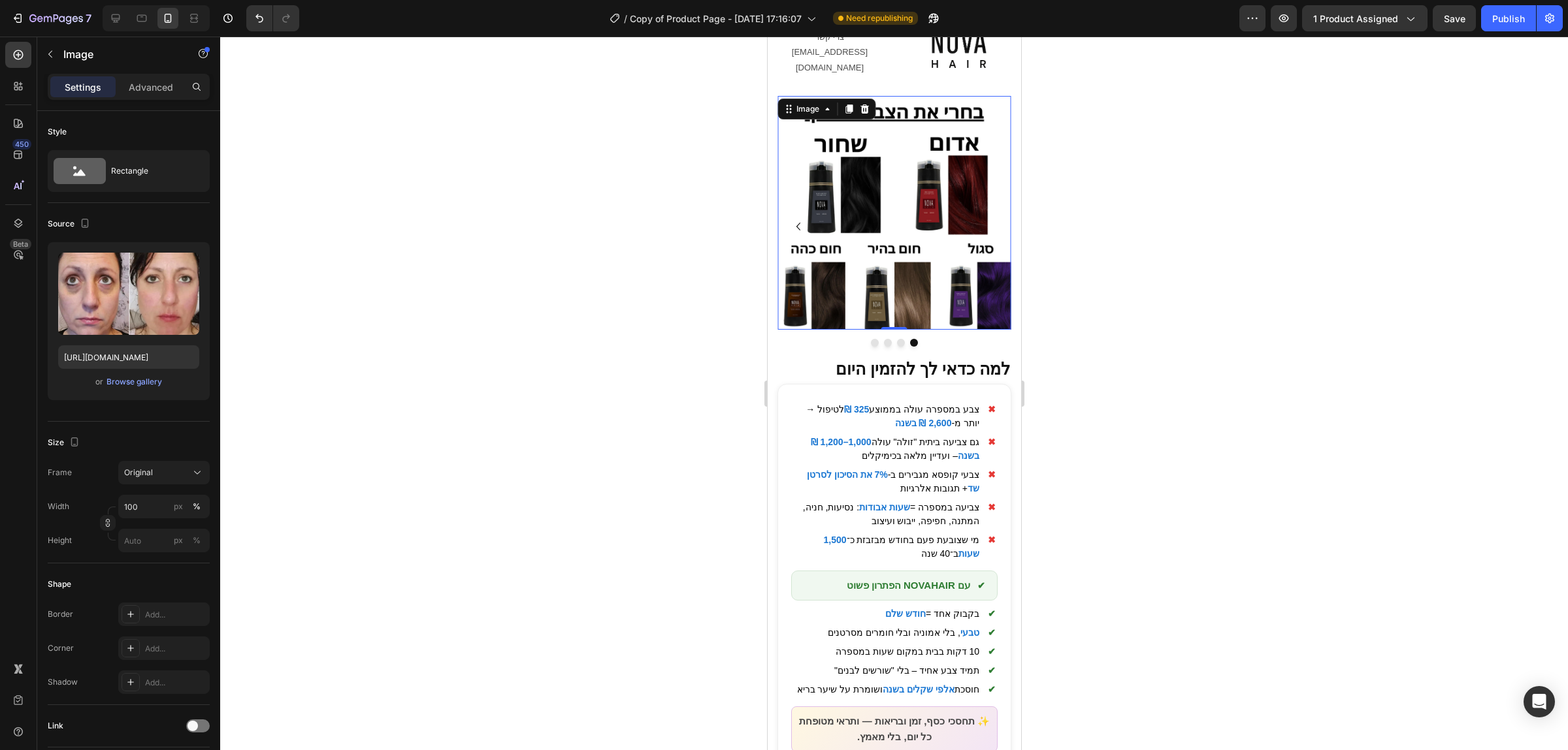
click at [1496, 31] on div "7 Version history / Copy of Product Page - [DATE] 17:16:07 Need republishing Pr…" at bounding box center [784, 18] width 1568 height 38
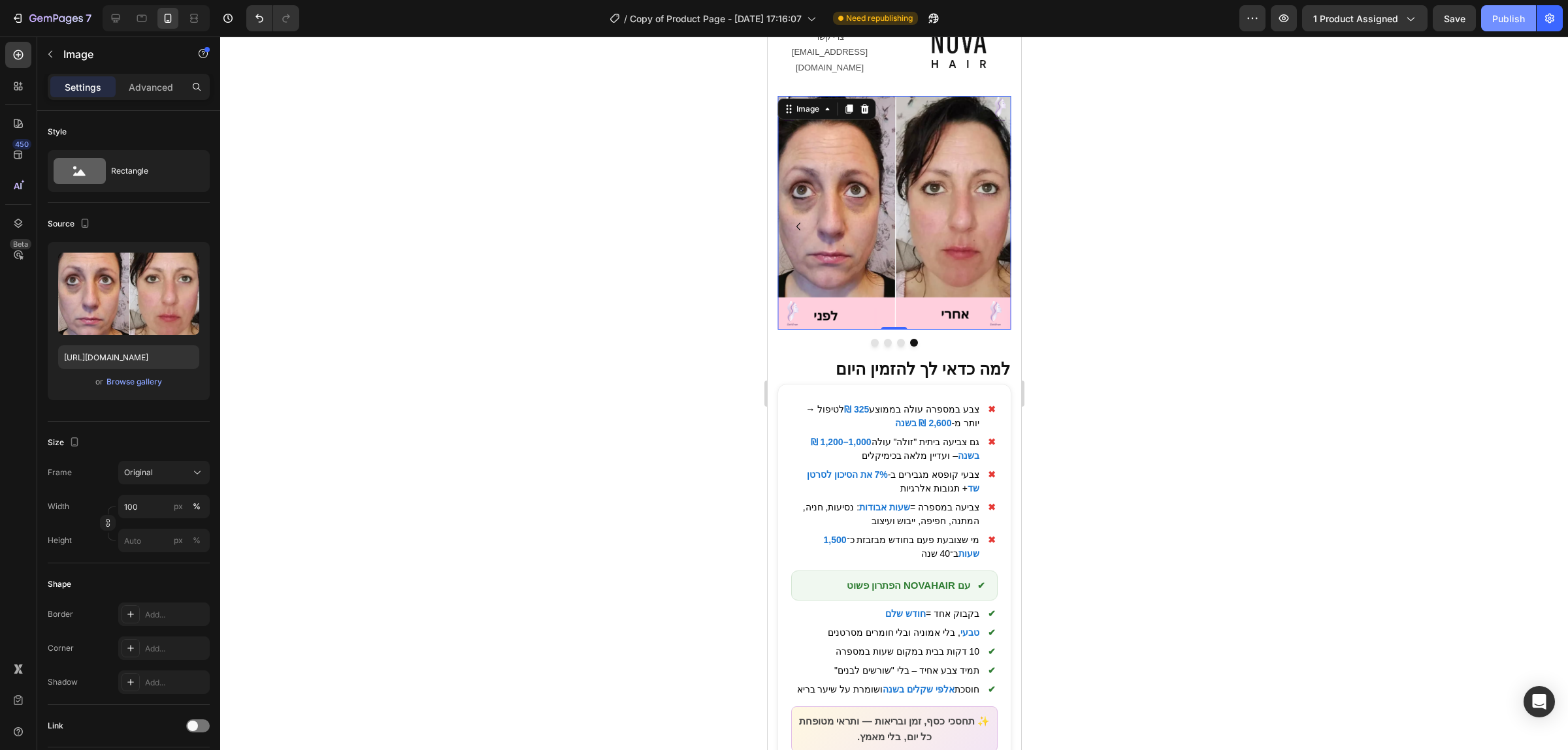
click at [1499, 20] on div "Publish" at bounding box center [1508, 18] width 33 height 13
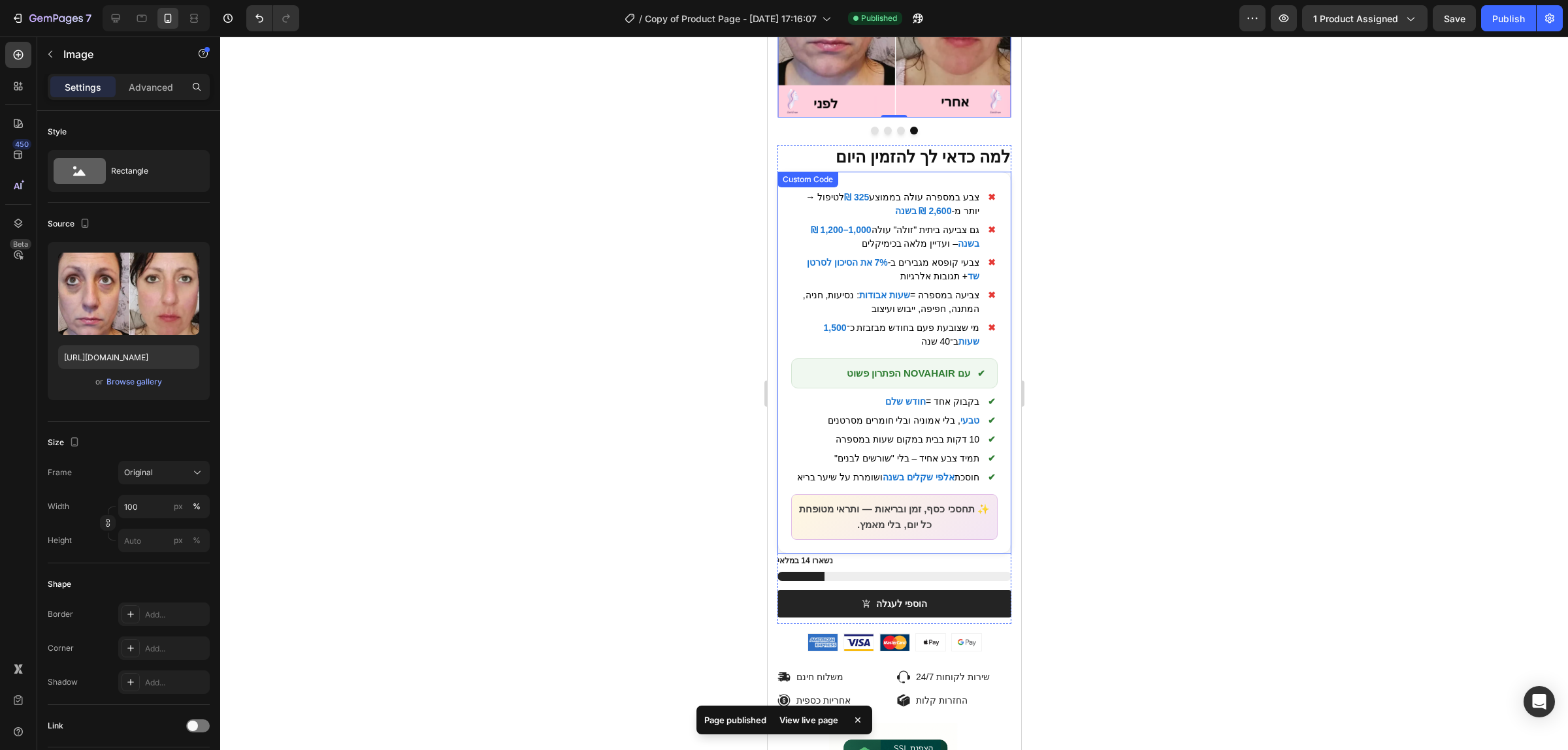
scroll to position [0, 0]
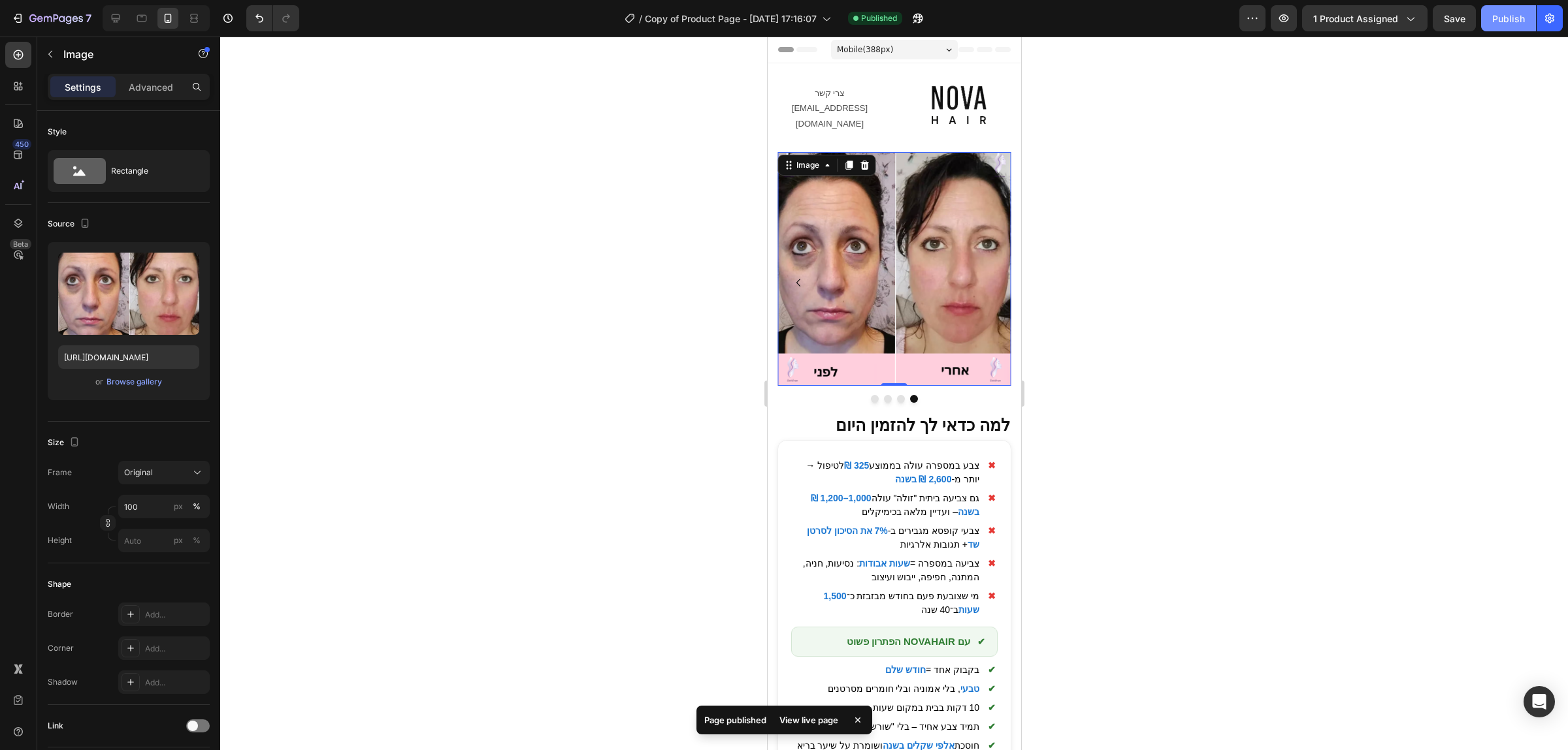
click at [1521, 9] on button "Publish" at bounding box center [1508, 18] width 55 height 26
